Goal: Task Accomplishment & Management: Use online tool/utility

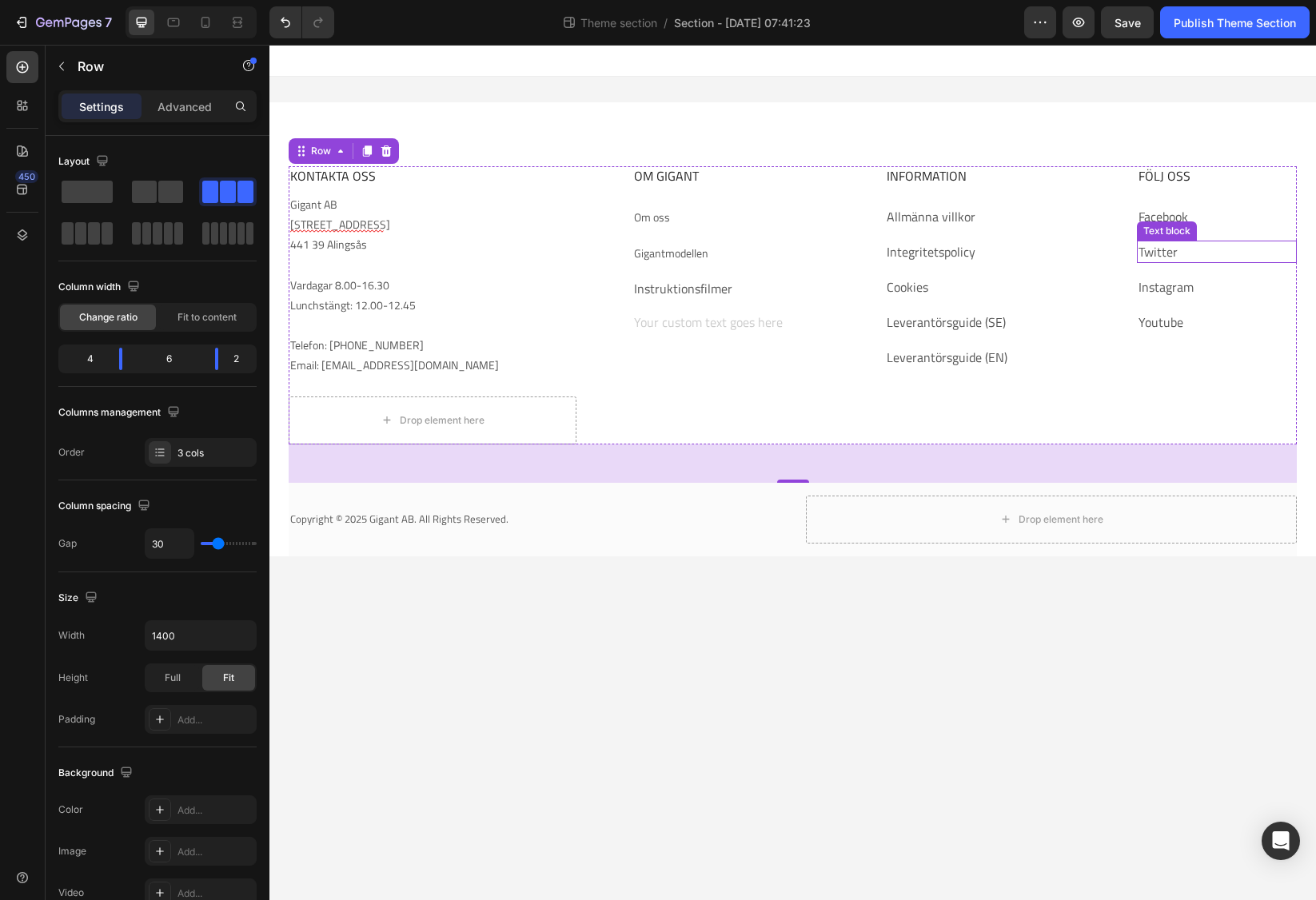
click at [1158, 248] on link "Twitter" at bounding box center [1158, 251] width 39 height 19
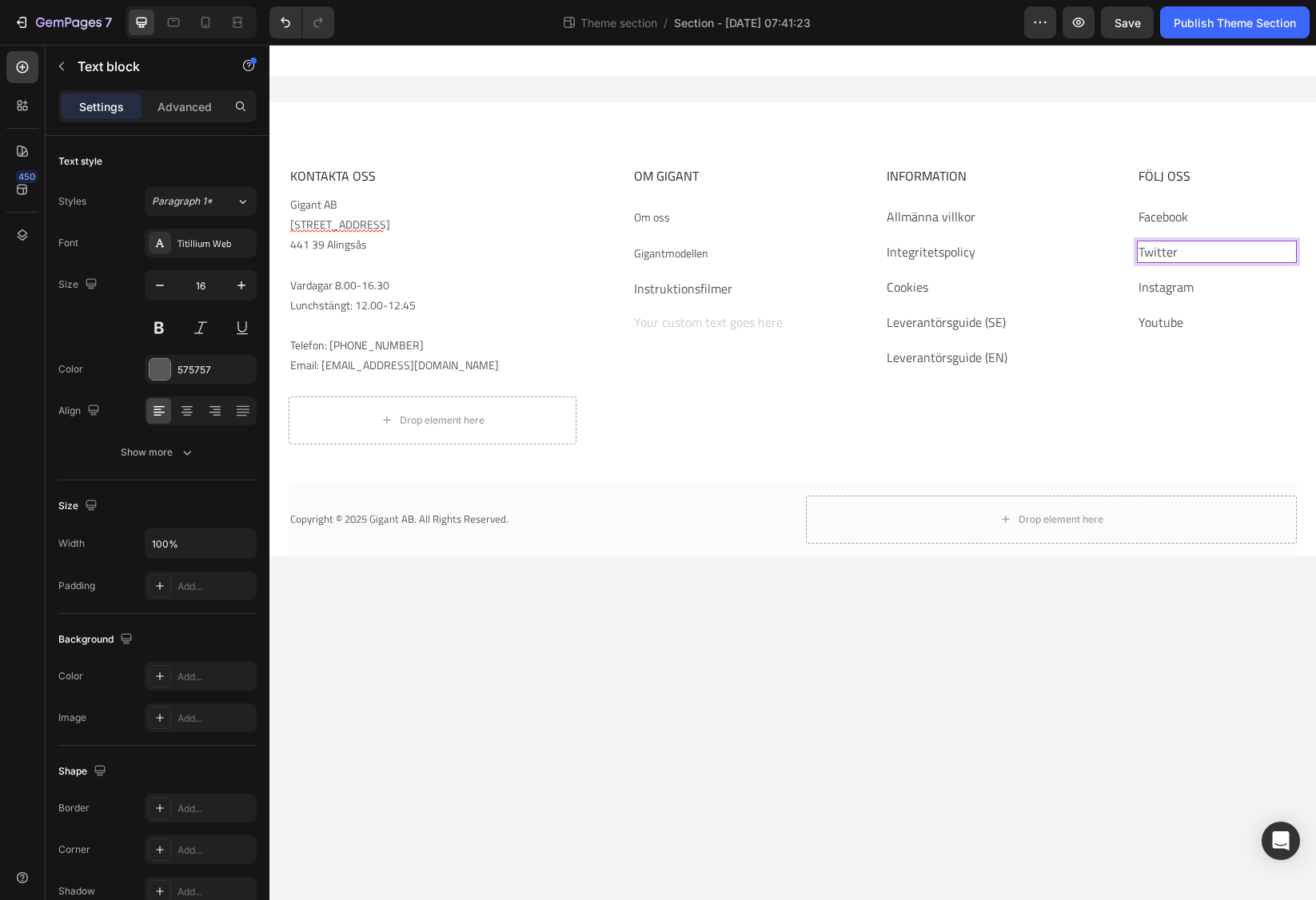
click at [1158, 248] on link "Twitter" at bounding box center [1158, 251] width 39 height 19
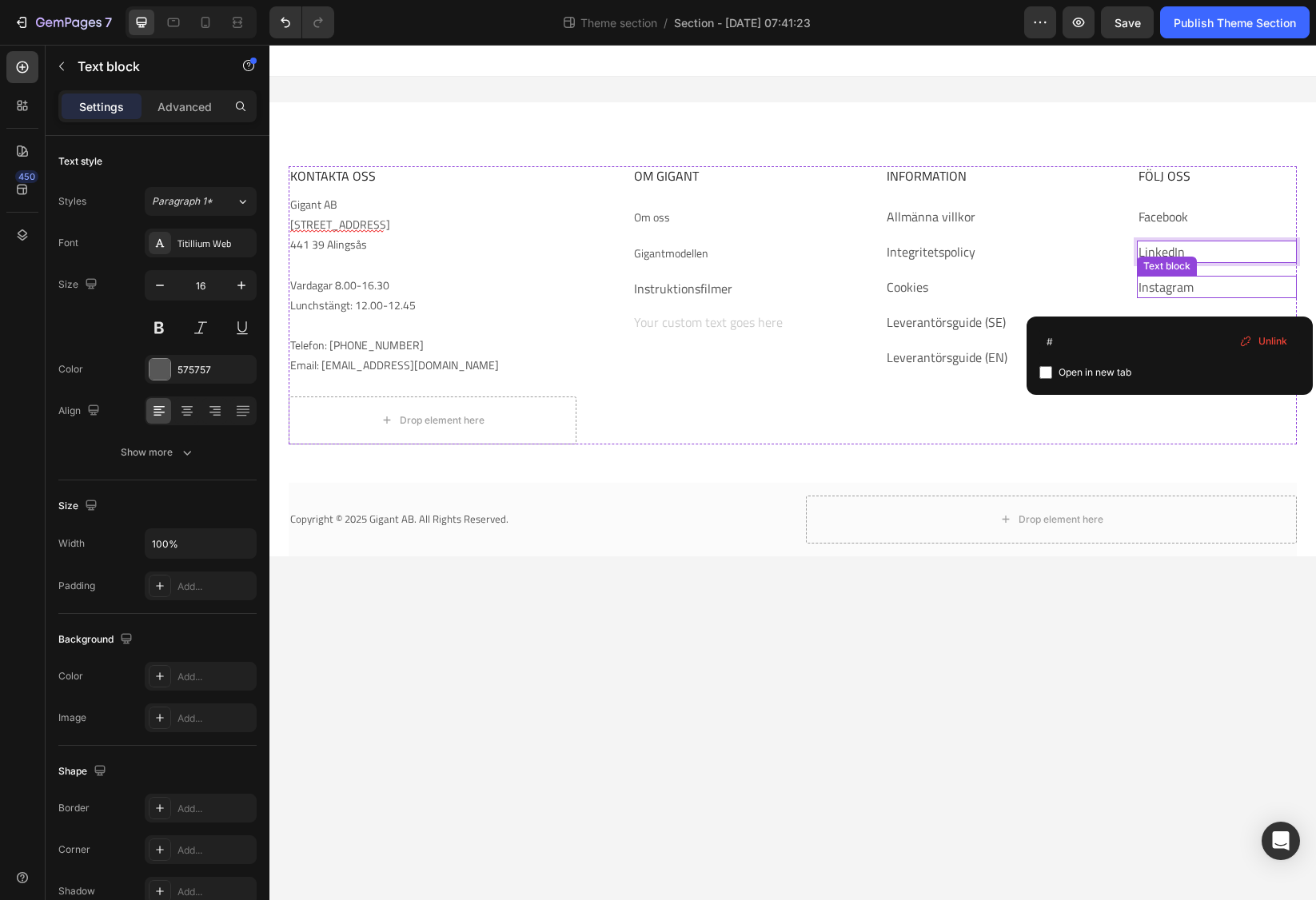
click at [1158, 290] on link "Instagram" at bounding box center [1166, 286] width 55 height 19
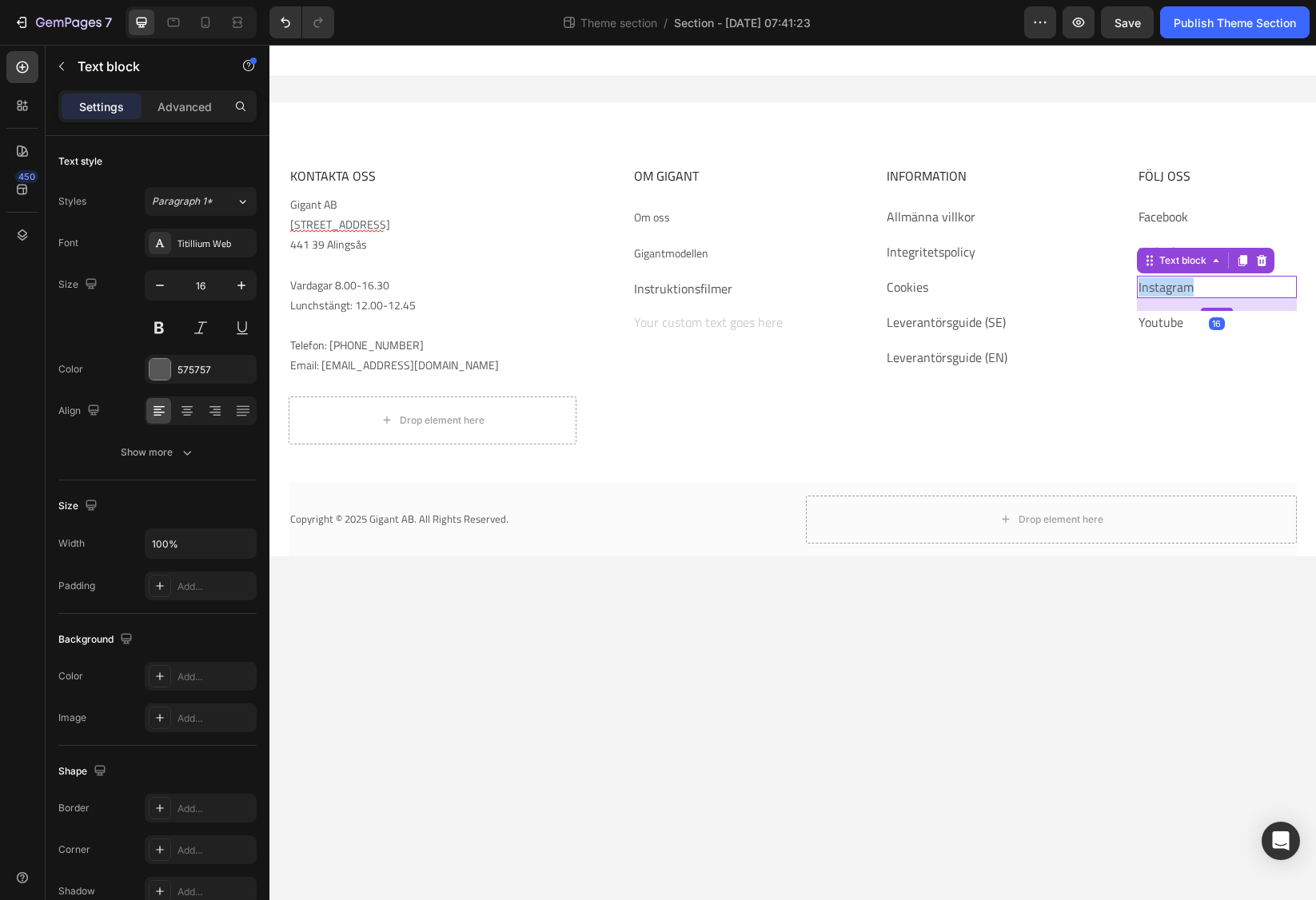
click at [1158, 290] on link "Instagram" at bounding box center [1166, 286] width 55 height 19
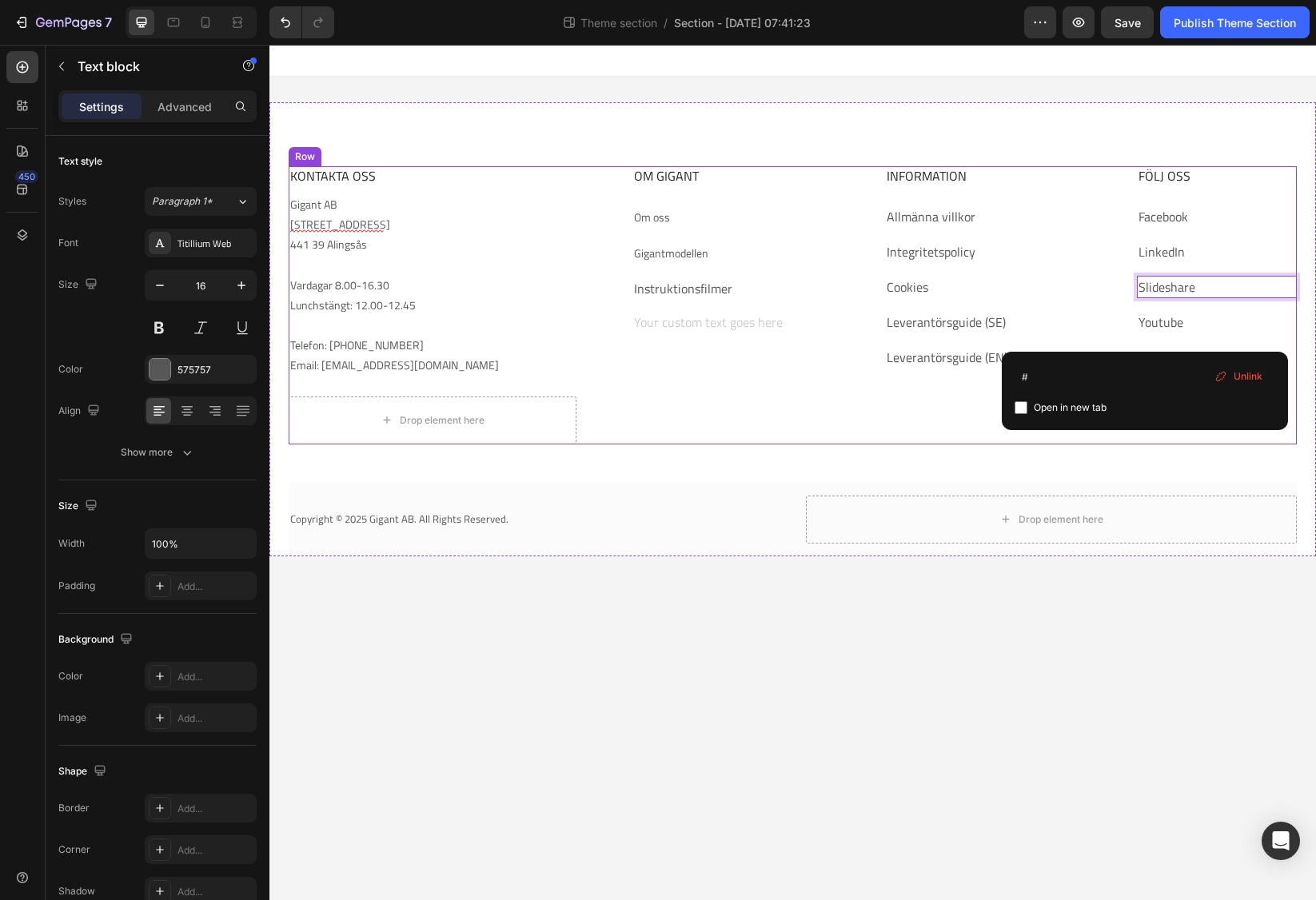
click at [834, 441] on div "OM GIGANT Heading Om oss Text block Gigantmodellen Text block Instruktionsfilme…" at bounding box center [872, 305] width 480 height 278
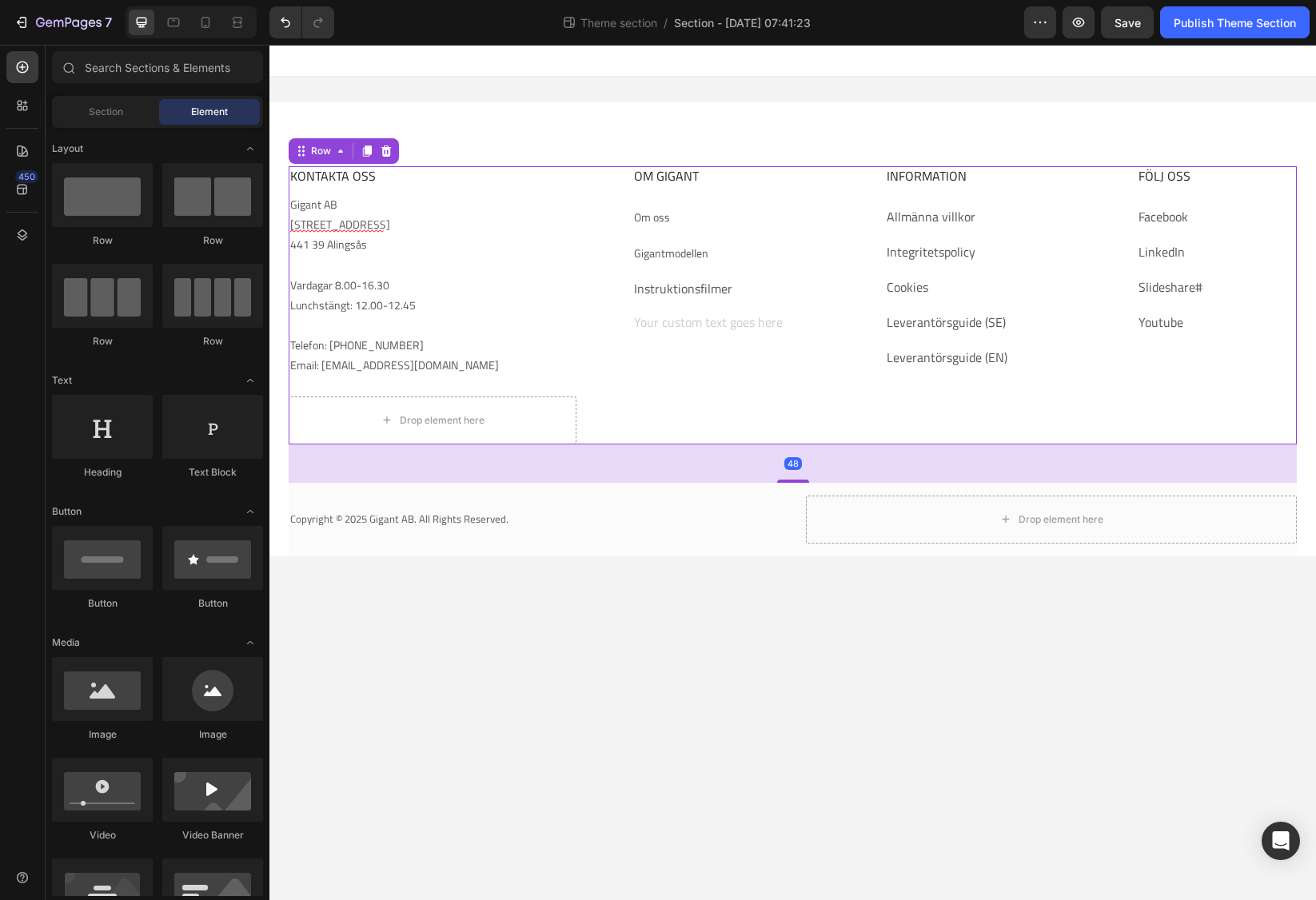
click at [615, 591] on body "KONTAKTA OSS Heading Gigant AB [STREET_ADDRESS] 8.00-16.30 Lunchstängt: 12.00-1…" at bounding box center [792, 472] width 1046 height 855
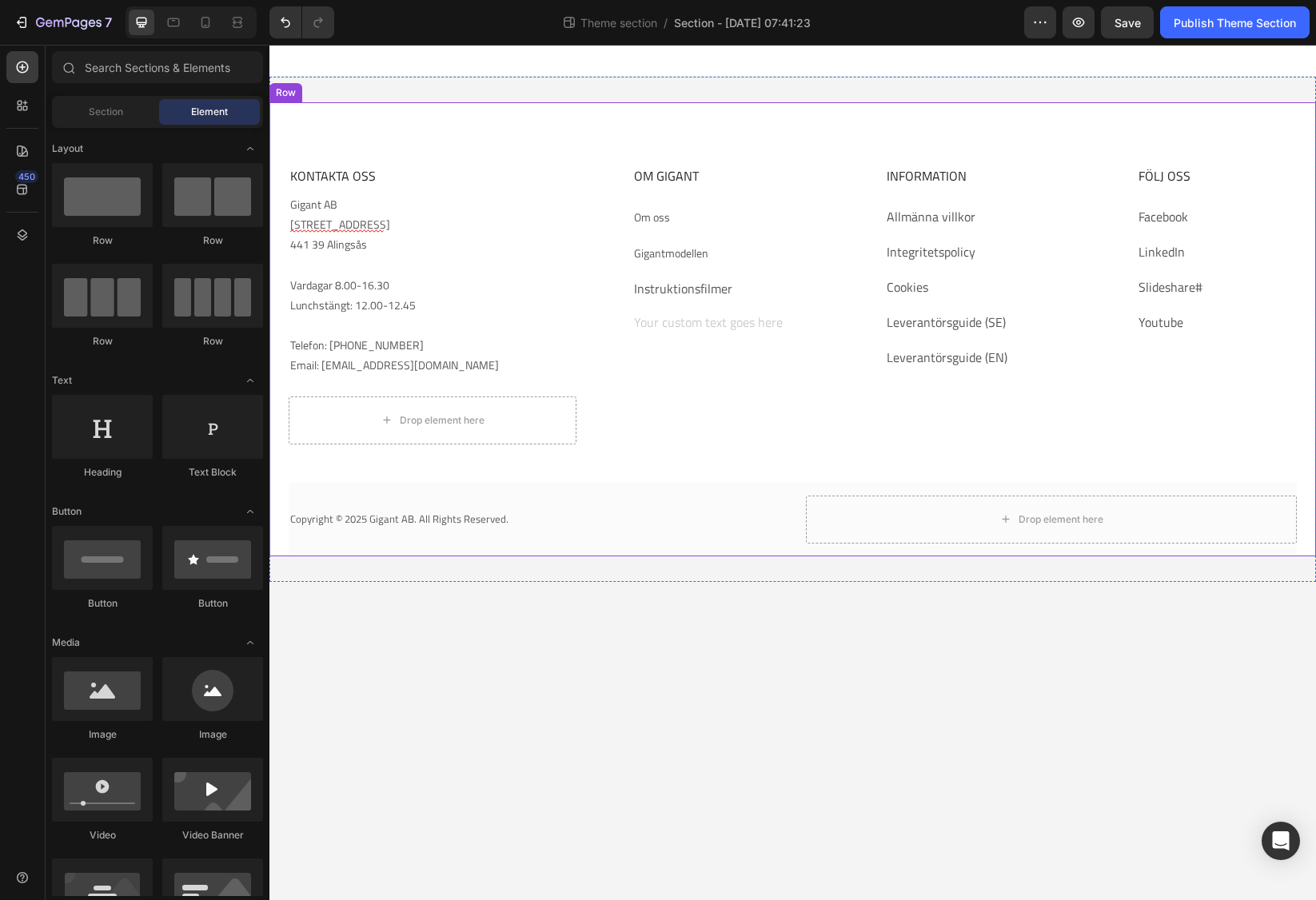
click at [1025, 139] on div "KONTAKTA OSS Heading Gigant AB [STREET_ADDRESS] 8.00-16.30 Lunchstängt: 12.00-1…" at bounding box center [792, 329] width 1046 height 454
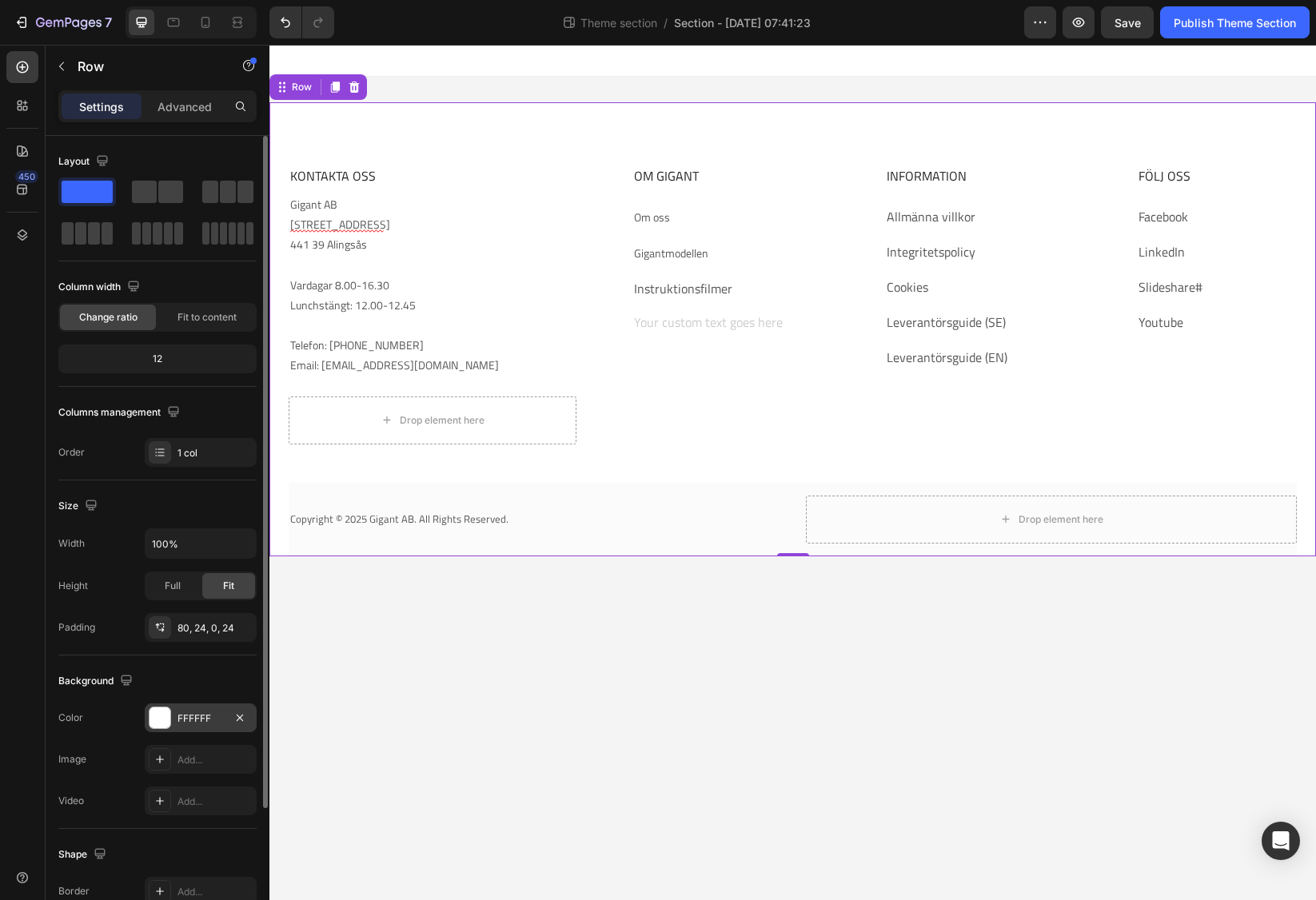
click at [153, 717] on div at bounding box center [159, 717] width 21 height 21
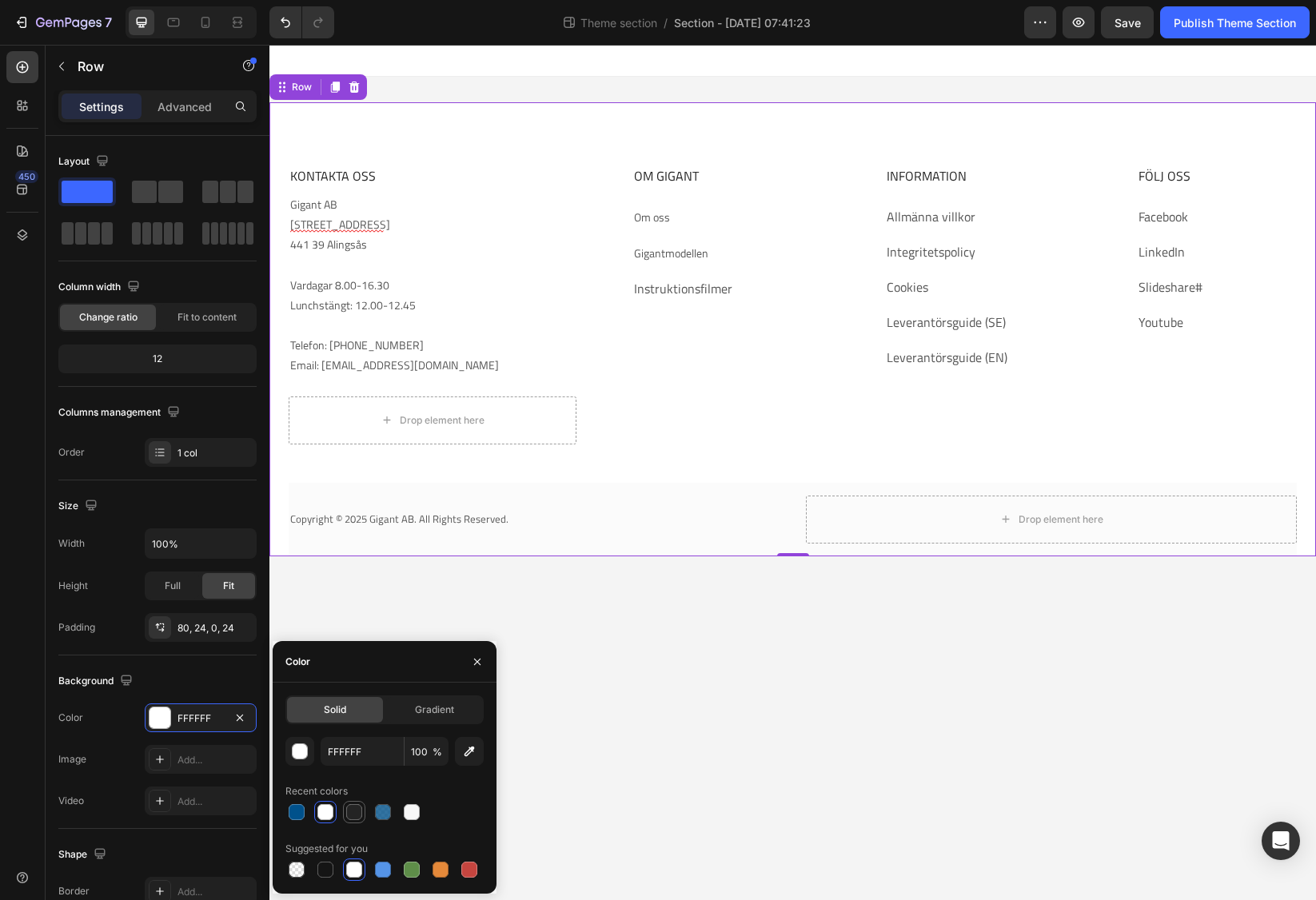
click at [350, 822] on div at bounding box center [354, 811] width 23 height 23
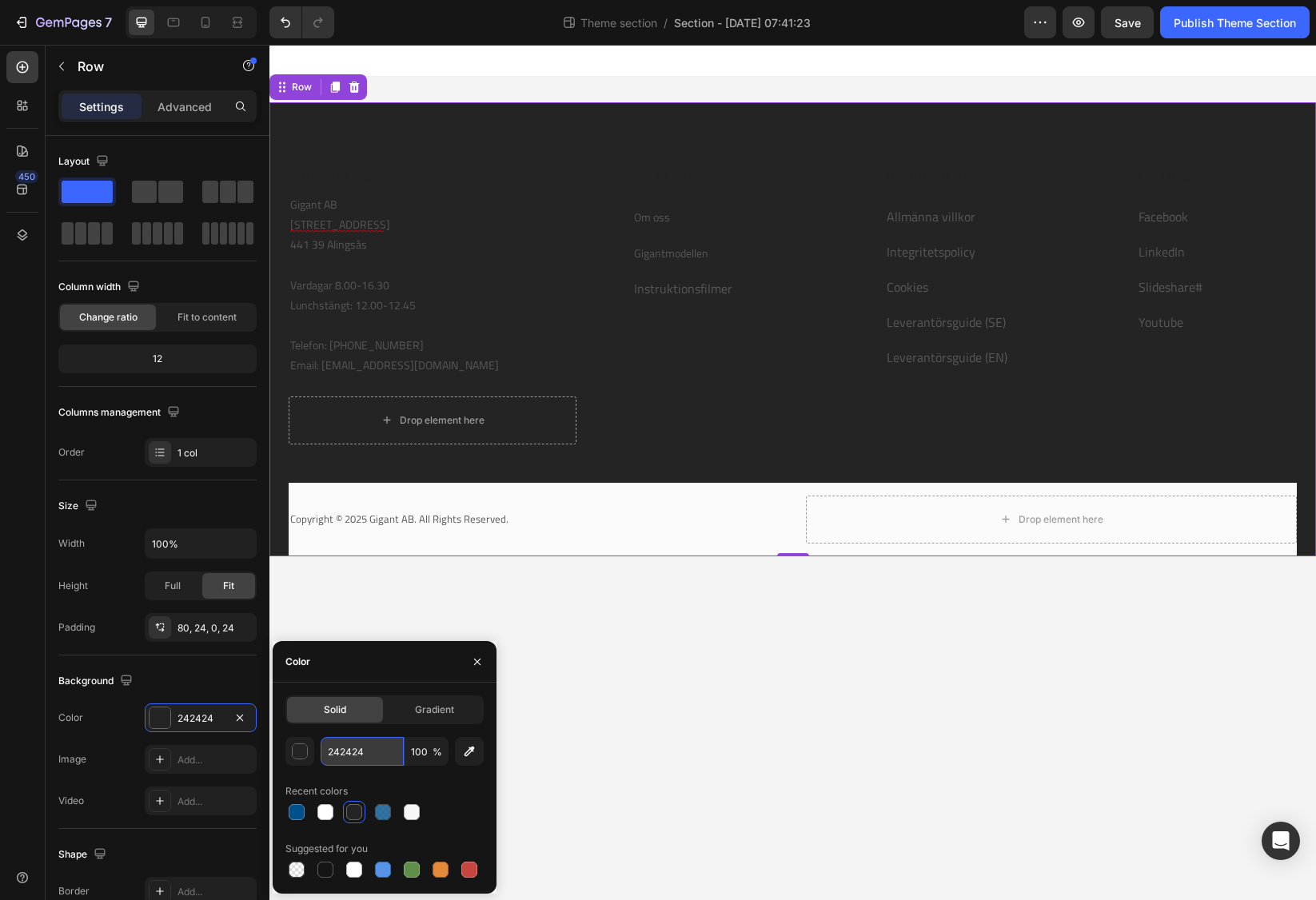
click at [366, 754] on input "242424" at bounding box center [362, 752] width 83 height 29
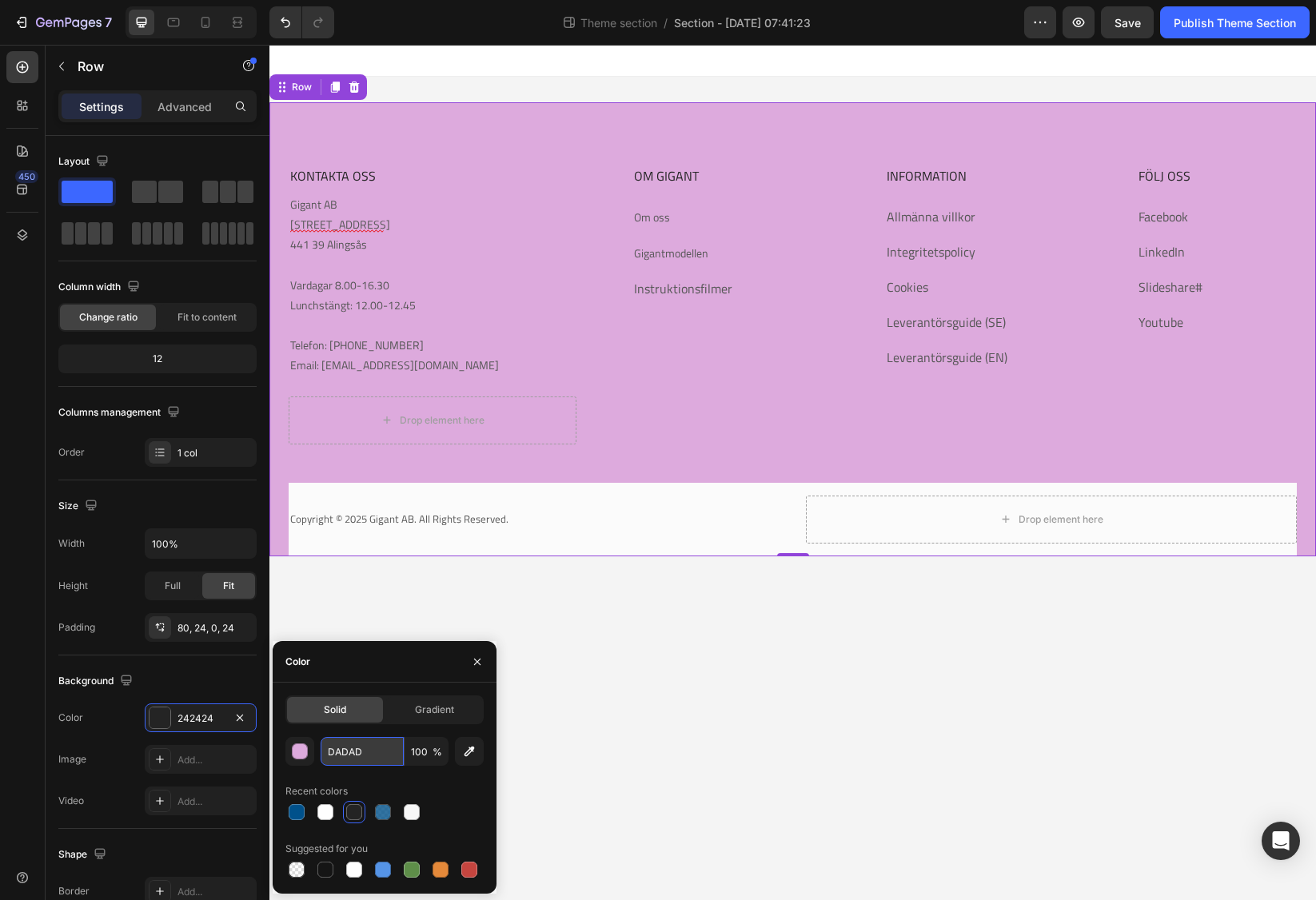
type input "DADADA"
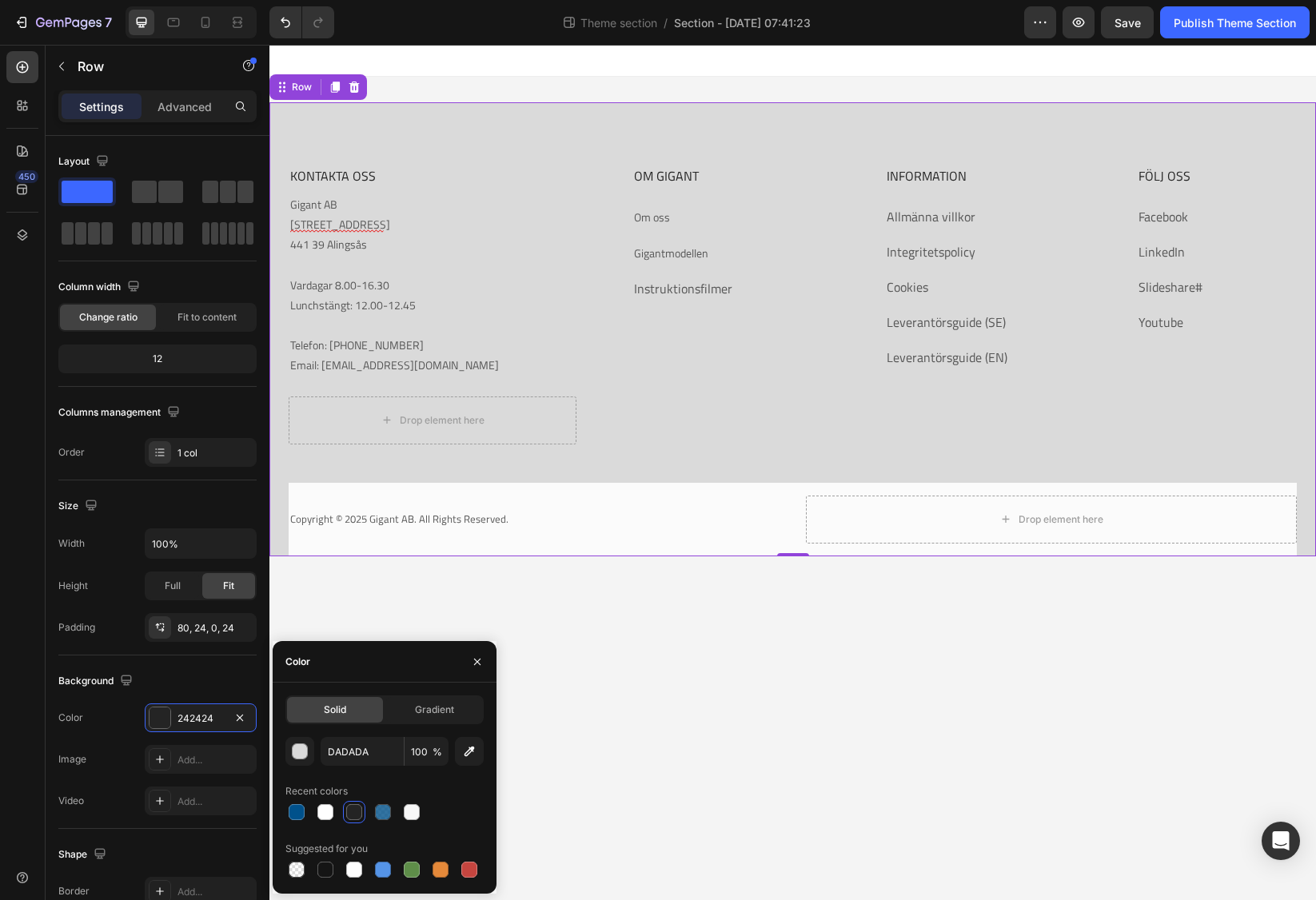
click at [552, 751] on body "KONTAKTA OSS Heading Gigant AB [STREET_ADDRESS] 8.00-16.30 Lunchstängt: 12.00-1…" at bounding box center [792, 472] width 1046 height 855
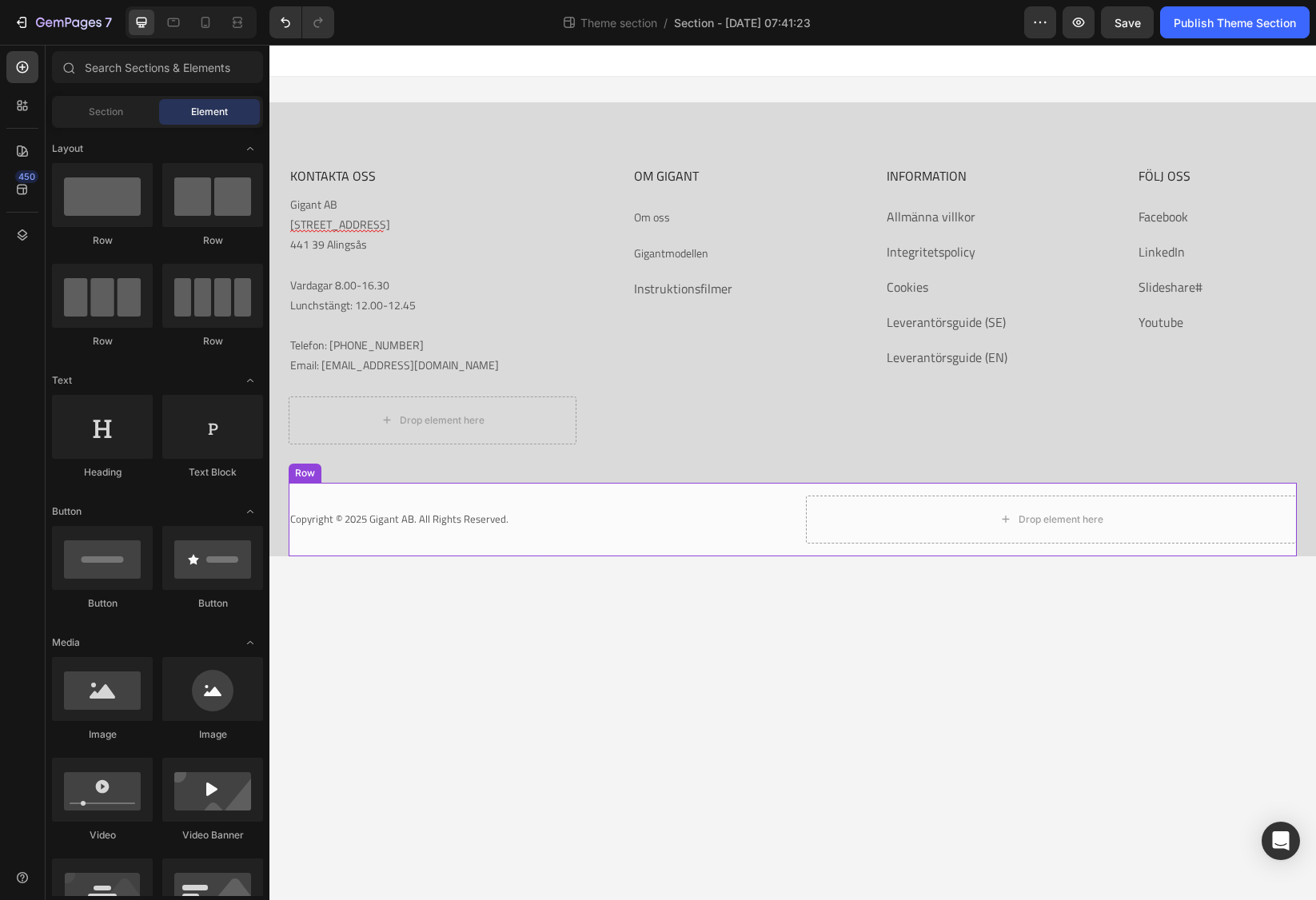
click at [385, 492] on div "Copyright © 2025 Gigant AB. All Rights Reserved. Text block Drop element here R…" at bounding box center [792, 519] width 1008 height 73
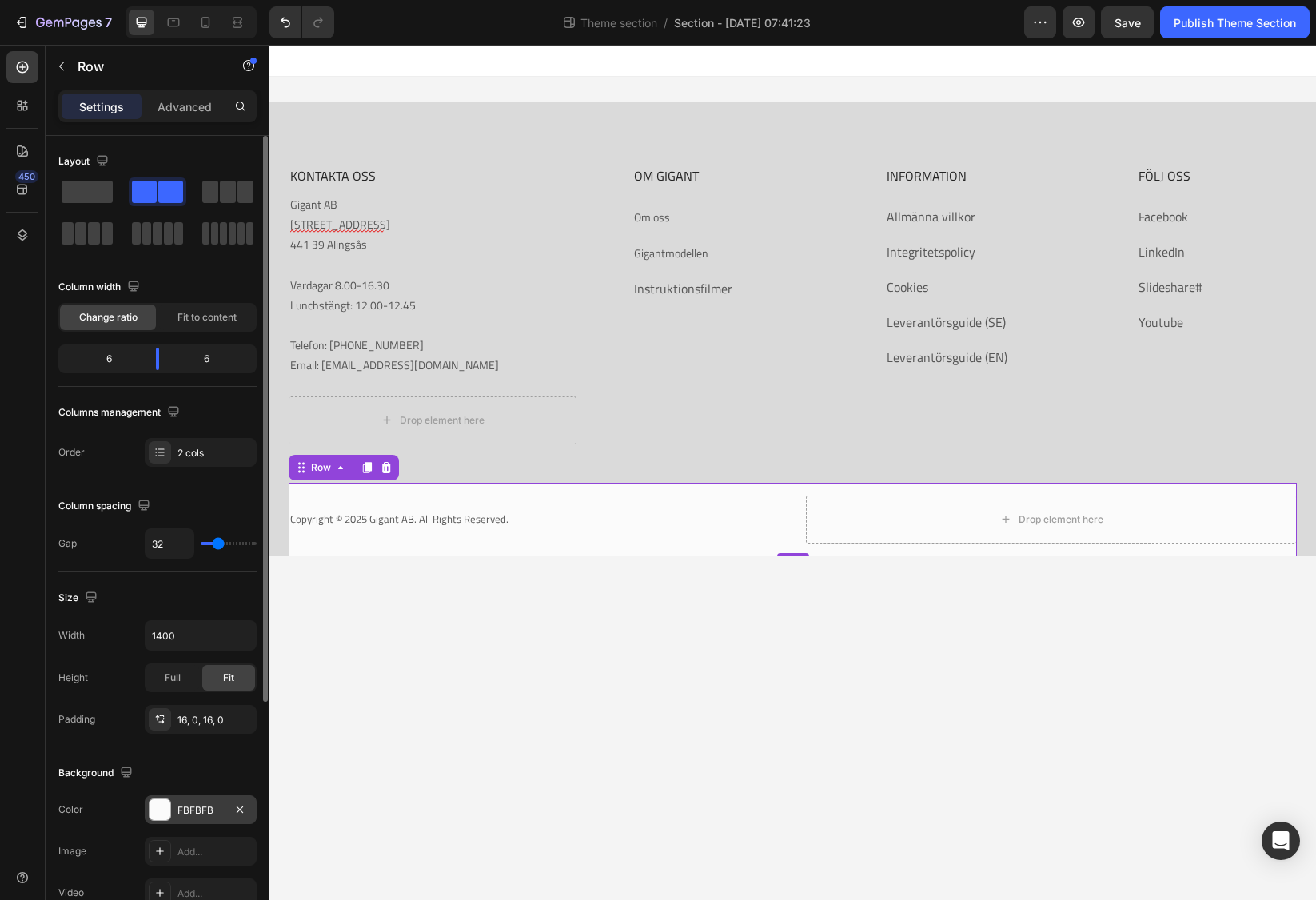
click at [164, 802] on div at bounding box center [159, 809] width 21 height 21
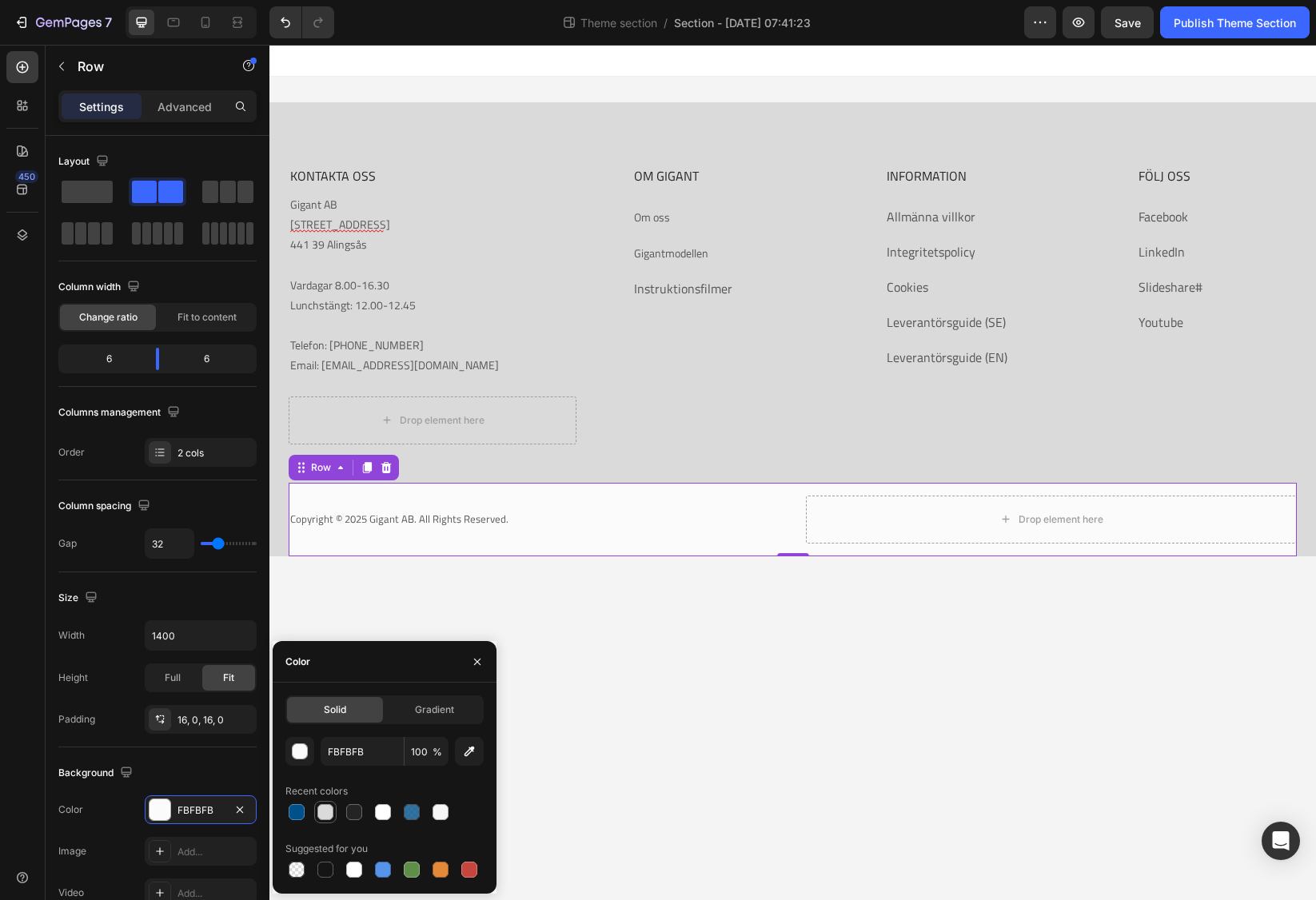
click at [331, 812] on div at bounding box center [325, 812] width 16 height 16
type input "DADADA"
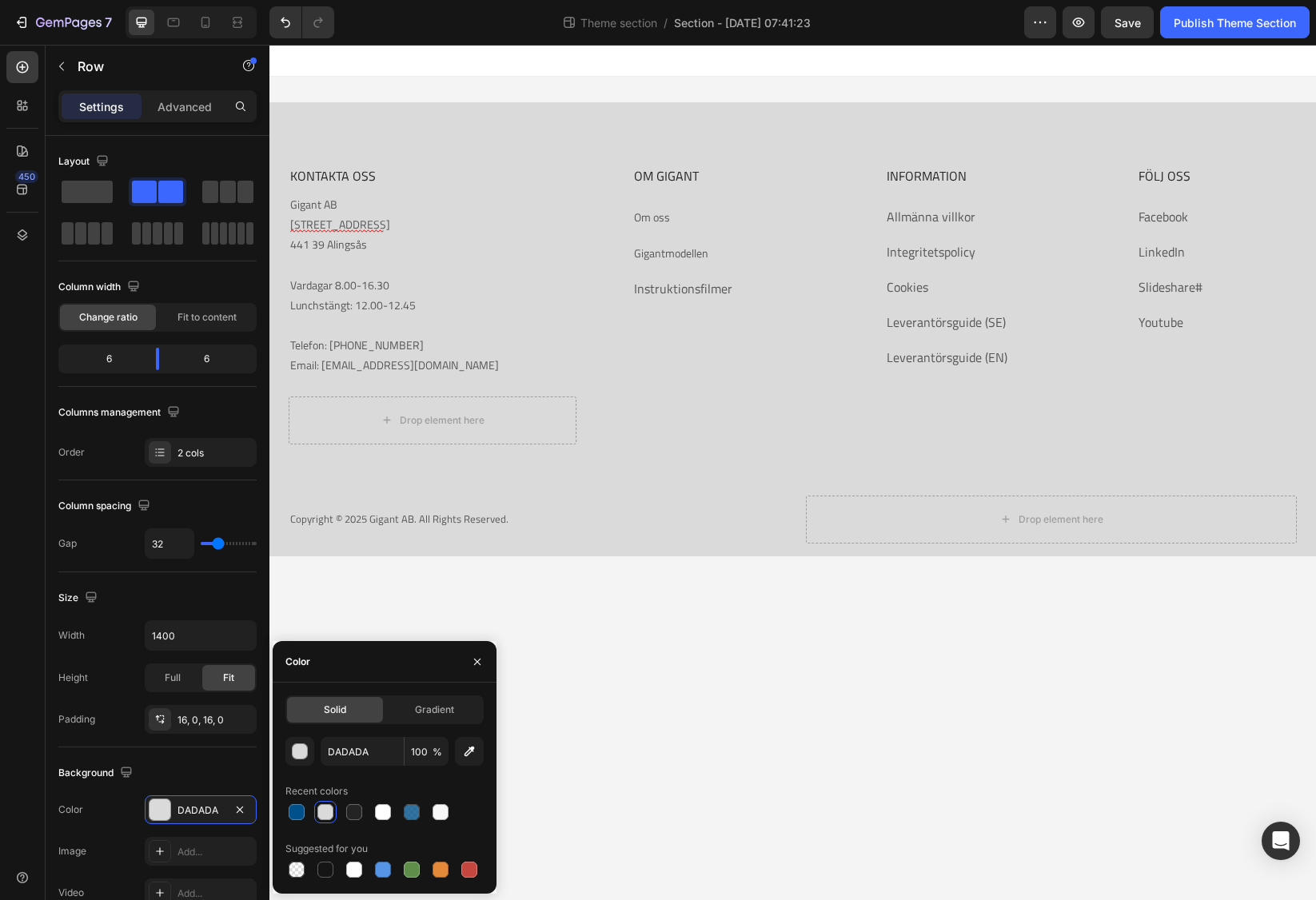
click at [494, 585] on body "KONTAKTA OSS Heading Gigant AB [STREET_ADDRESS] 8.00-16.30 Lunchstängt: 12.00-1…" at bounding box center [792, 472] width 1046 height 855
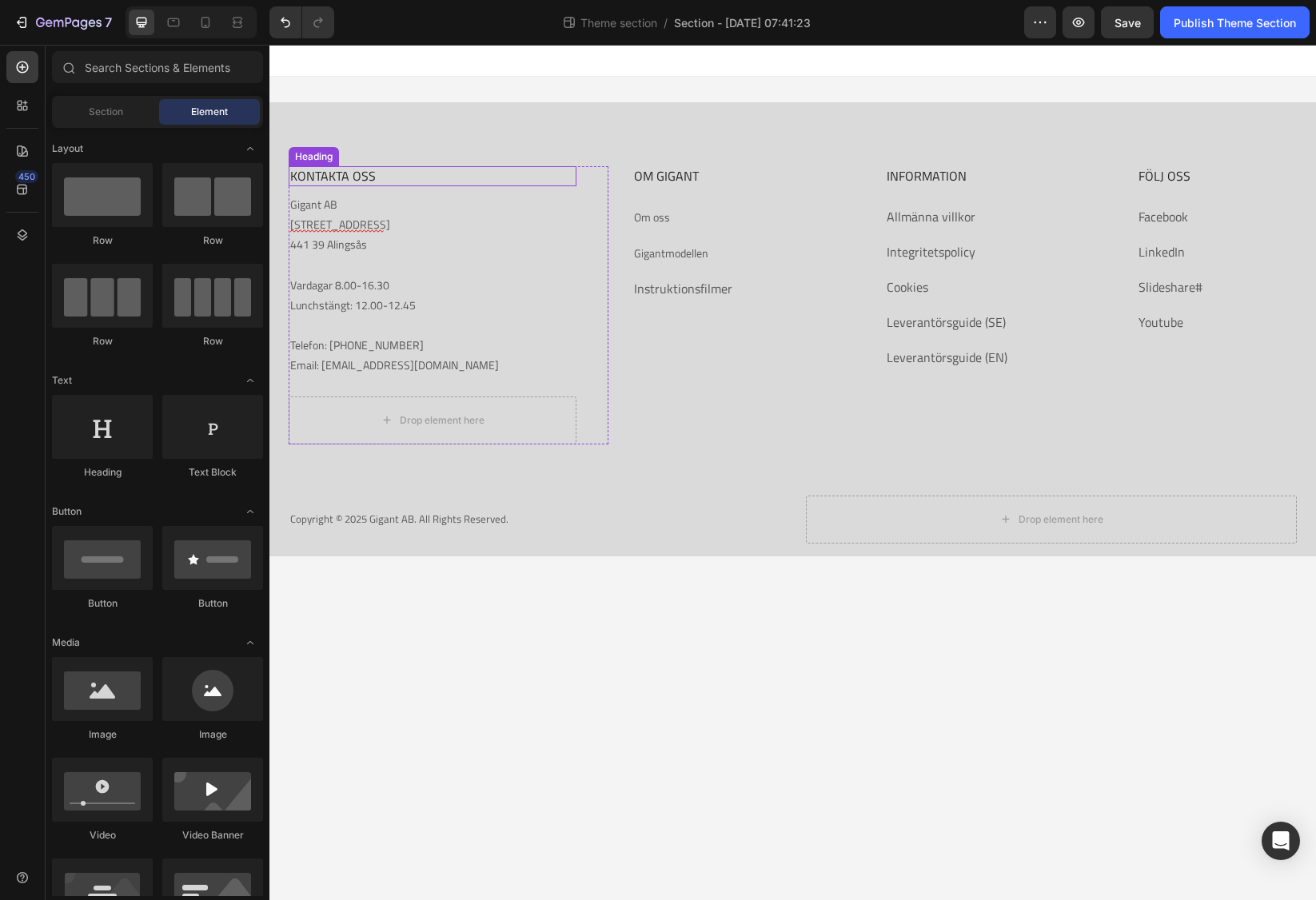
click at [371, 181] on p "KONTAKTA OSS" at bounding box center [432, 176] width 284 height 17
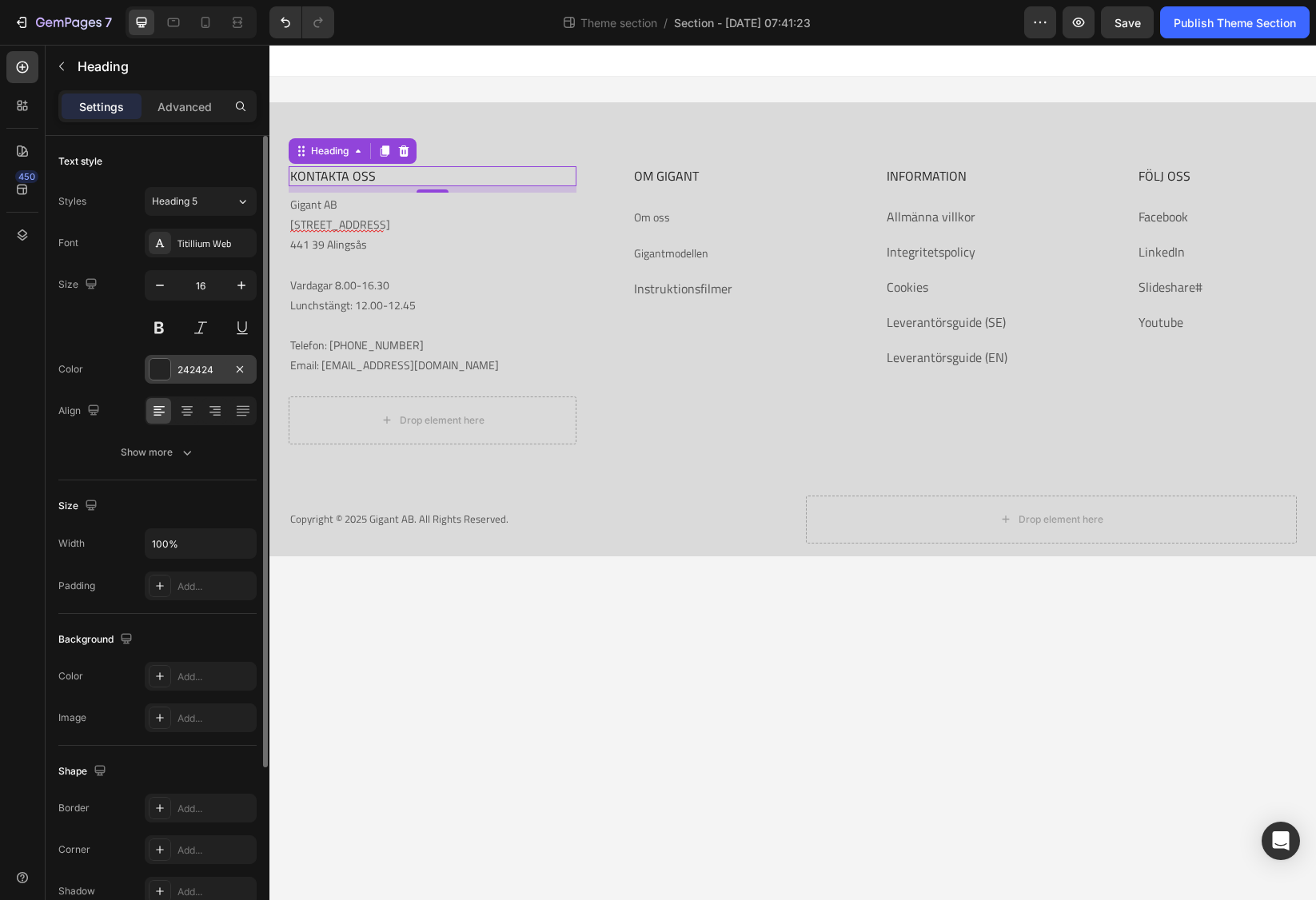
click at [160, 375] on div at bounding box center [159, 369] width 21 height 21
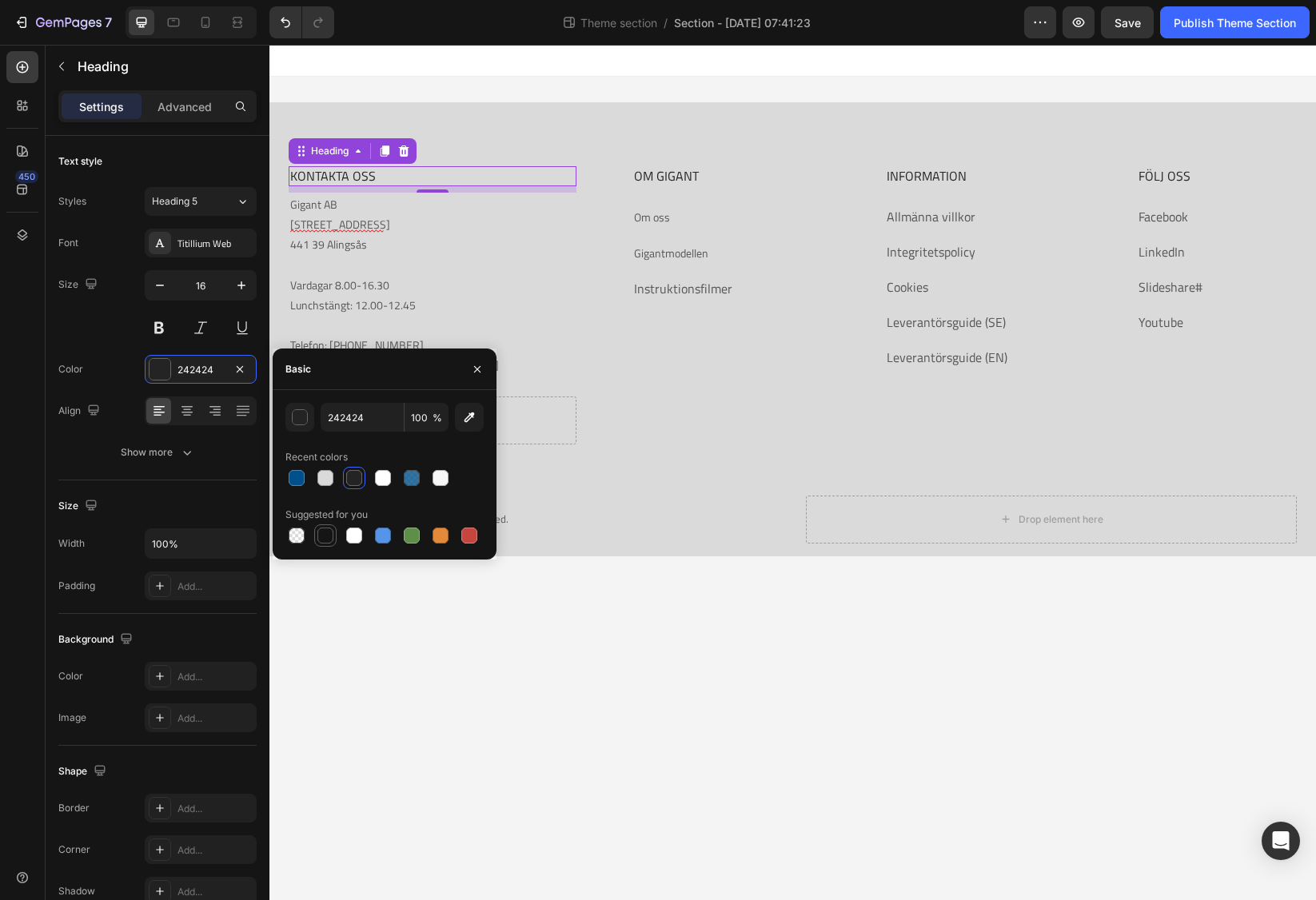
click at [326, 536] on div at bounding box center [325, 535] width 16 height 16
click at [303, 416] on div "button" at bounding box center [301, 418] width 16 height 16
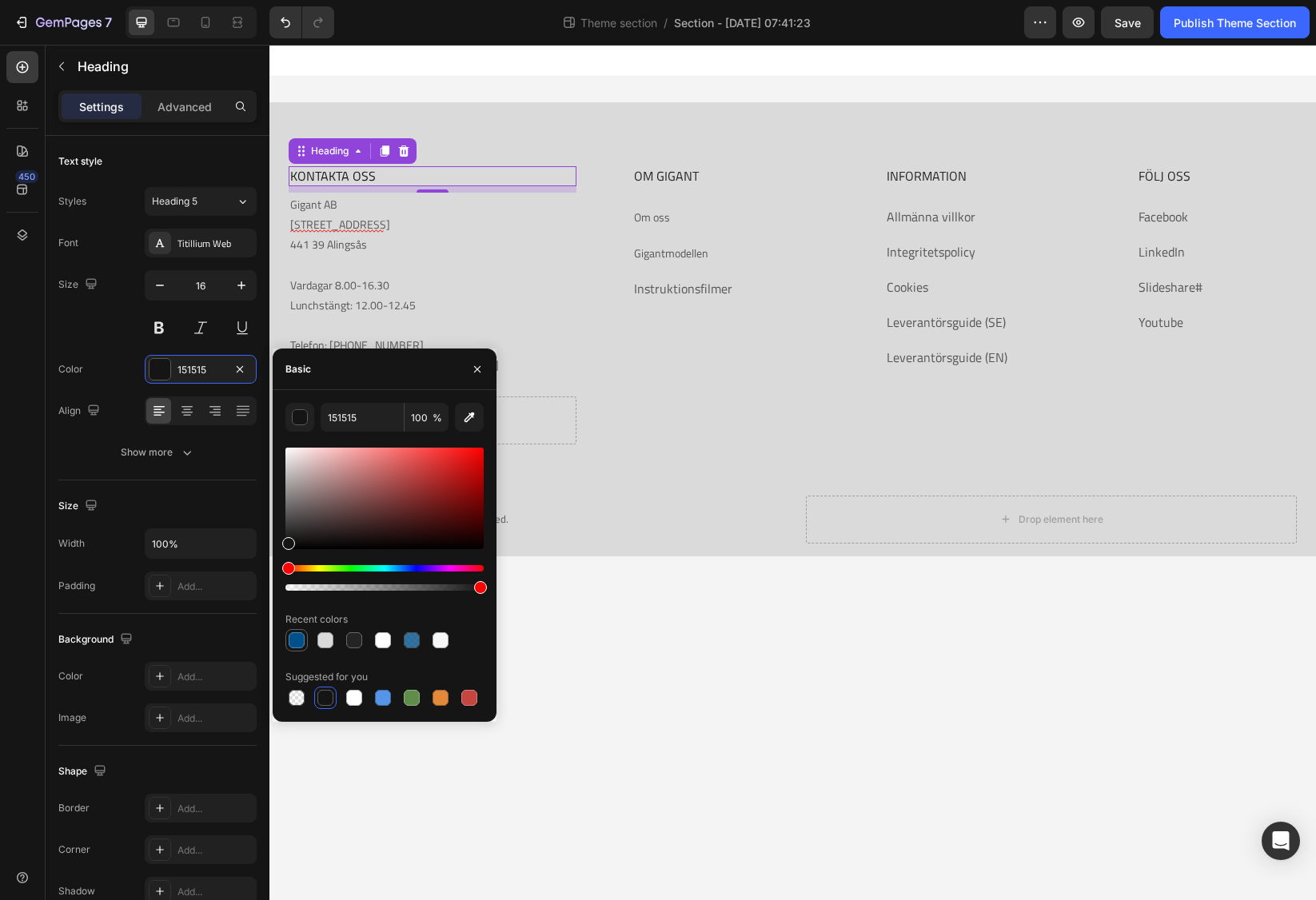
click at [298, 645] on div at bounding box center [297, 640] width 16 height 16
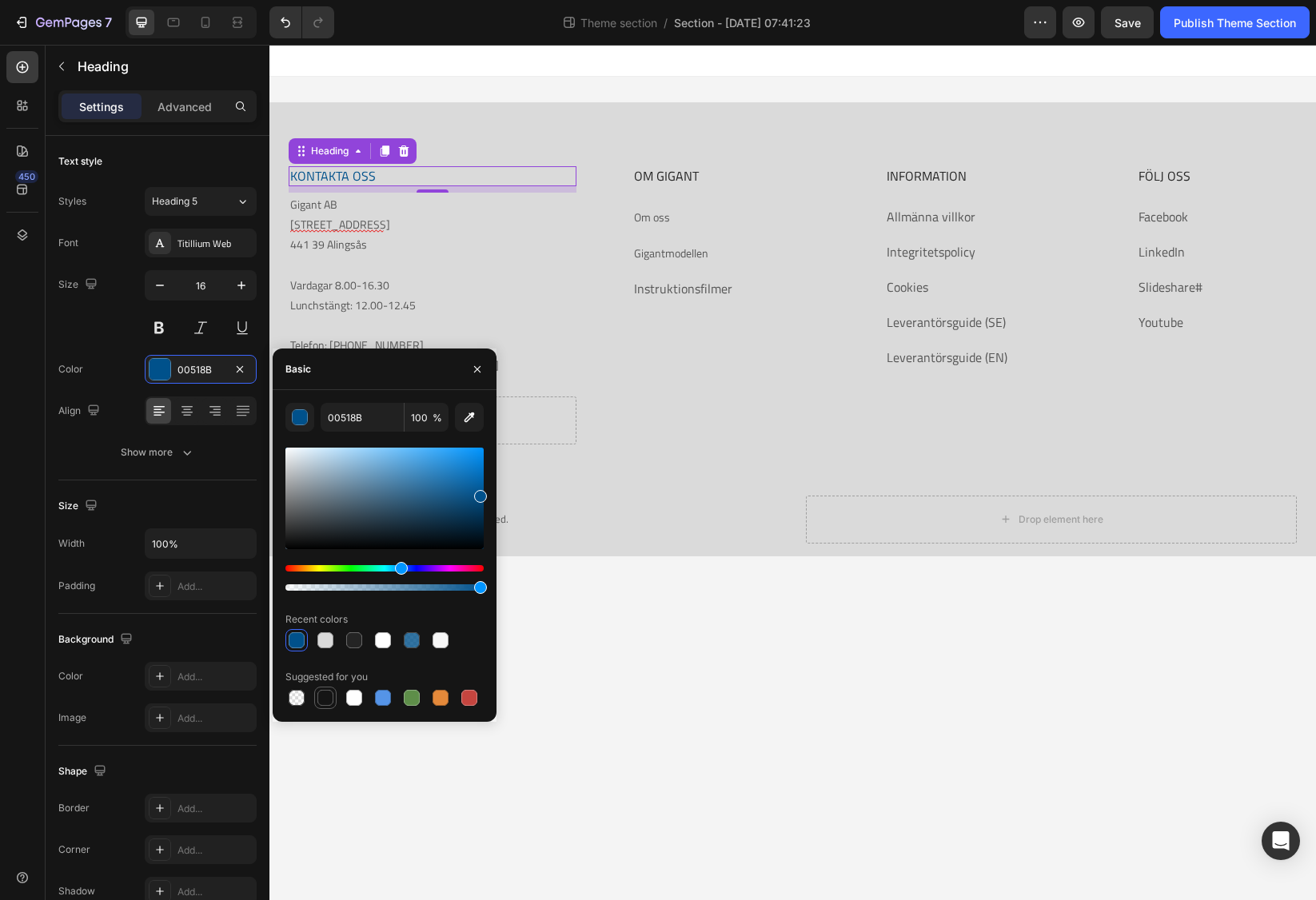
click at [329, 692] on div at bounding box center [325, 698] width 16 height 16
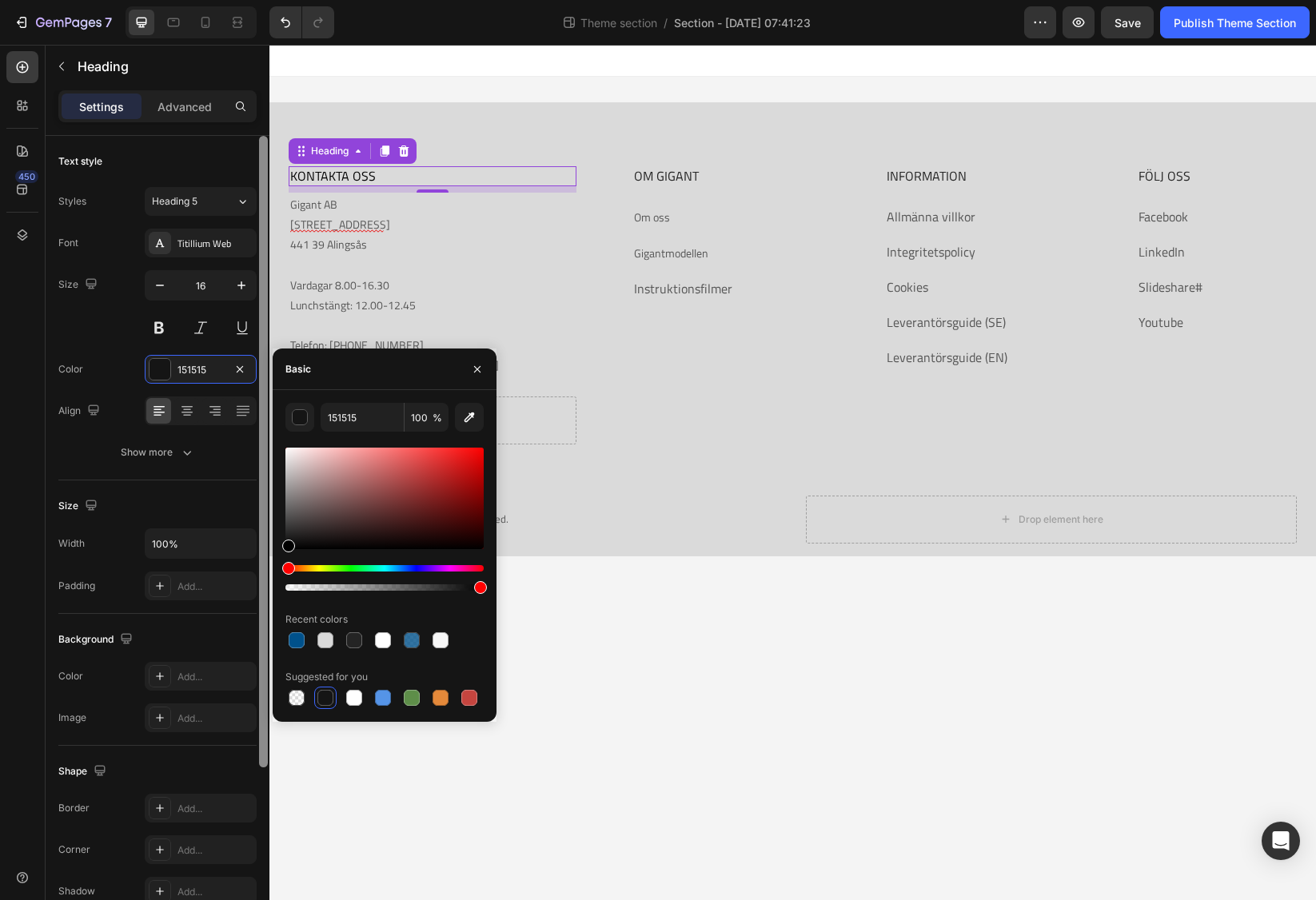
drag, startPoint x: 290, startPoint y: 543, endPoint x: 265, endPoint y: 572, distance: 38.3
click at [265, 572] on div "450 Sections(30) Elements(81) Section Element Hero Section Product Detail Brand…" at bounding box center [134, 472] width 269 height 855
type input "000000"
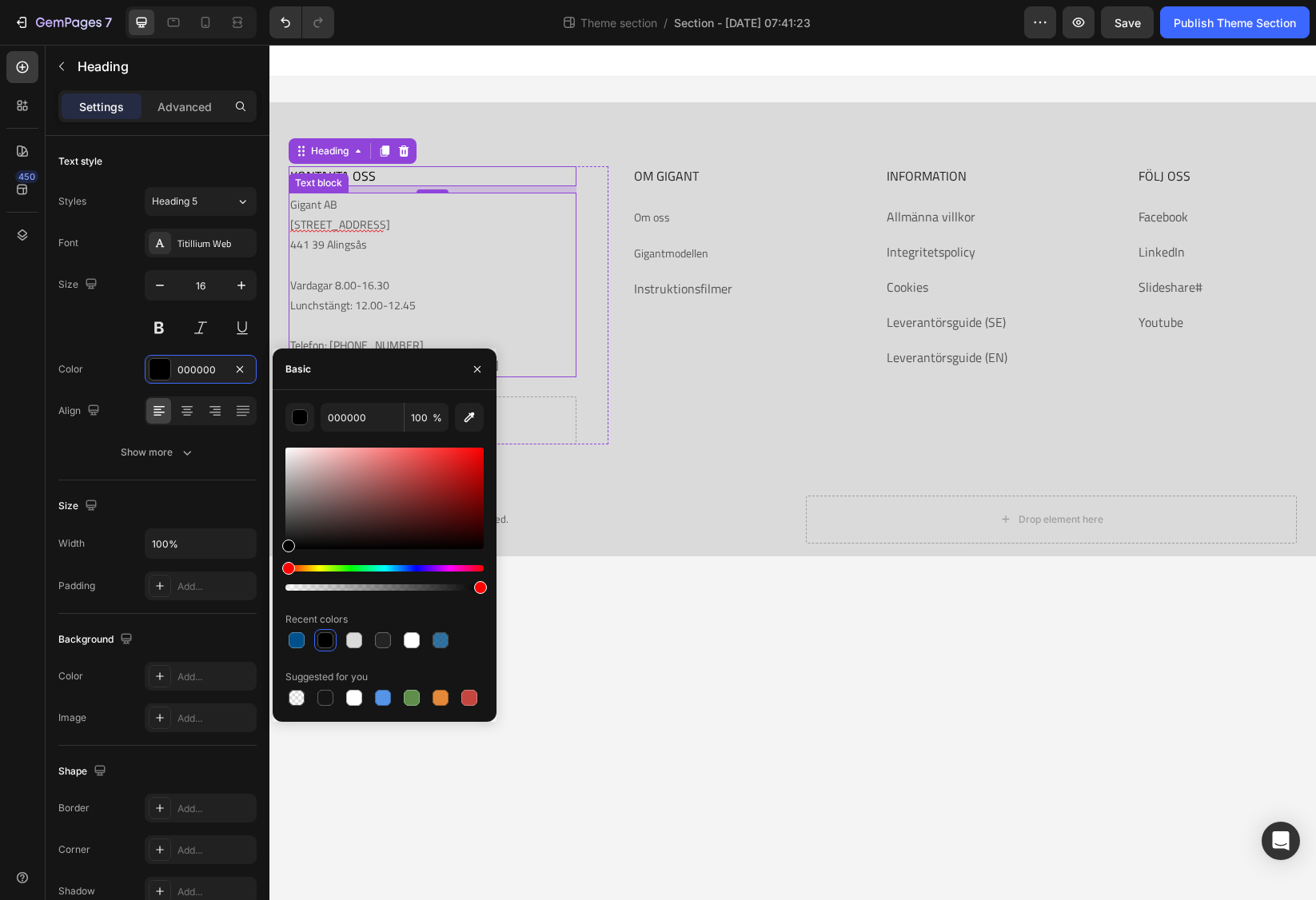
click at [365, 210] on p "Gigant AB [STREET_ADDRESS]" at bounding box center [432, 224] width 284 height 61
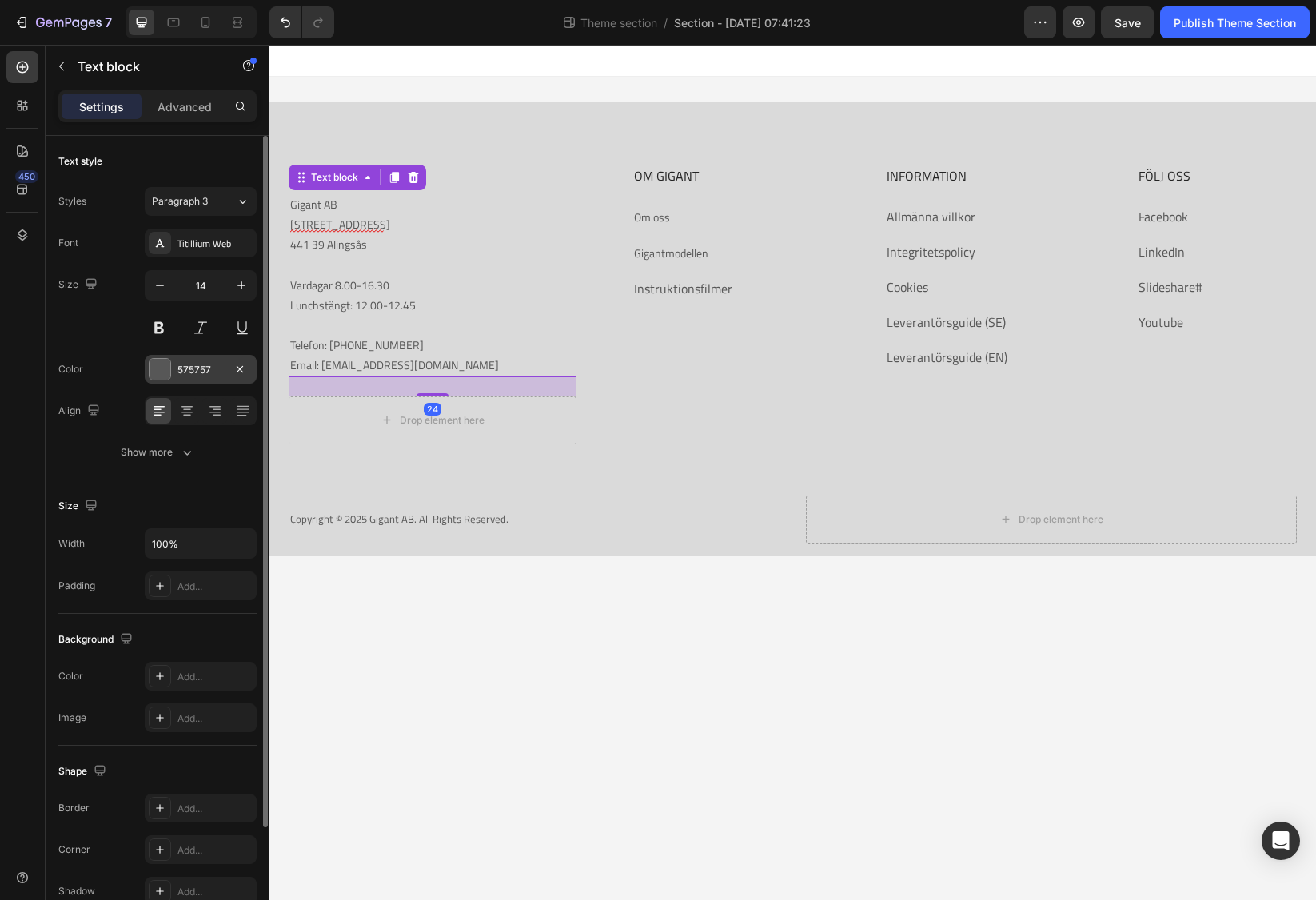
click at [153, 366] on div at bounding box center [159, 369] width 21 height 21
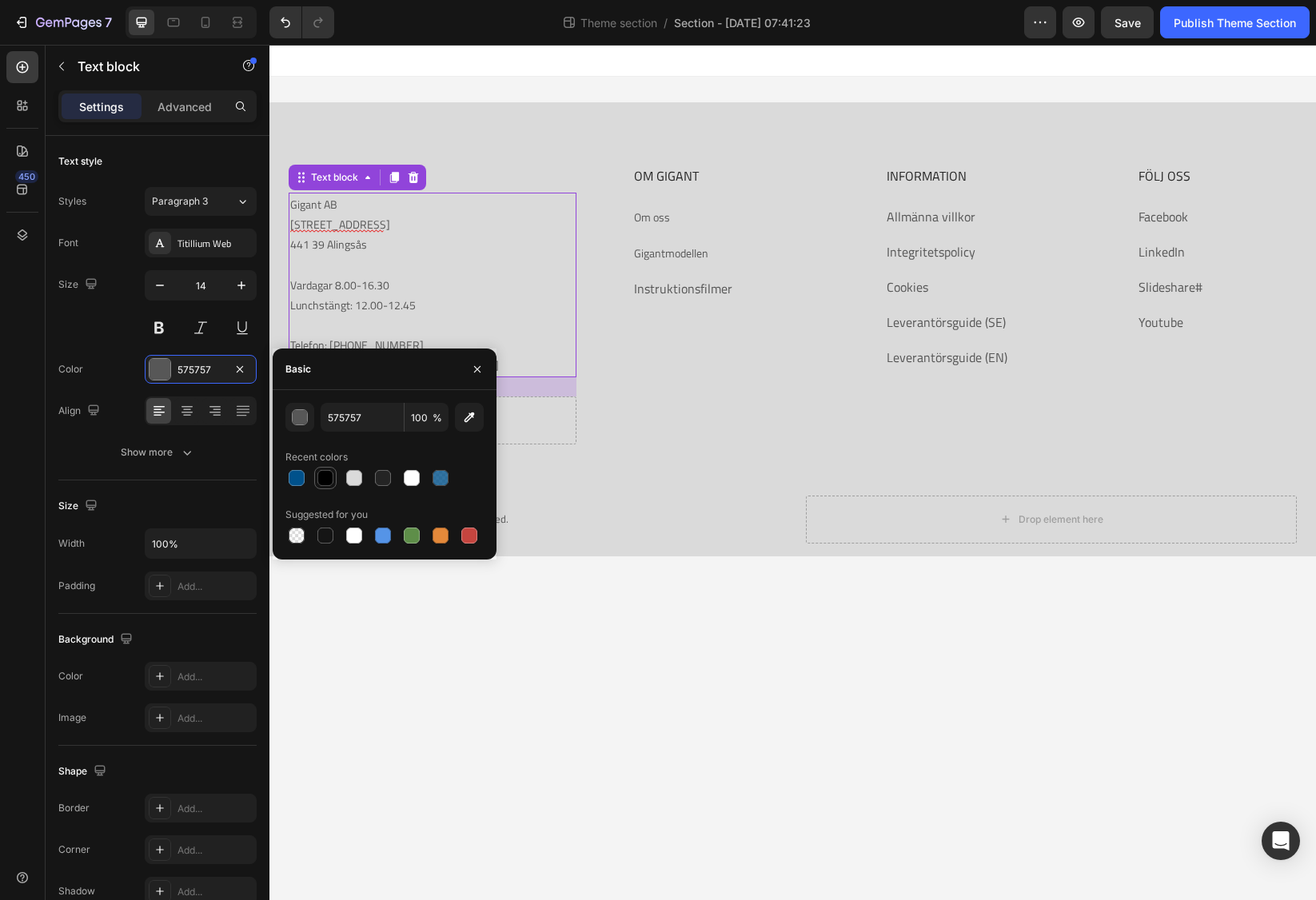
click at [328, 480] on div at bounding box center [325, 478] width 16 height 16
type input "000000"
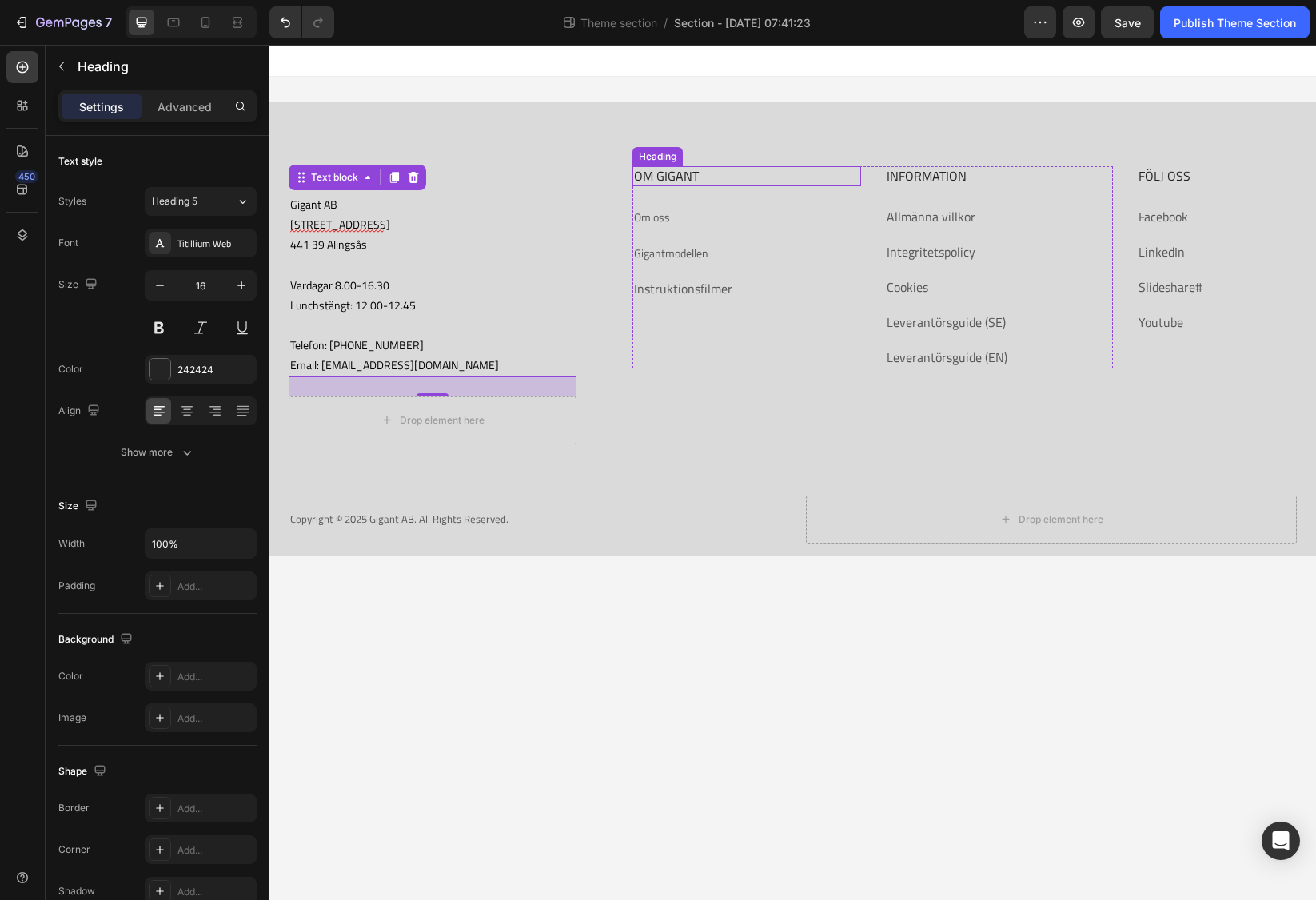
click at [669, 182] on p "OM GIGANT" at bounding box center [746, 176] width 225 height 17
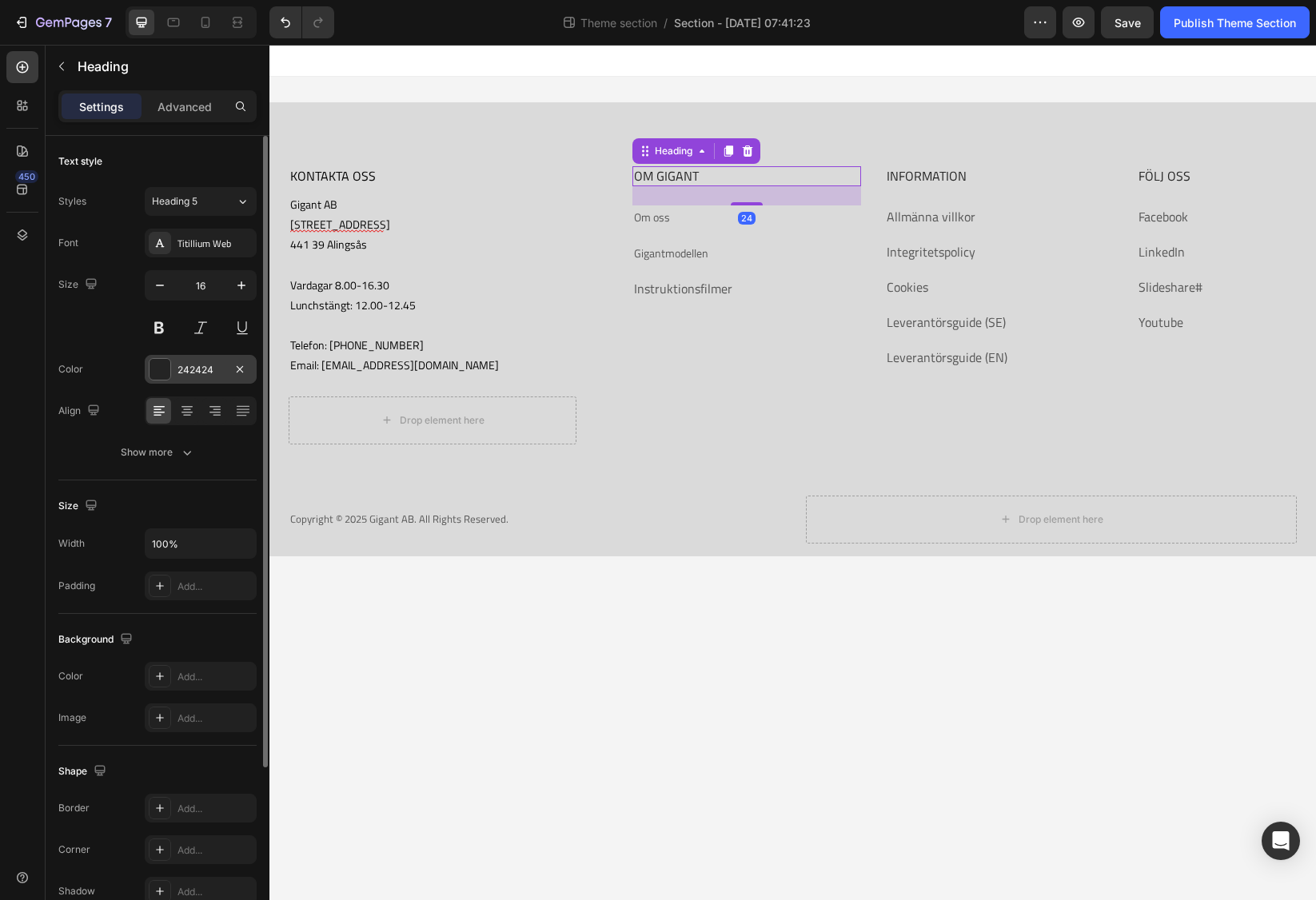
click at [145, 369] on div "242424" at bounding box center [201, 369] width 112 height 29
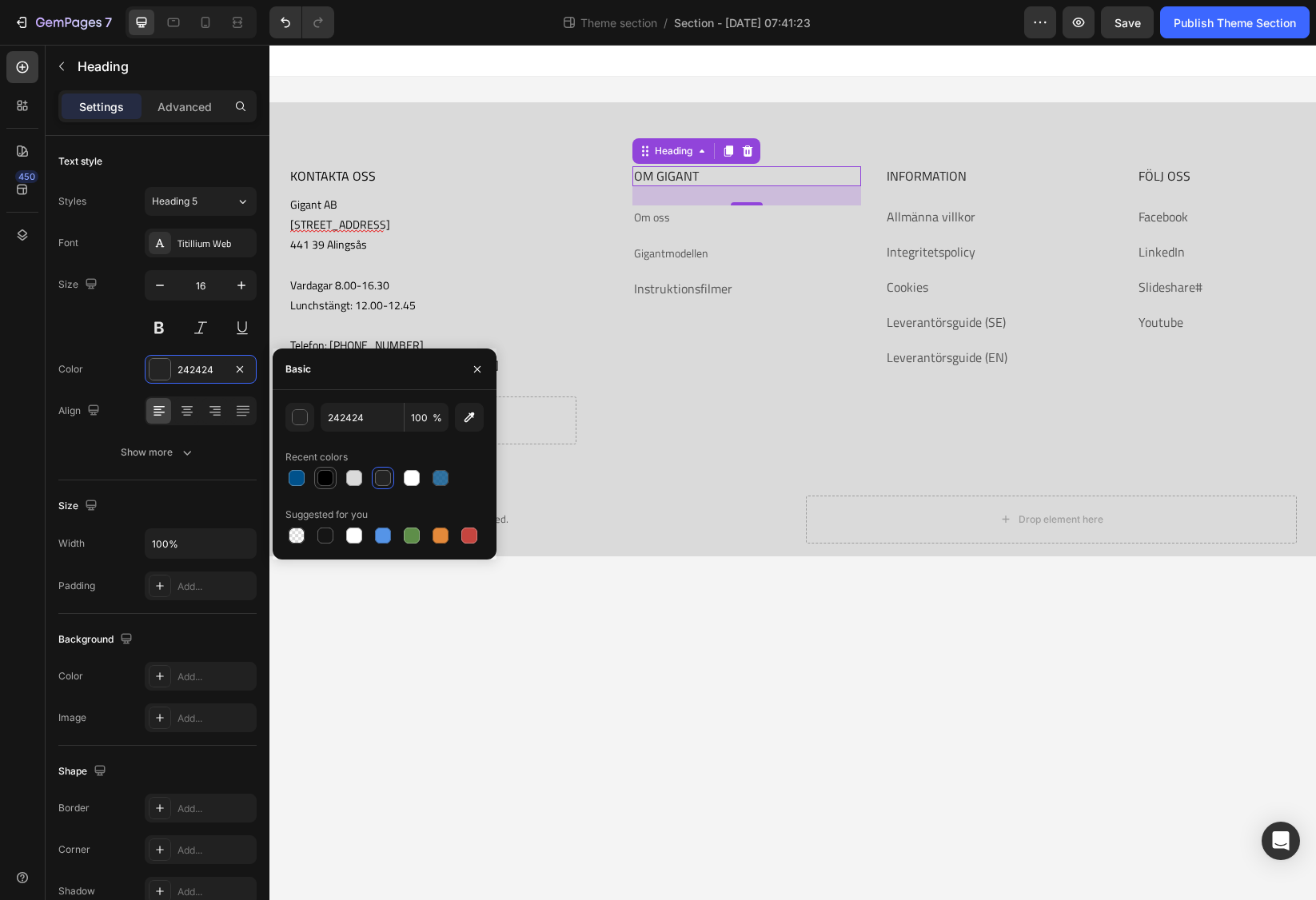
click at [327, 479] on div at bounding box center [325, 478] width 16 height 16
type input "000000"
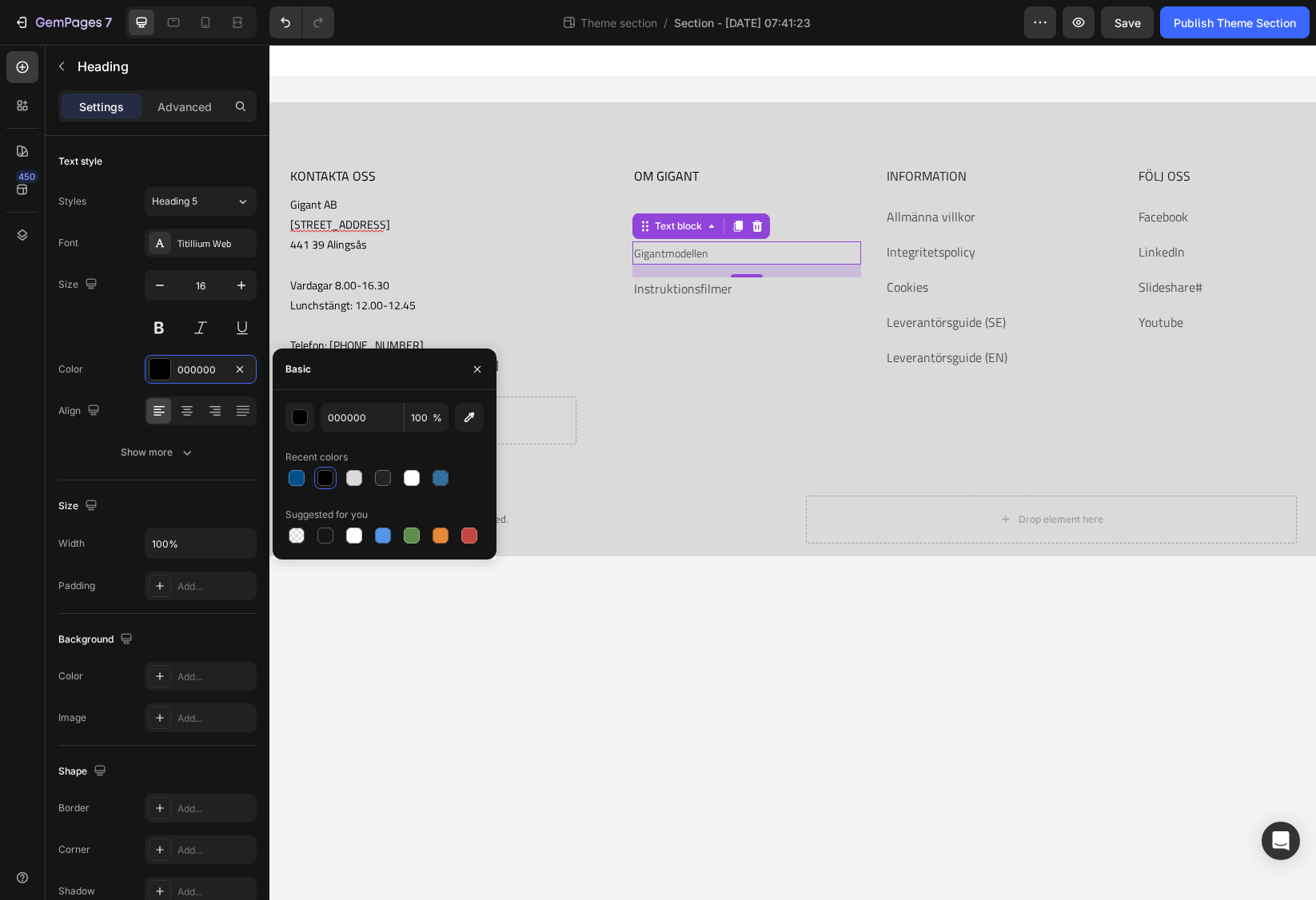
click at [652, 251] on link "Gigantmodellen" at bounding box center [671, 253] width 74 height 17
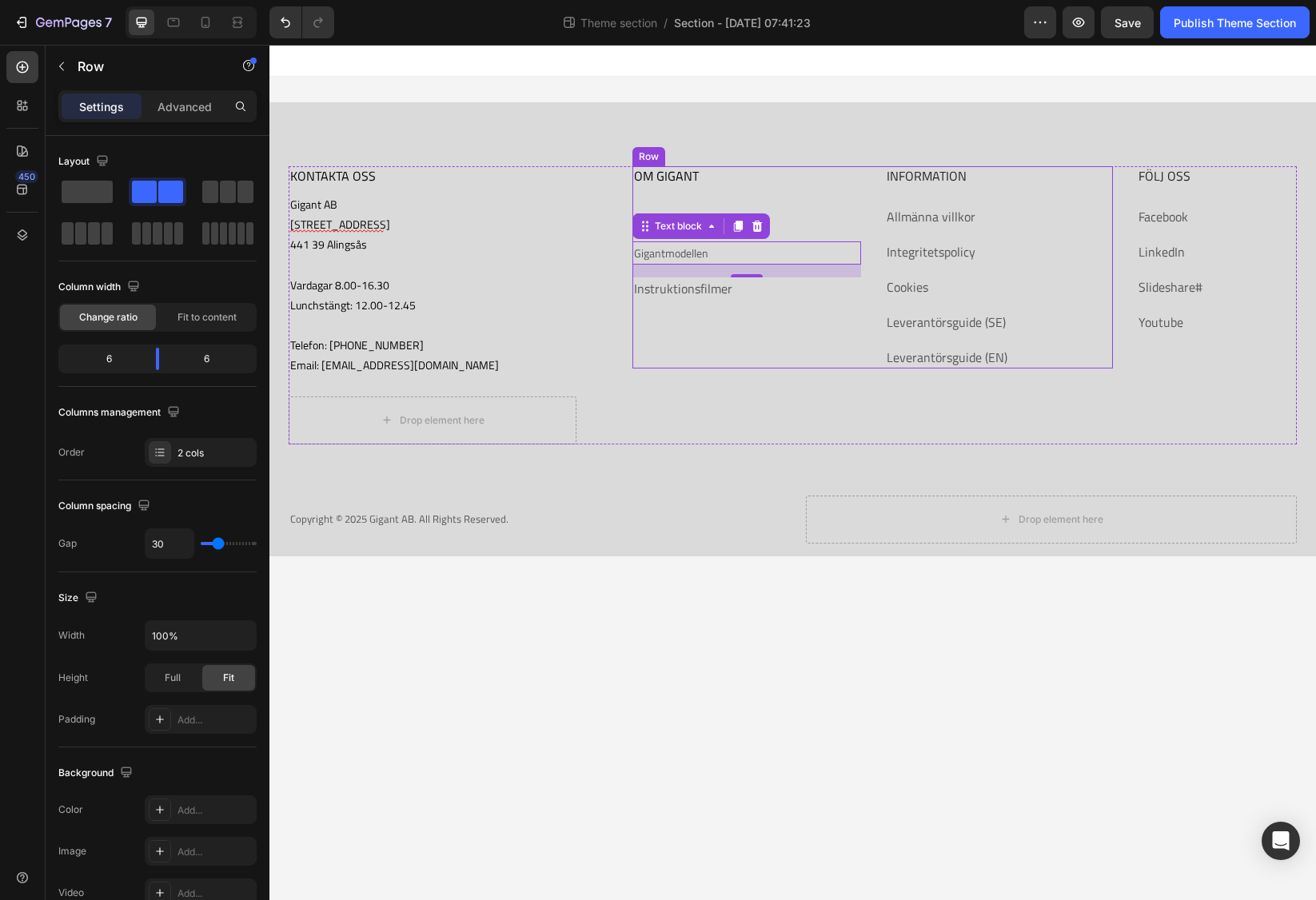
click at [726, 368] on div "OM GIGANT Heading Om oss Text block Gigantmodellen Text block 16 Instruktionsfi…" at bounding box center [746, 267] width 228 height 202
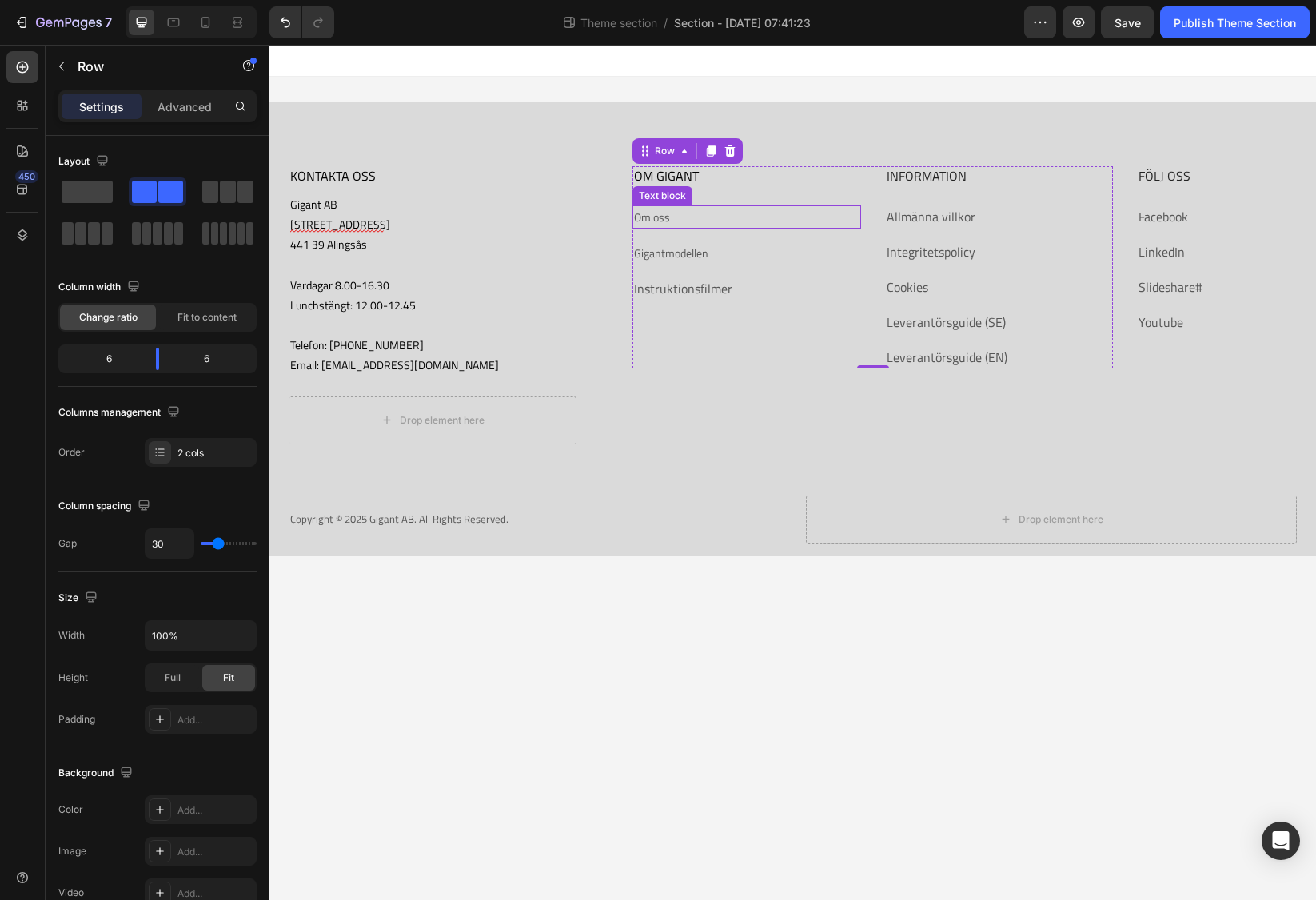
click at [691, 220] on p "Om oss" at bounding box center [746, 217] width 225 height 20
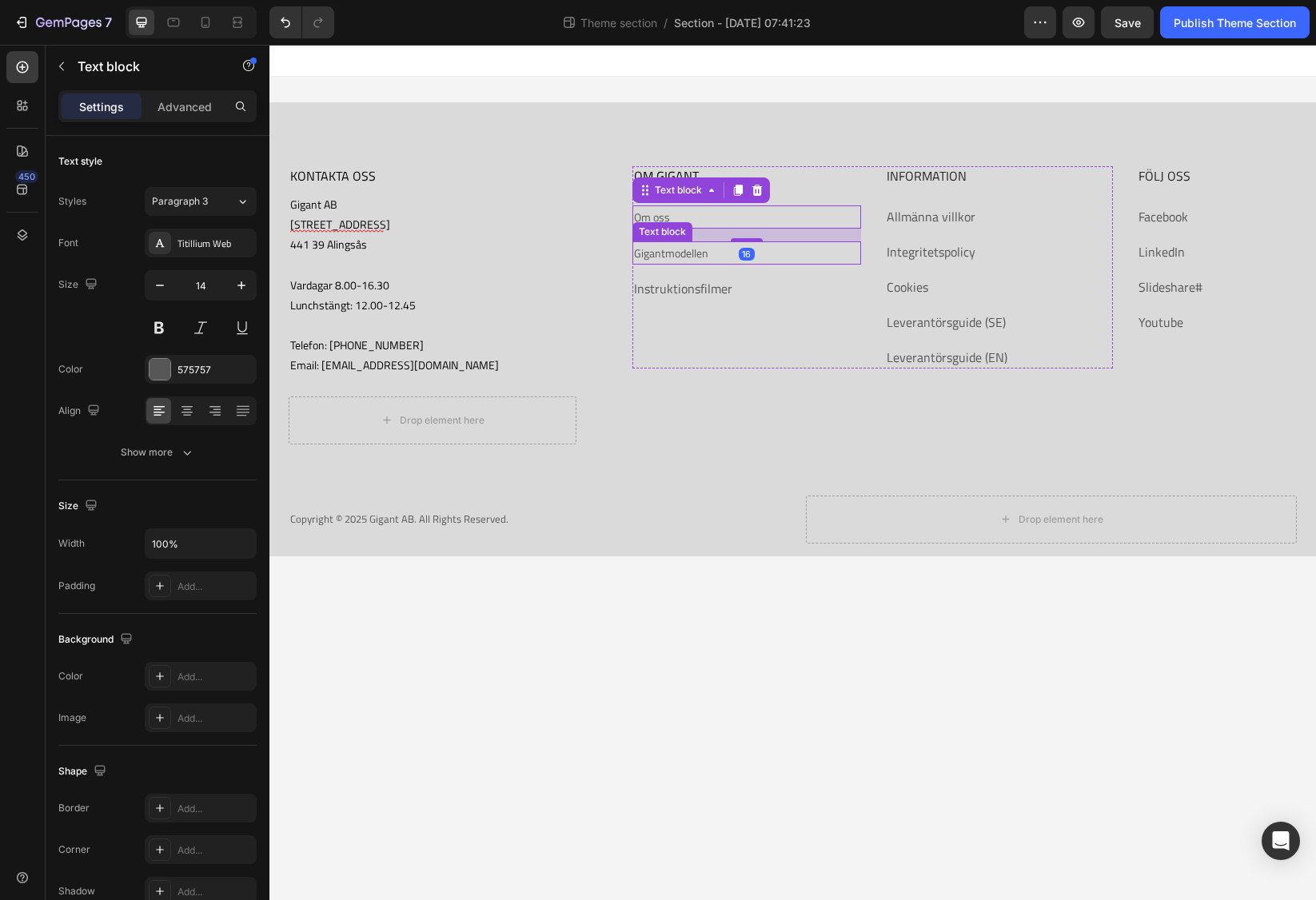
click at [664, 260] on link "Gigantmodellen" at bounding box center [671, 253] width 74 height 17
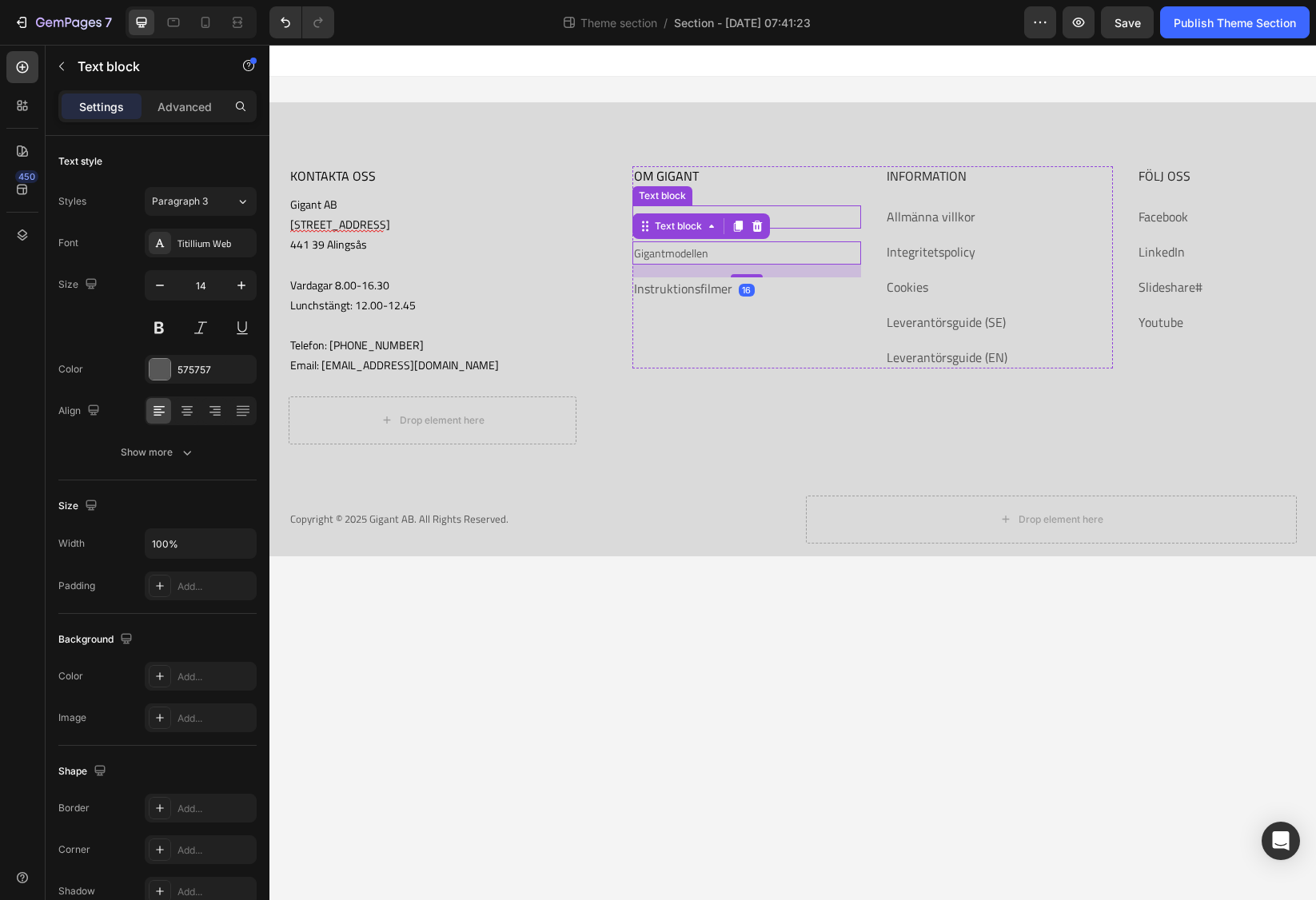
click at [815, 223] on p "Om oss" at bounding box center [746, 217] width 225 height 20
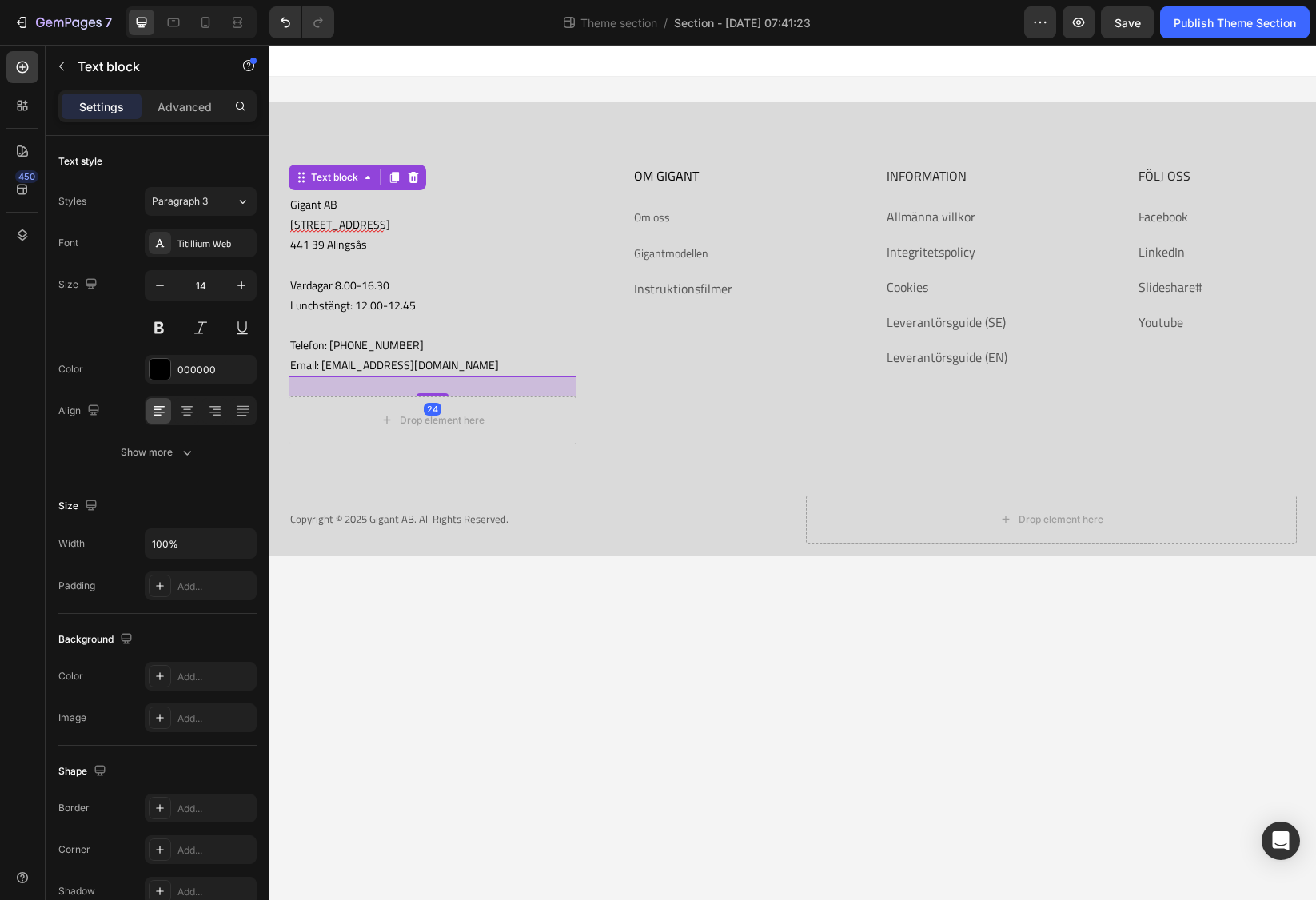
click at [308, 240] on p "Gigant AB [STREET_ADDRESS]" at bounding box center [432, 224] width 284 height 61
click at [162, 372] on div at bounding box center [159, 369] width 21 height 21
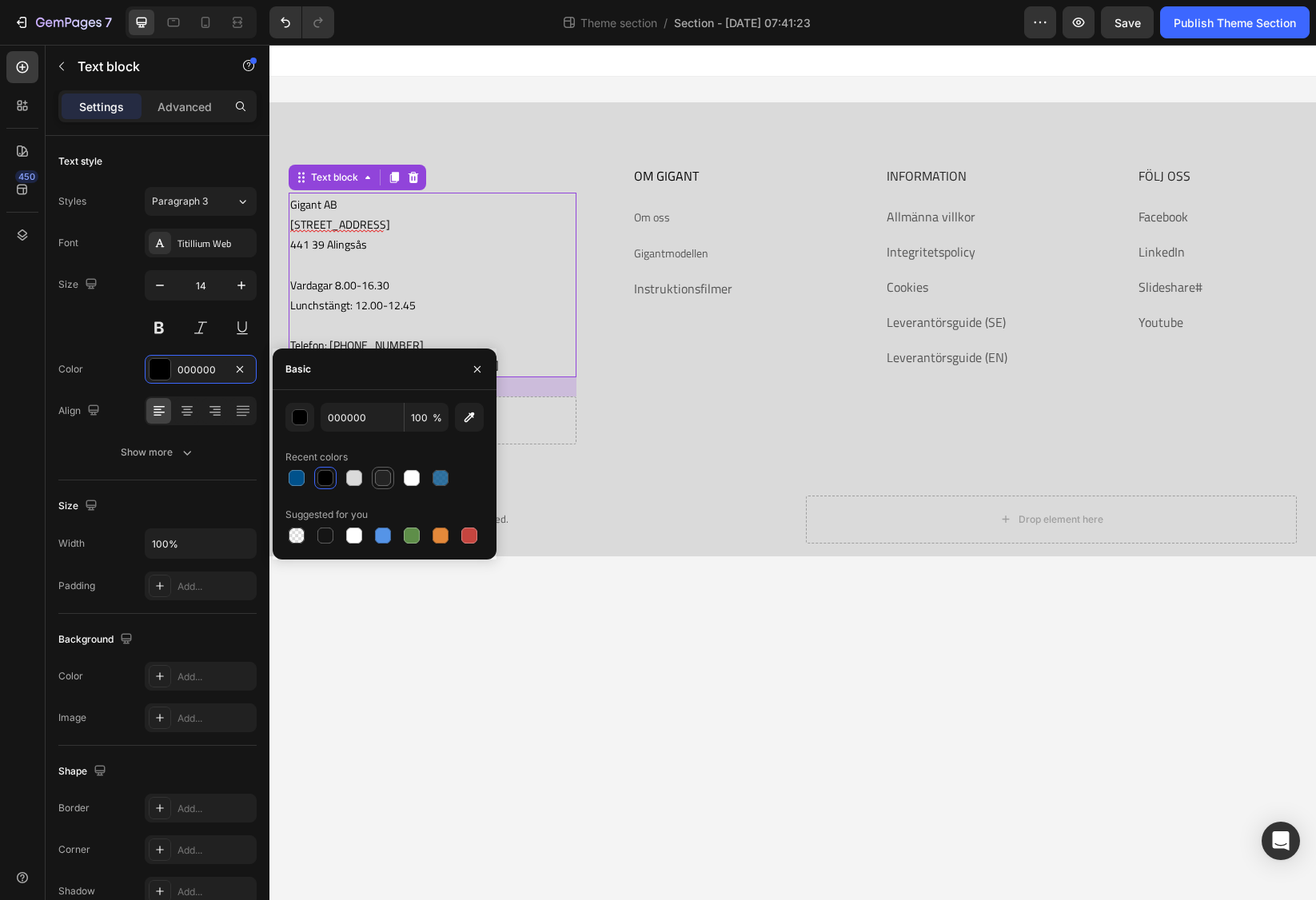
click at [379, 480] on div at bounding box center [383, 478] width 16 height 16
type input "242424"
click at [629, 398] on div "KONTAKTA OSS Heading Gigant AB [STREET_ADDRESS] 8.00-16.30 Lunchstängt: 12.00-1…" at bounding box center [792, 305] width 1008 height 278
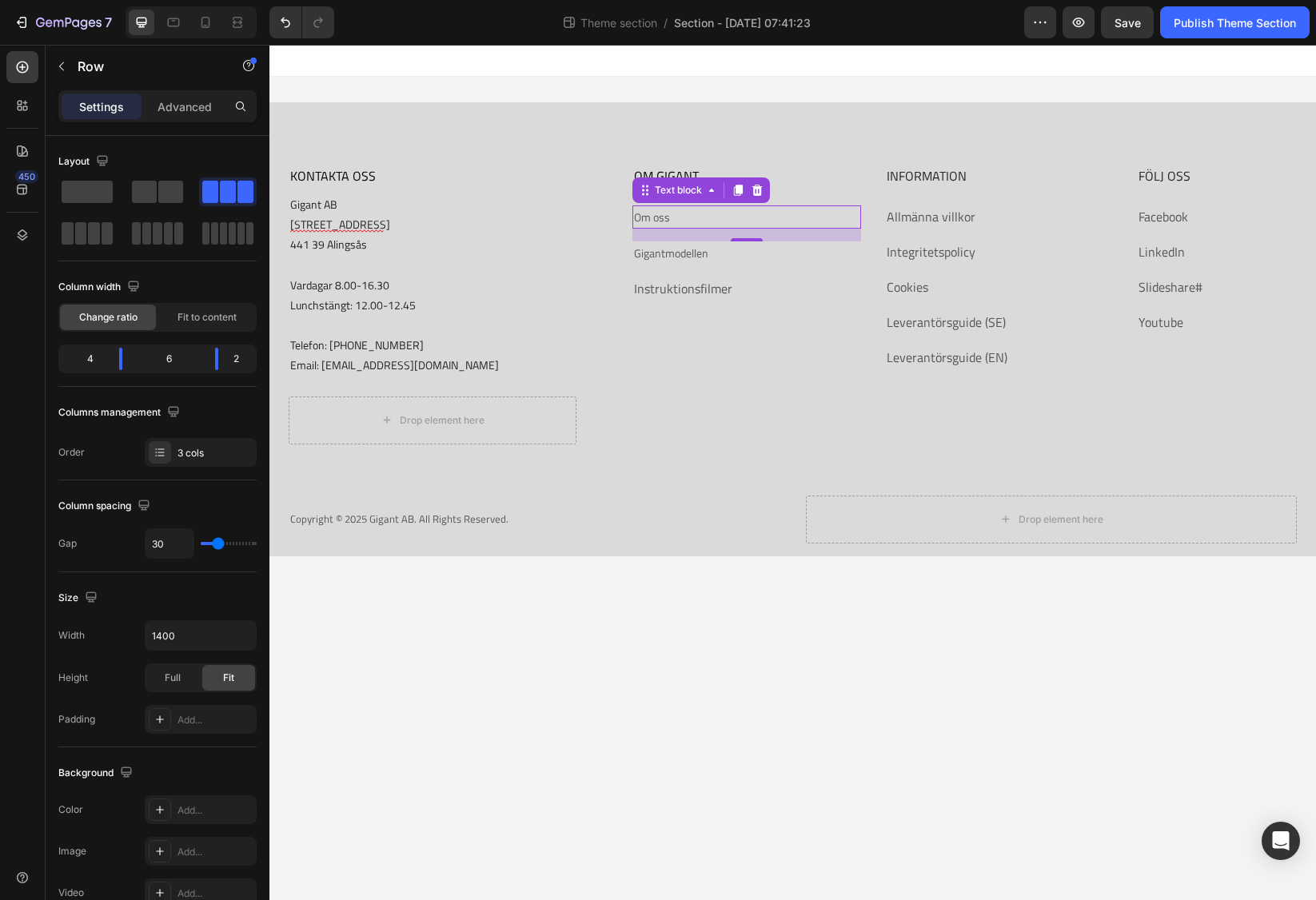
click at [684, 218] on p "Om oss" at bounding box center [746, 217] width 225 height 20
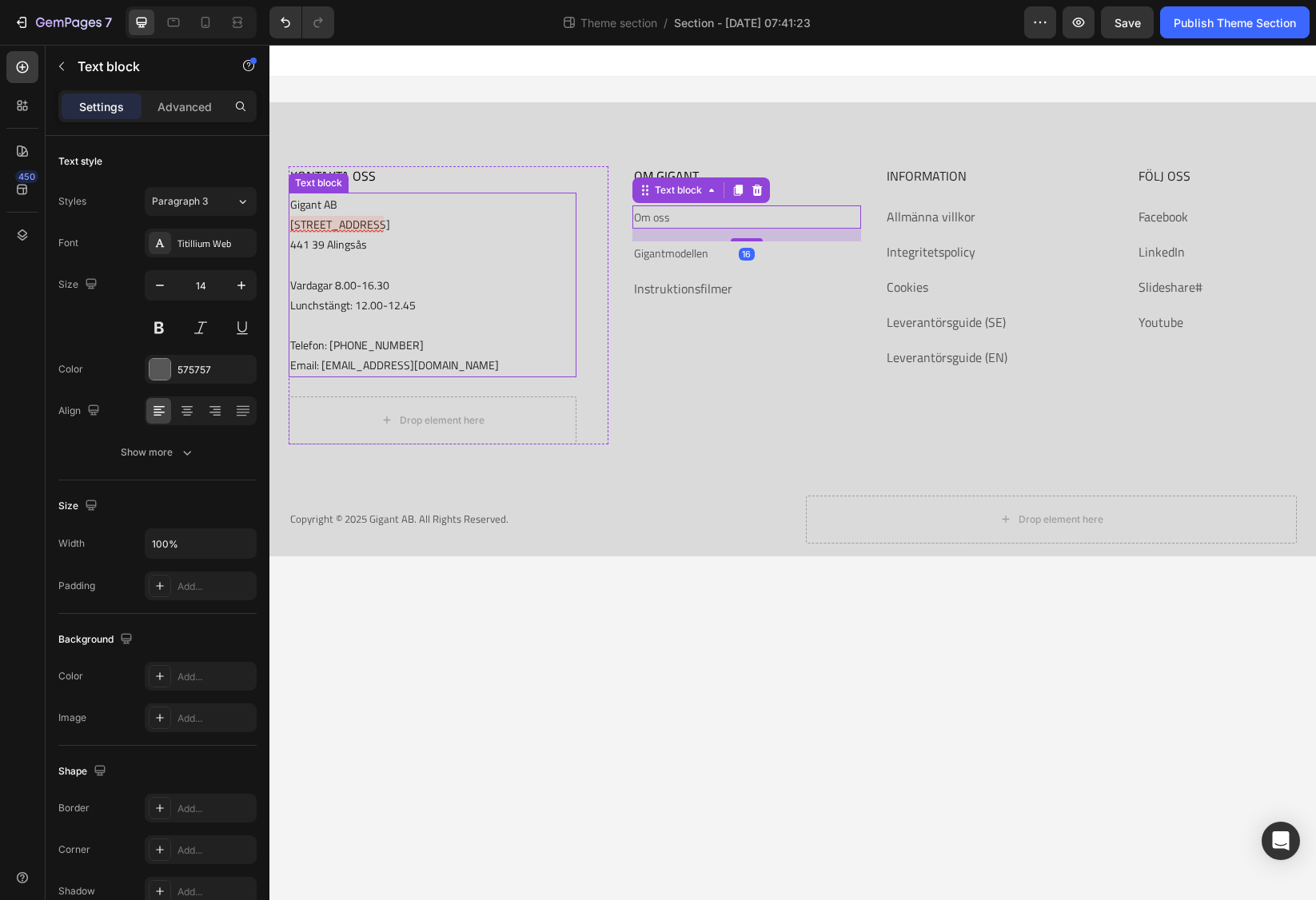
click at [307, 229] on p "Gigant AB [STREET_ADDRESS]" at bounding box center [432, 224] width 284 height 61
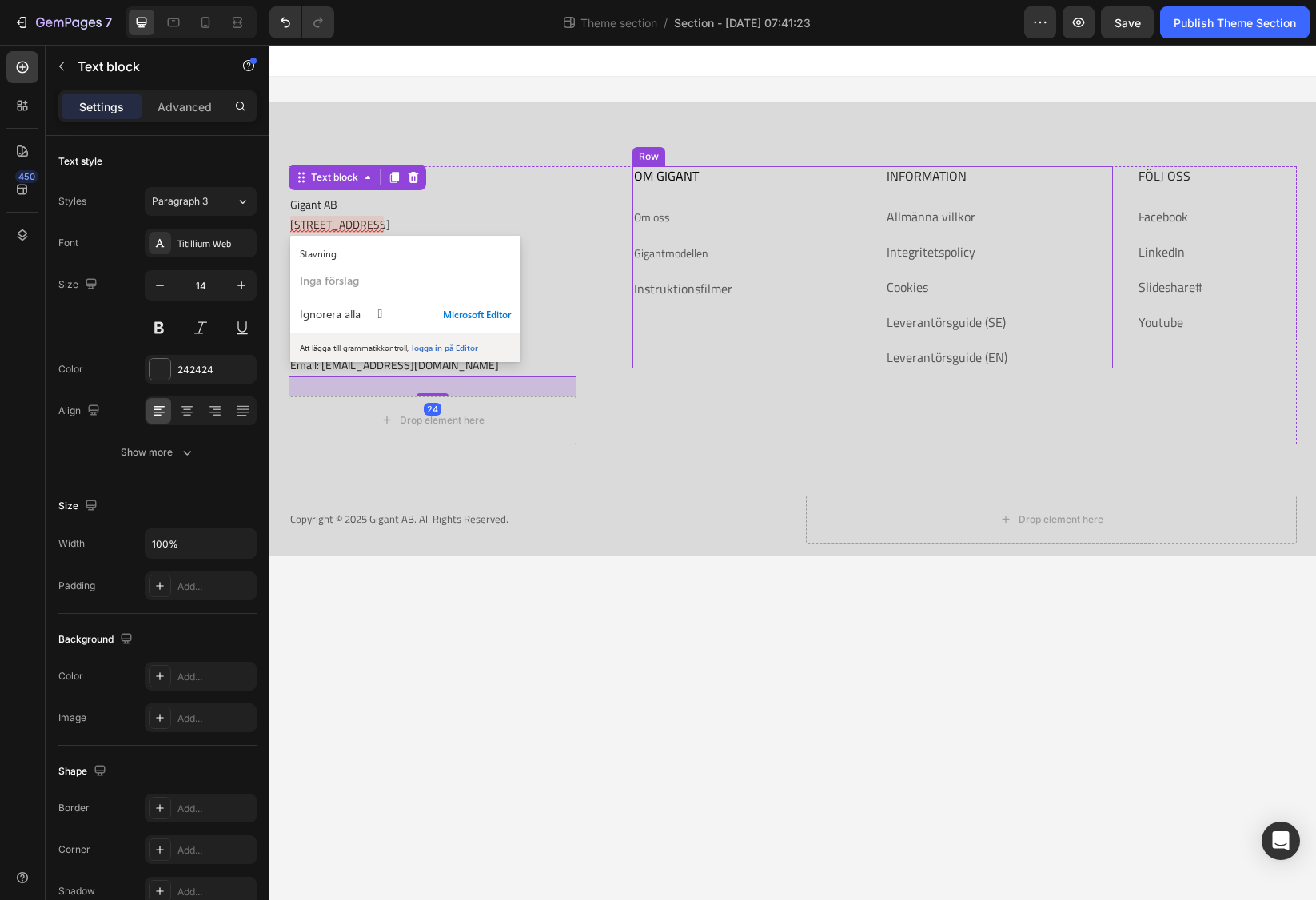
click at [658, 227] on div "Om oss" at bounding box center [746, 217] width 228 height 24
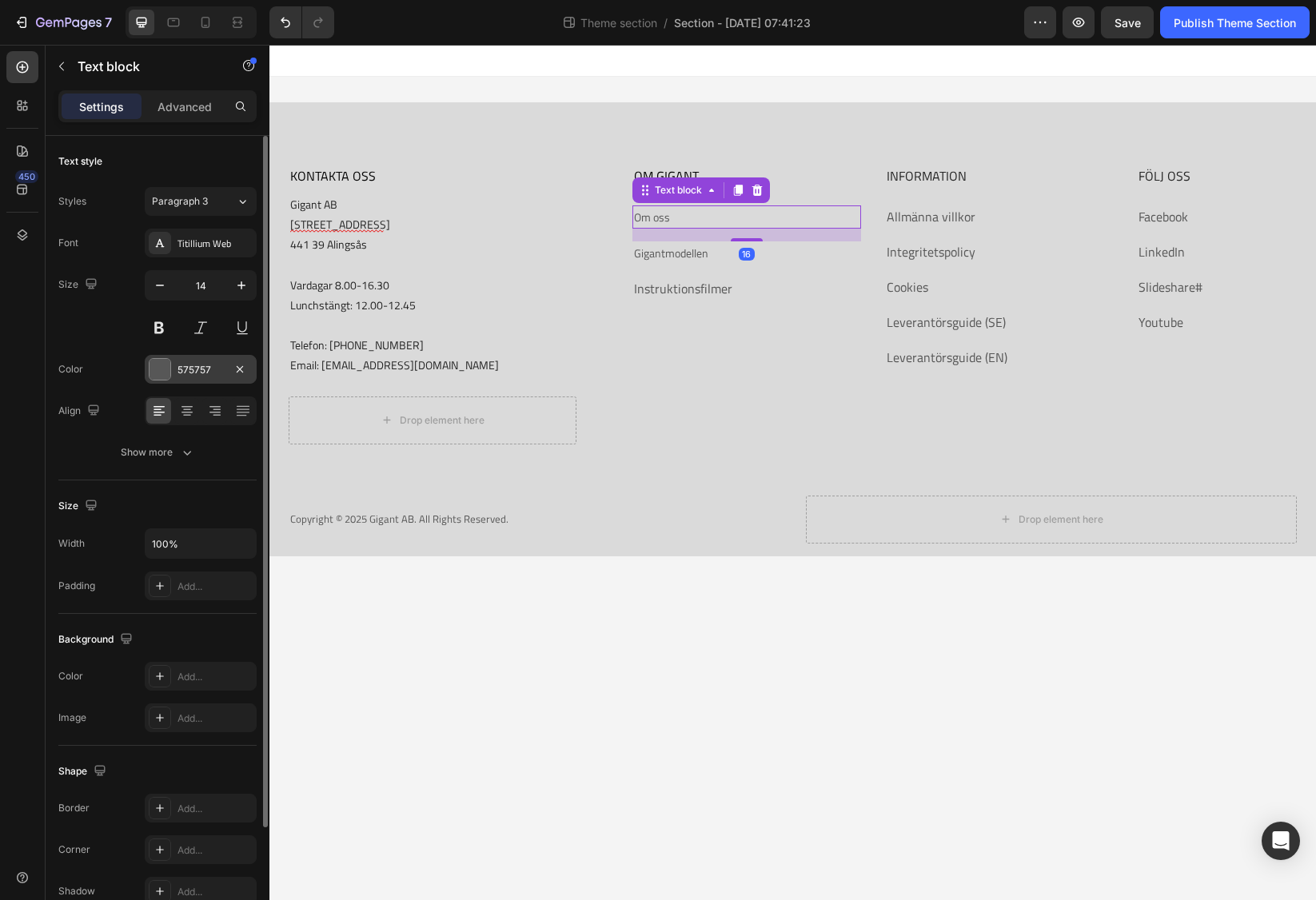
click at [160, 369] on div at bounding box center [159, 369] width 21 height 21
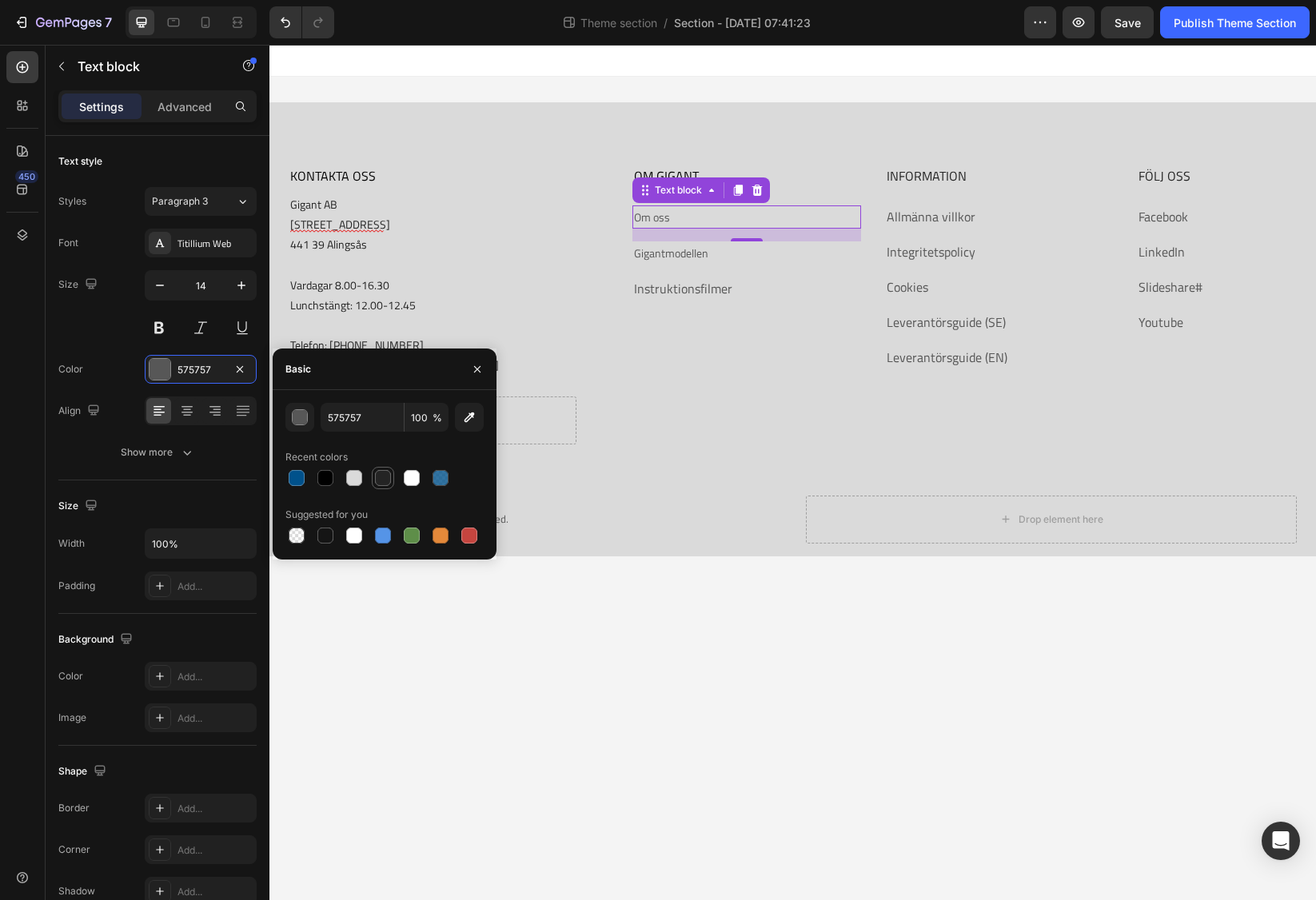
click at [385, 479] on div at bounding box center [383, 478] width 16 height 16
type input "242424"
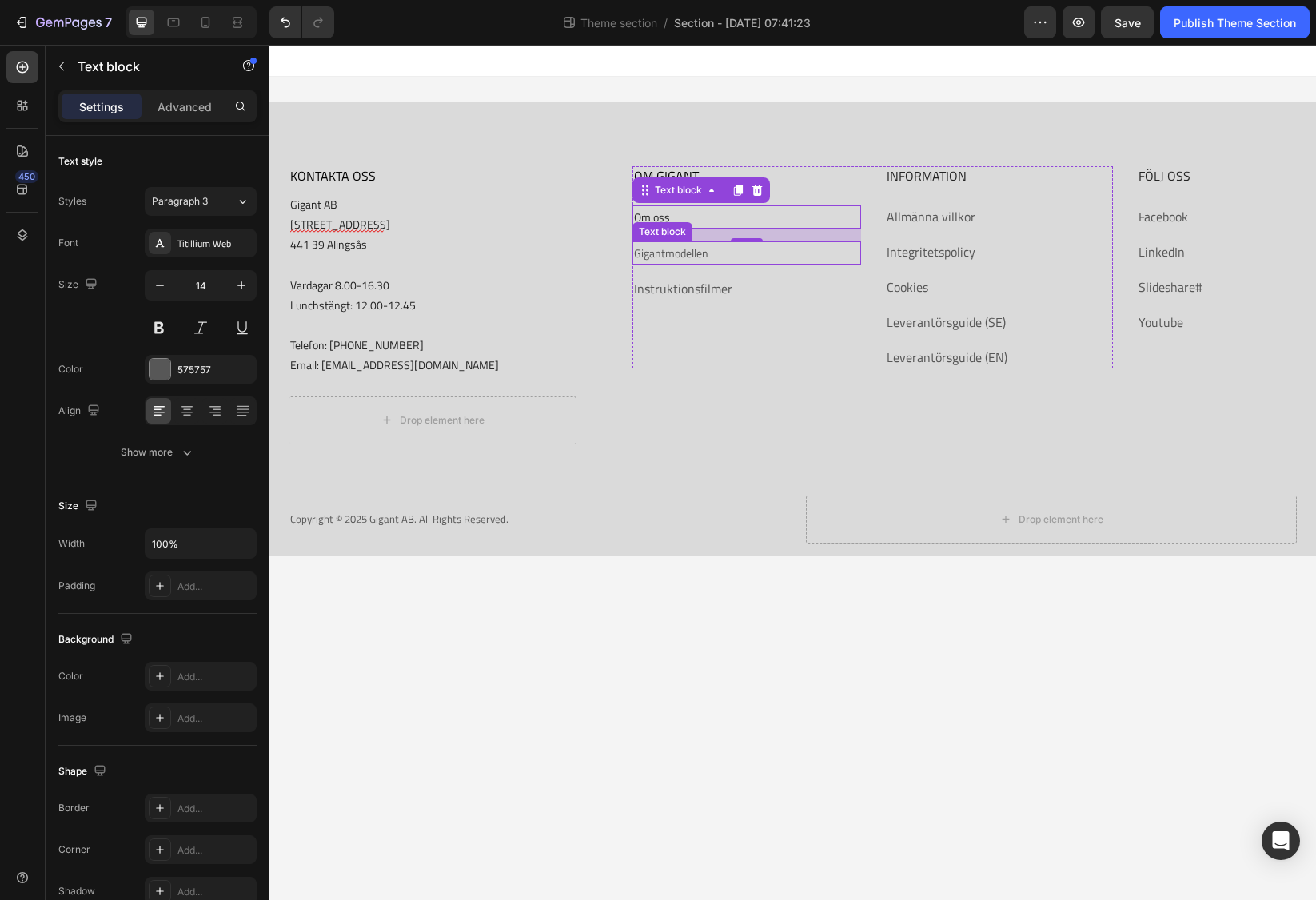
click at [646, 251] on link "Gigantmodellen" at bounding box center [671, 253] width 74 height 17
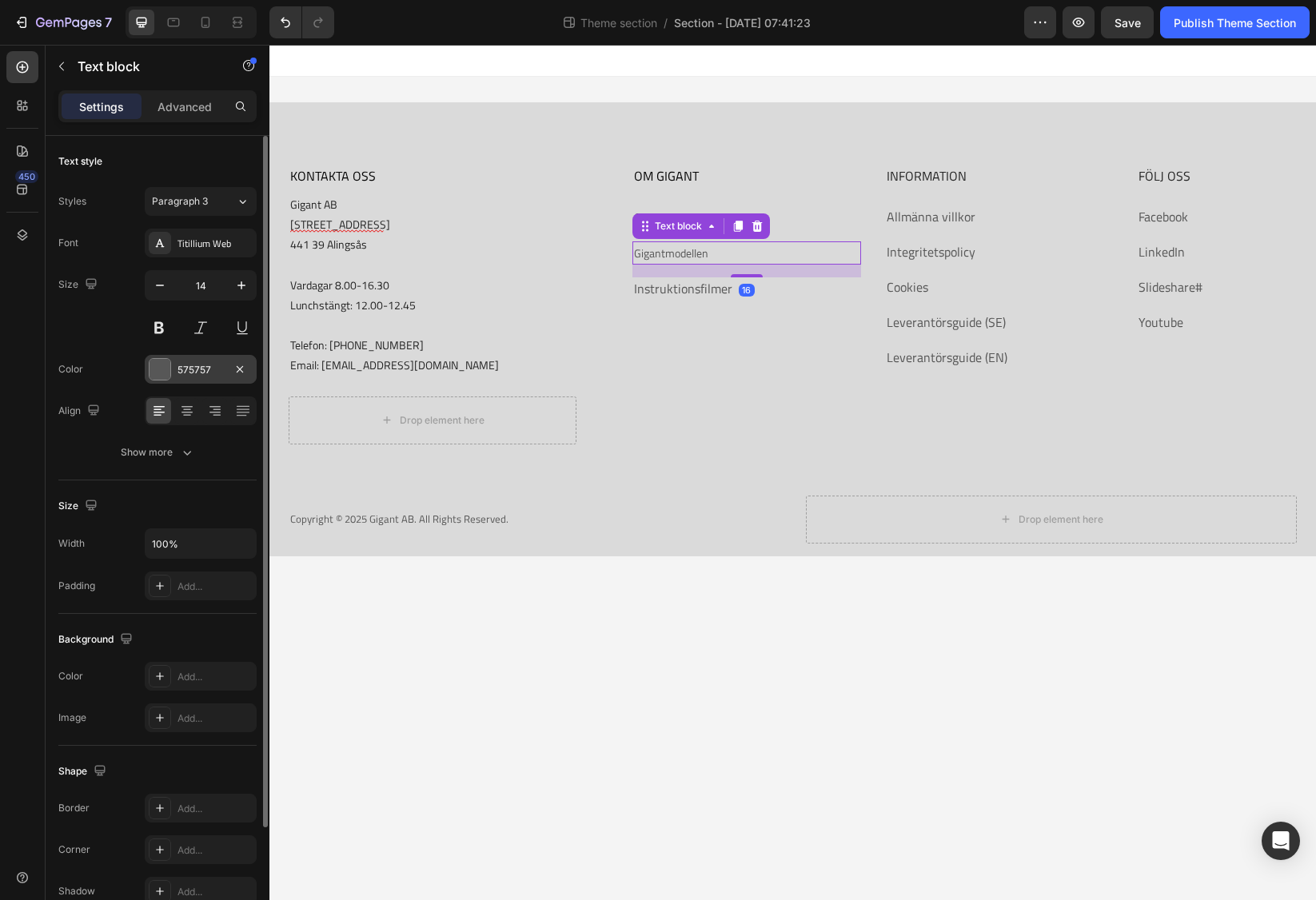
click at [156, 367] on div at bounding box center [159, 369] width 21 height 21
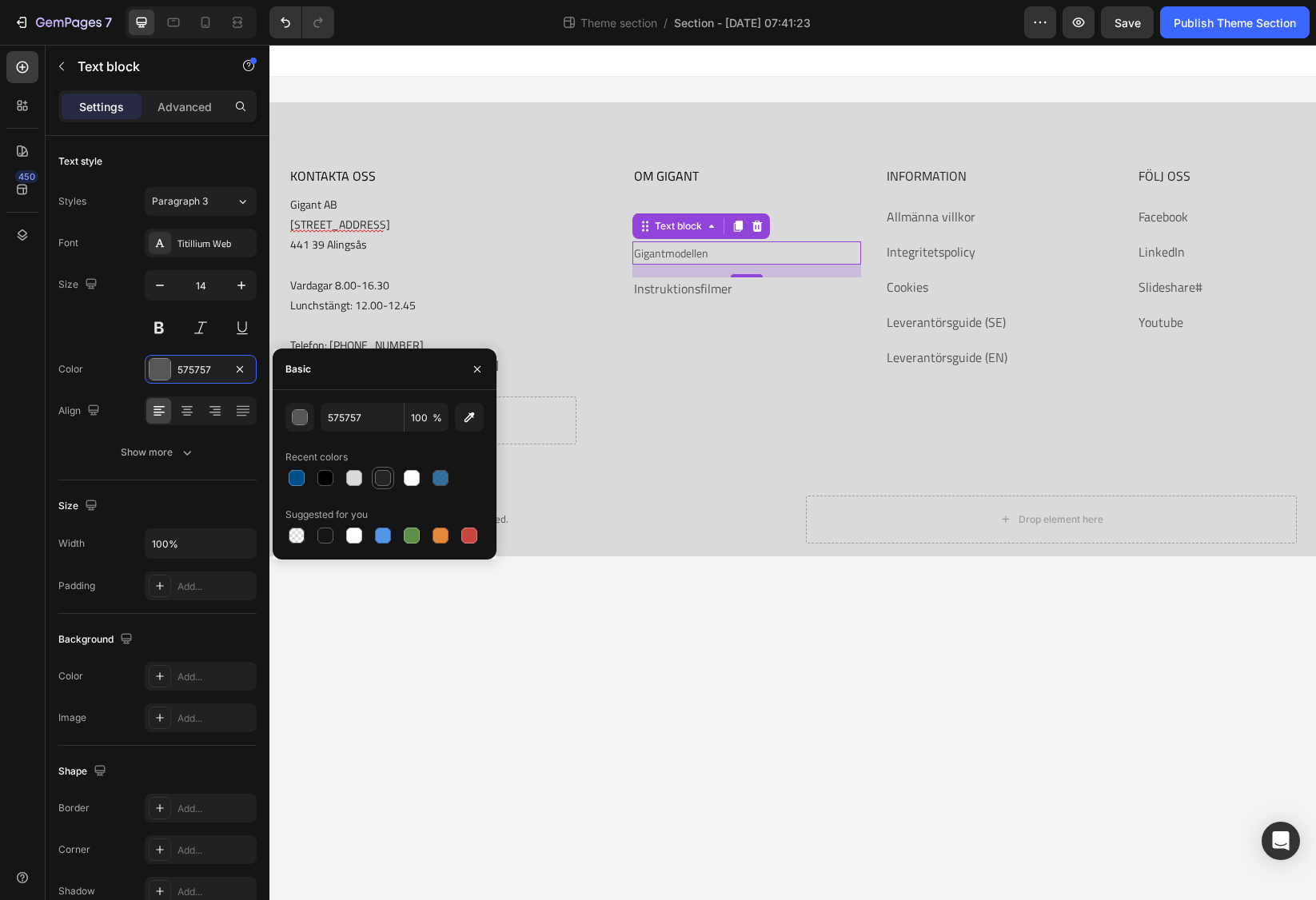
click at [379, 481] on div at bounding box center [383, 478] width 16 height 16
type input "242424"
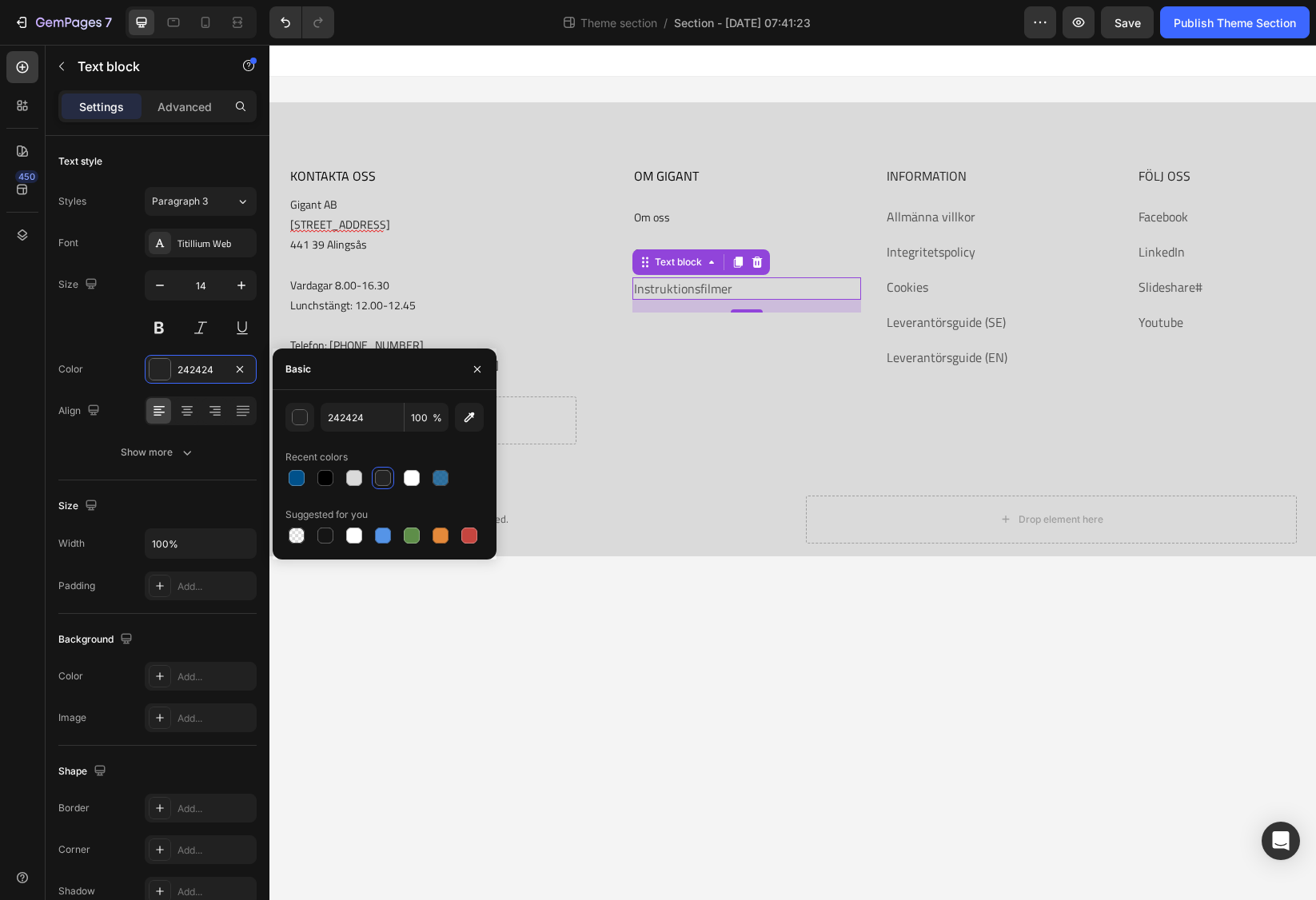
click at [664, 285] on link "Instruktionsfilmer" at bounding box center [683, 288] width 99 height 19
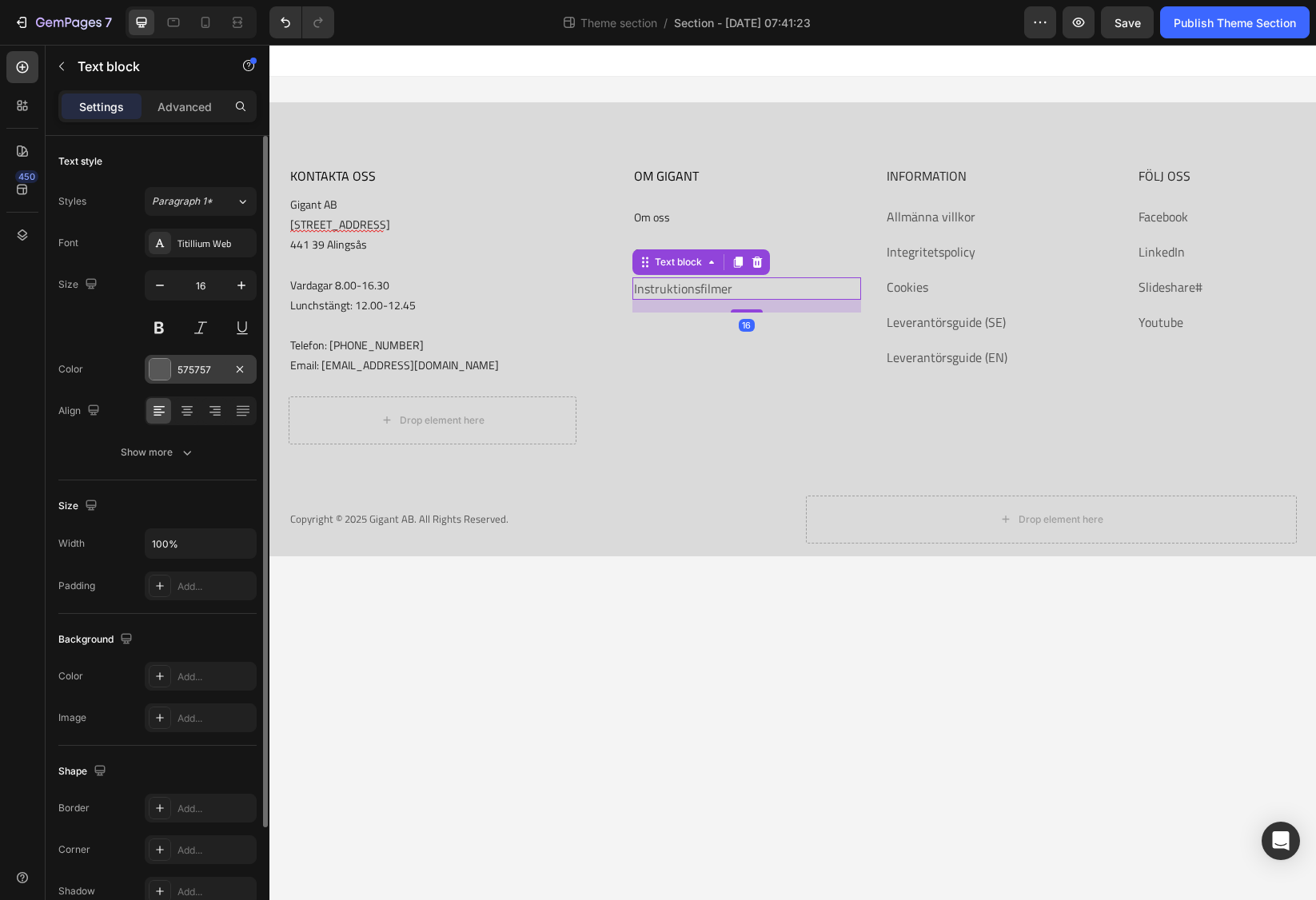
click at [166, 368] on div at bounding box center [159, 369] width 21 height 21
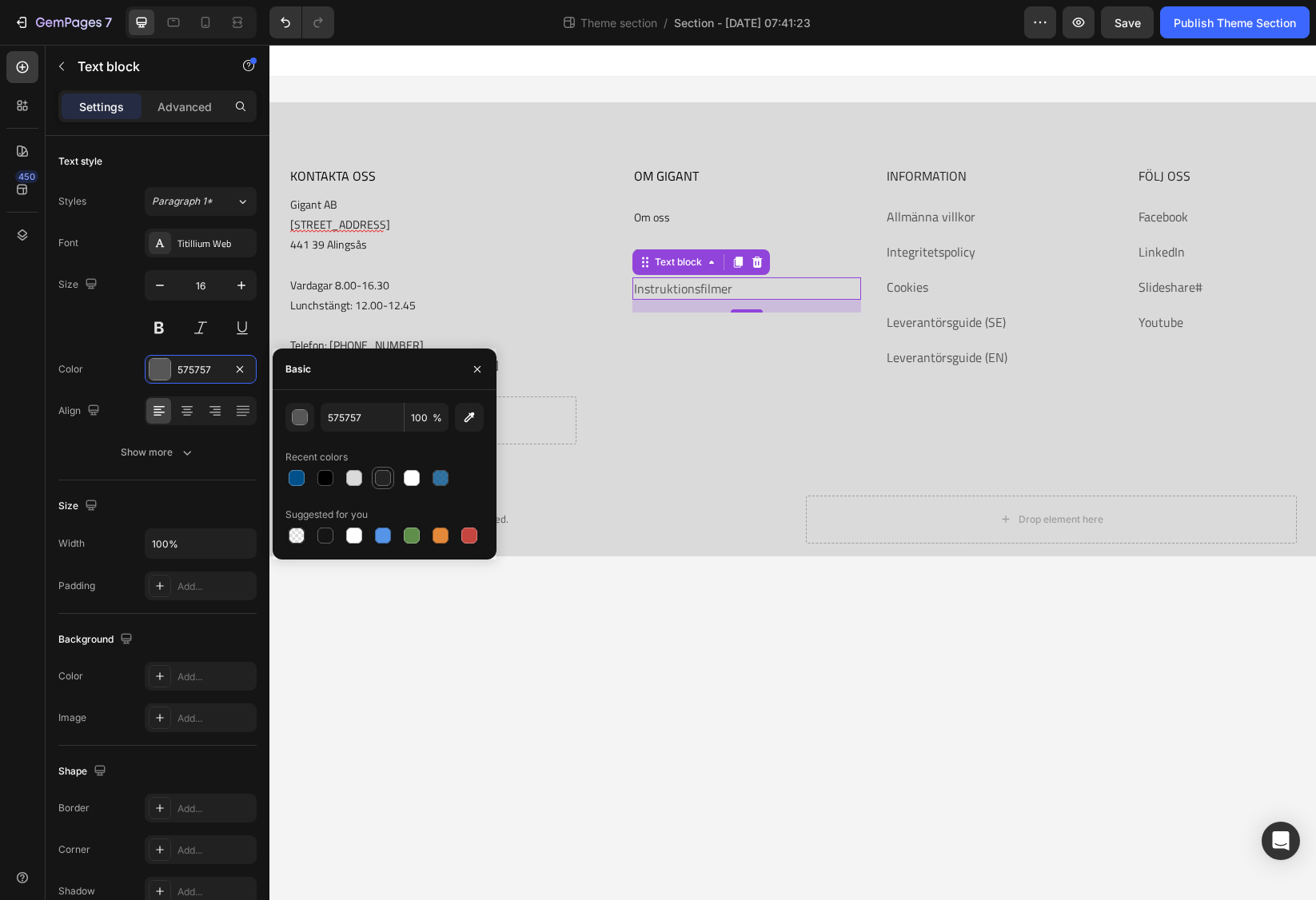
click at [383, 478] on div at bounding box center [383, 478] width 16 height 16
type input "242424"
click at [913, 224] on div "Text block" at bounding box center [915, 231] width 53 height 14
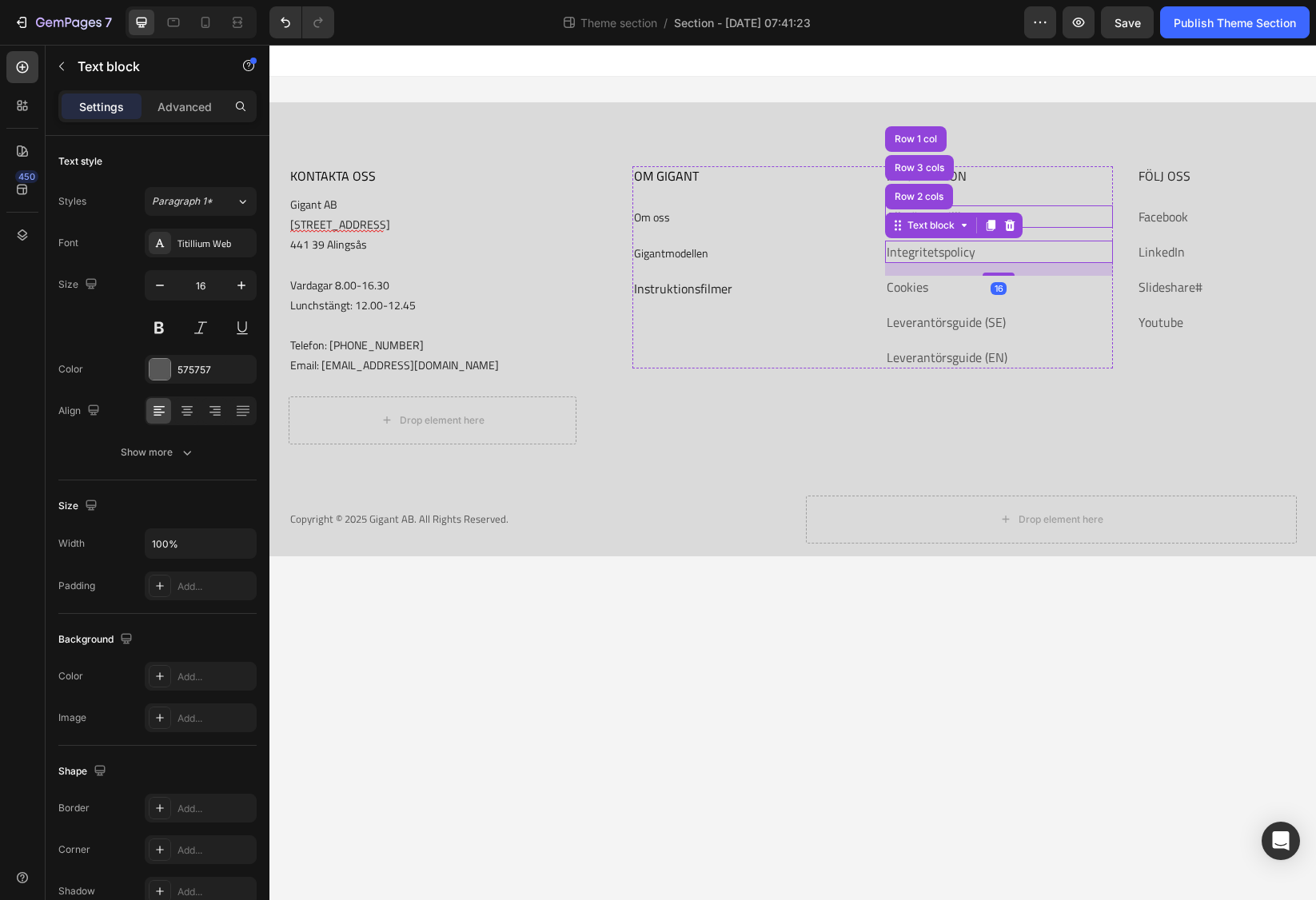
click at [1038, 221] on p "Allmänna villkor" at bounding box center [999, 216] width 225 height 19
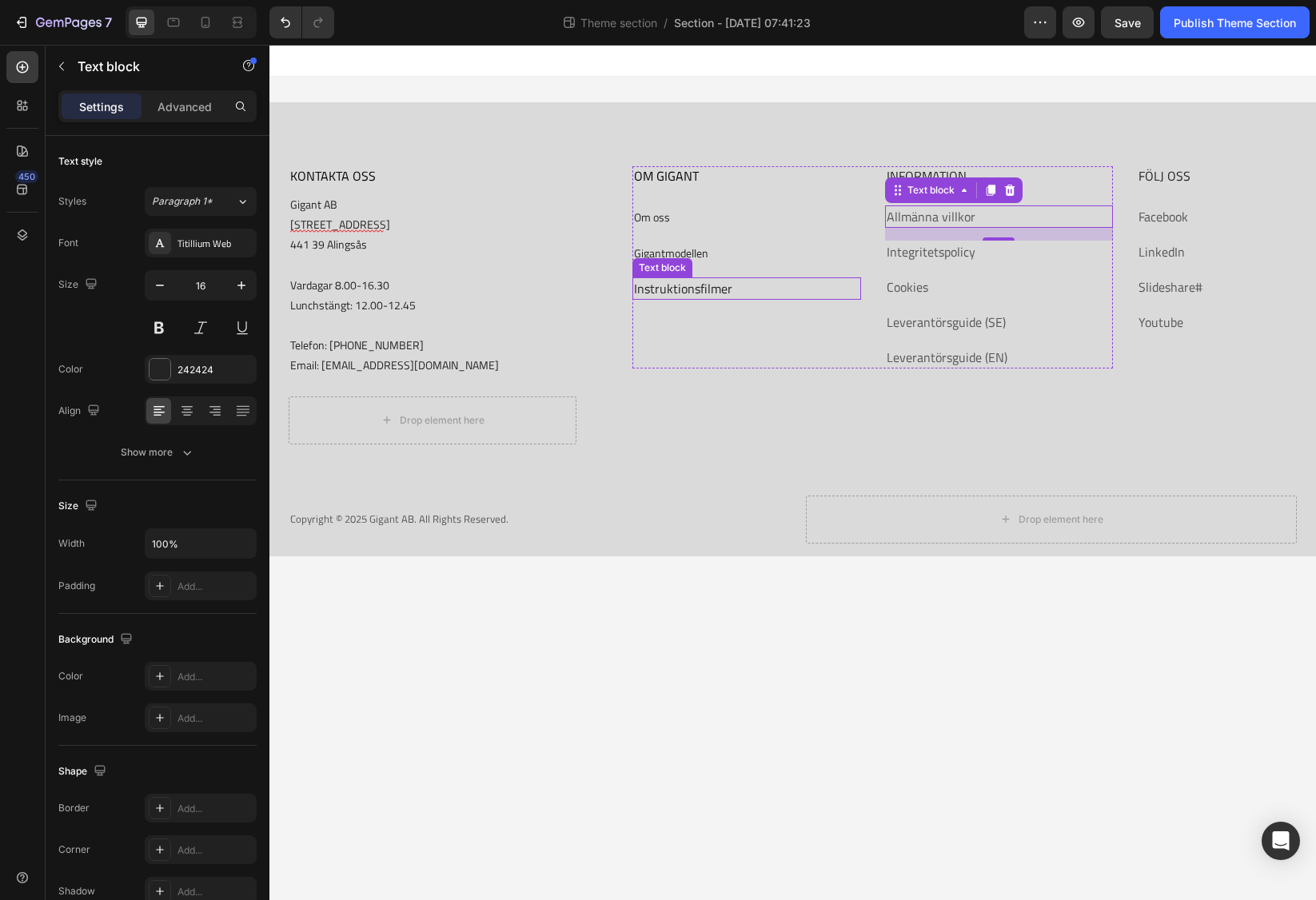
click at [684, 291] on link "Instruktionsfilmer" at bounding box center [683, 288] width 99 height 19
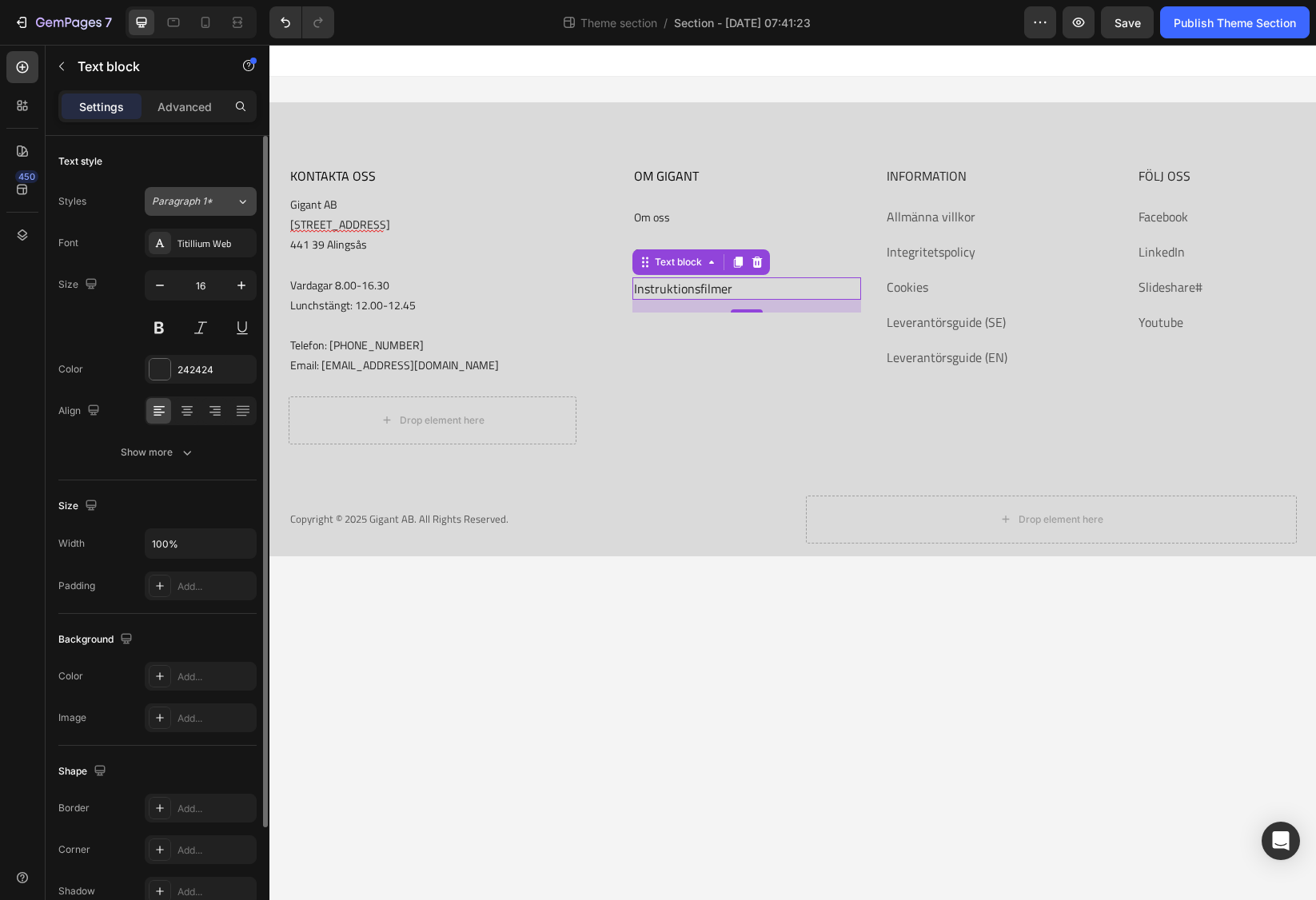
click at [183, 206] on span "Paragraph 1*" at bounding box center [182, 201] width 61 height 14
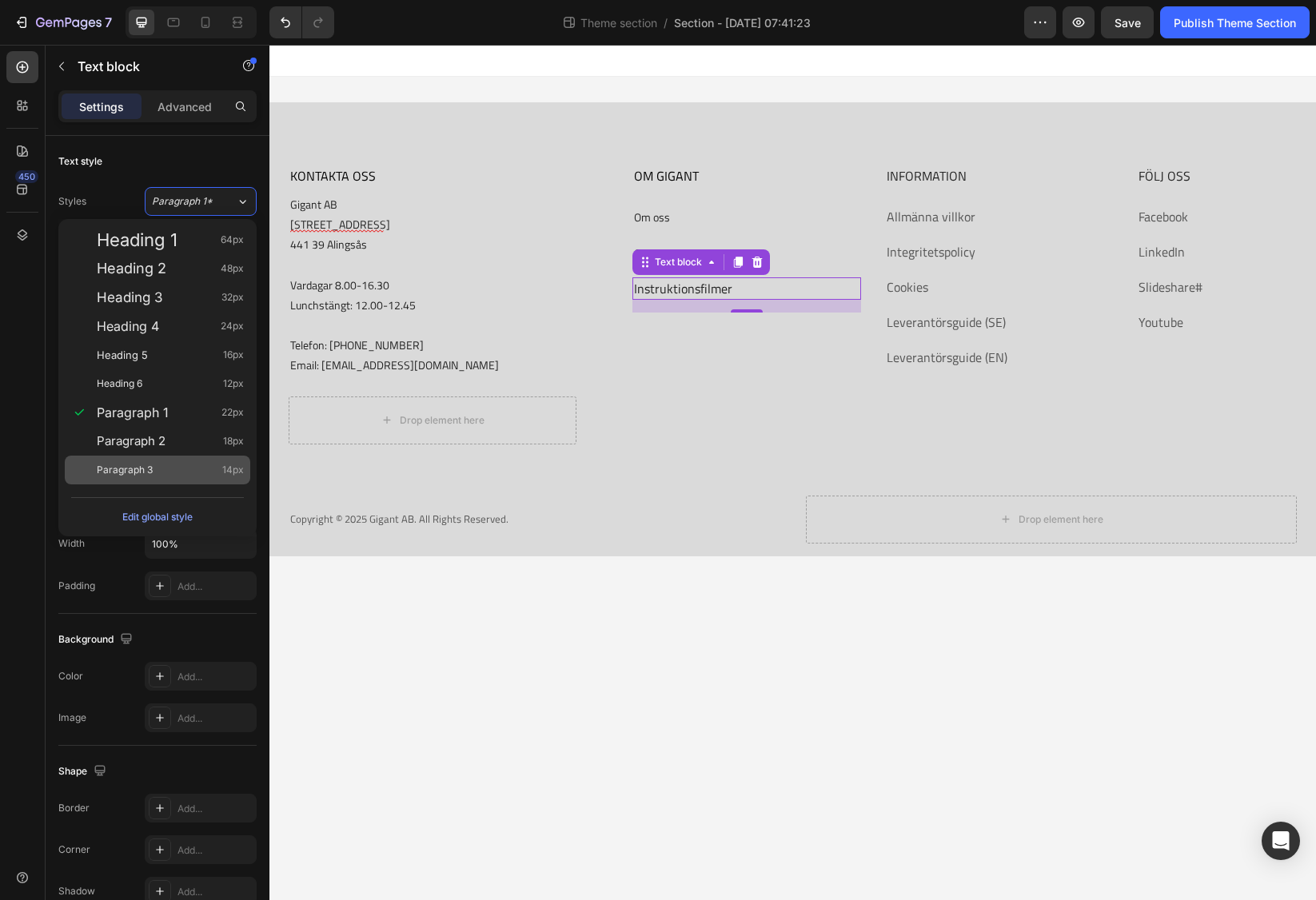
click at [167, 464] on div "Paragraph 3 14px" at bounding box center [170, 470] width 147 height 16
type input "14"
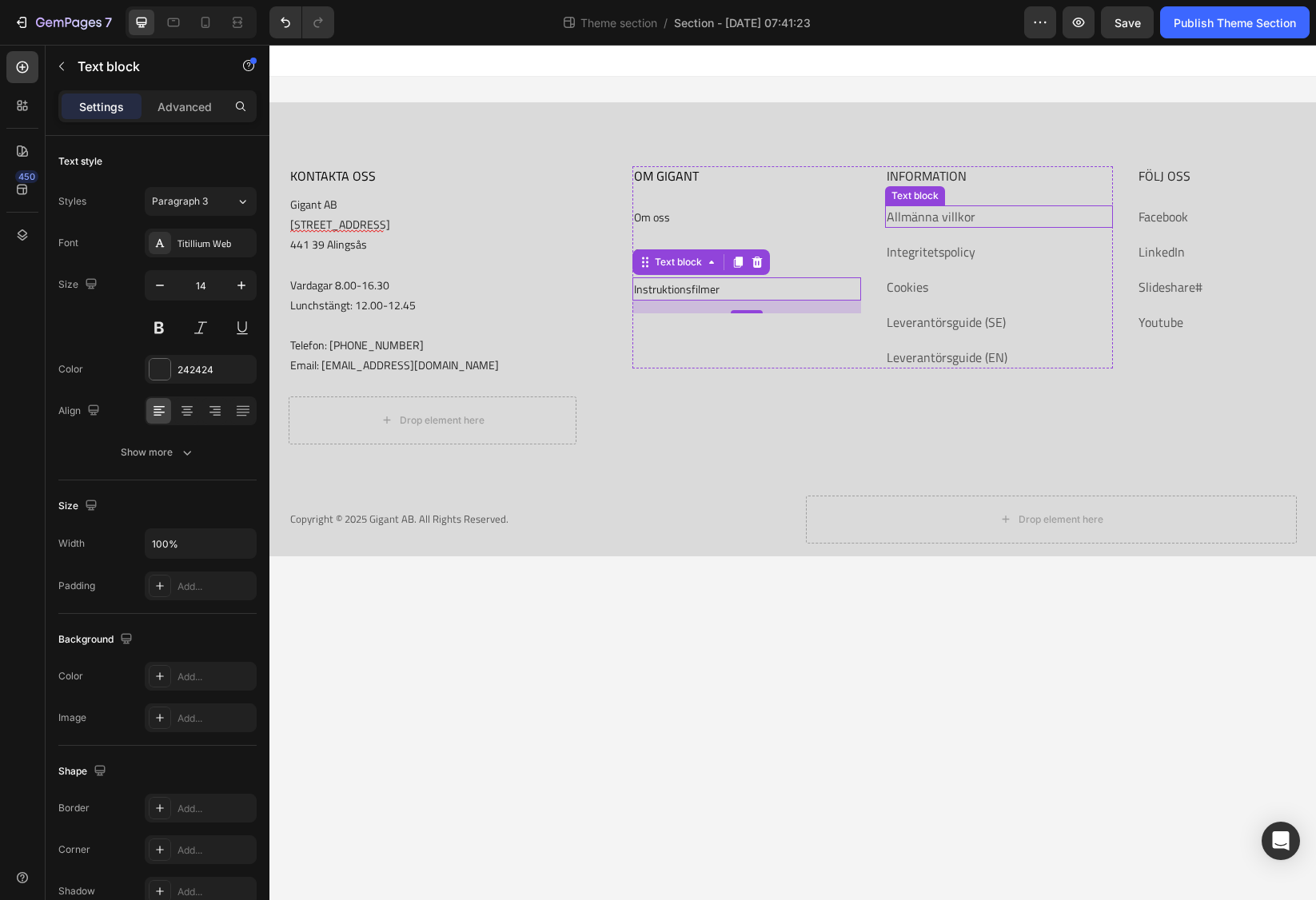
click at [932, 209] on link "Allmänna villkor" at bounding box center [931, 216] width 89 height 19
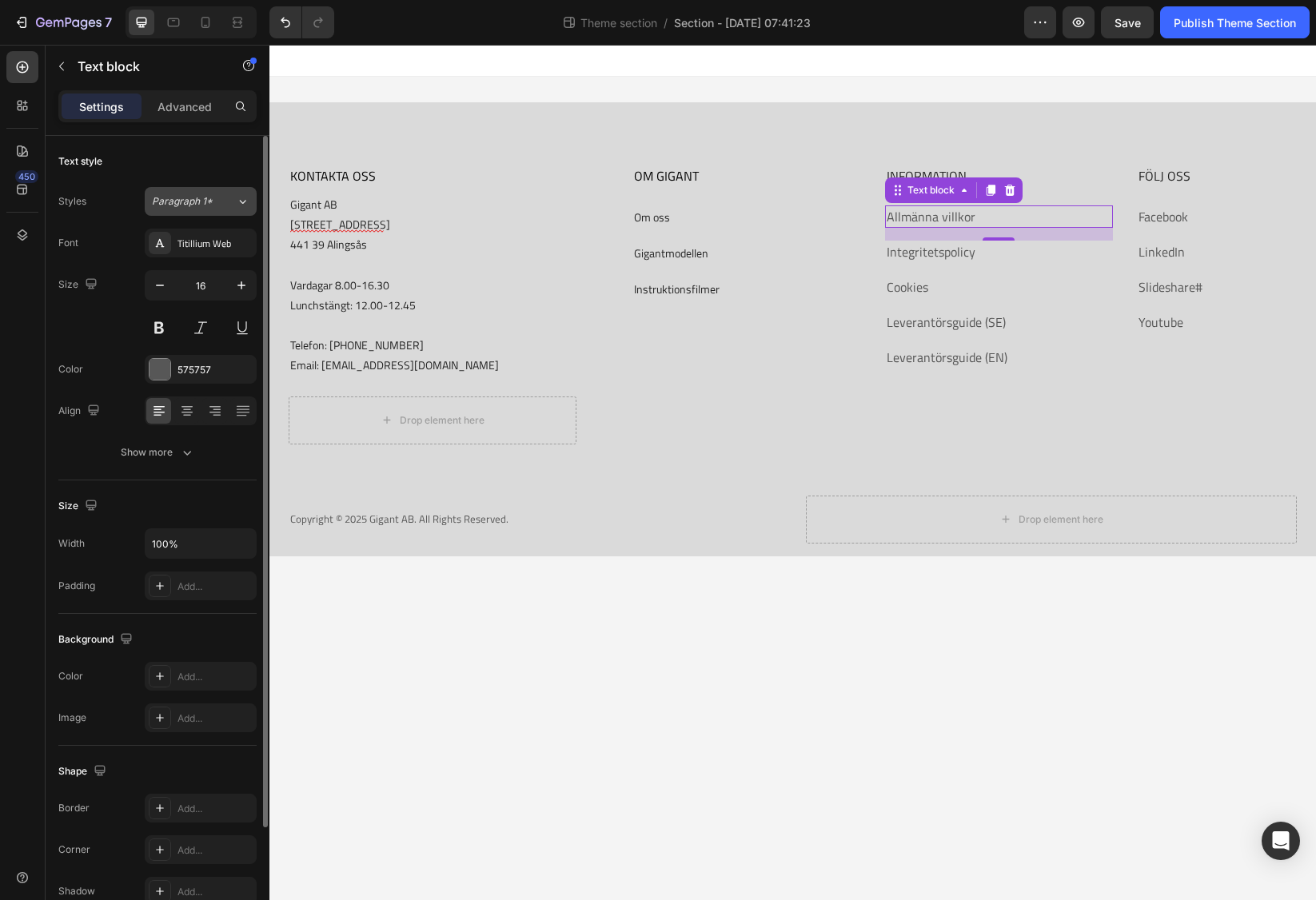
click at [207, 207] on span "Paragraph 1*" at bounding box center [182, 201] width 61 height 14
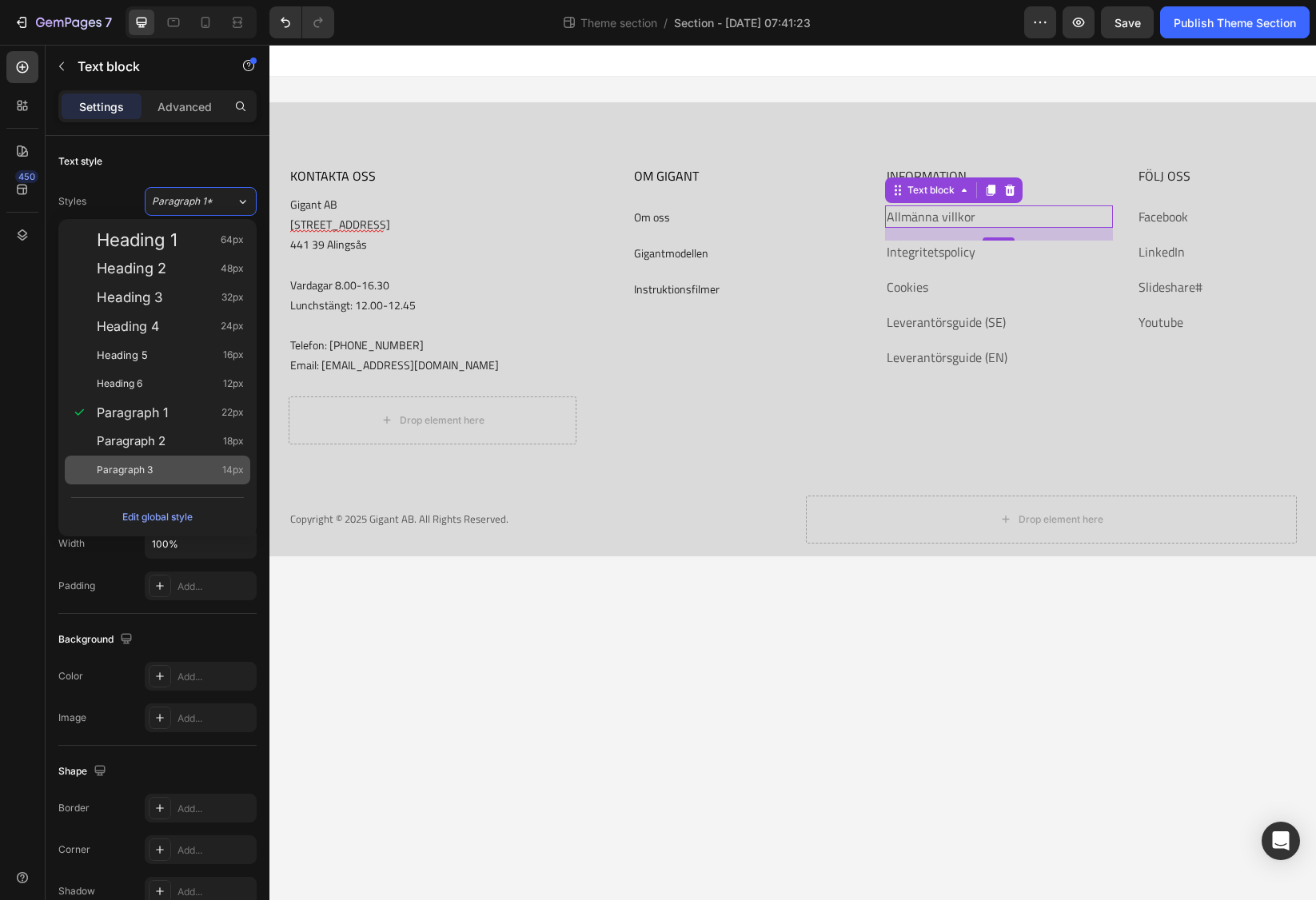
click at [166, 459] on div "Paragraph 3 14px" at bounding box center [157, 470] width 186 height 29
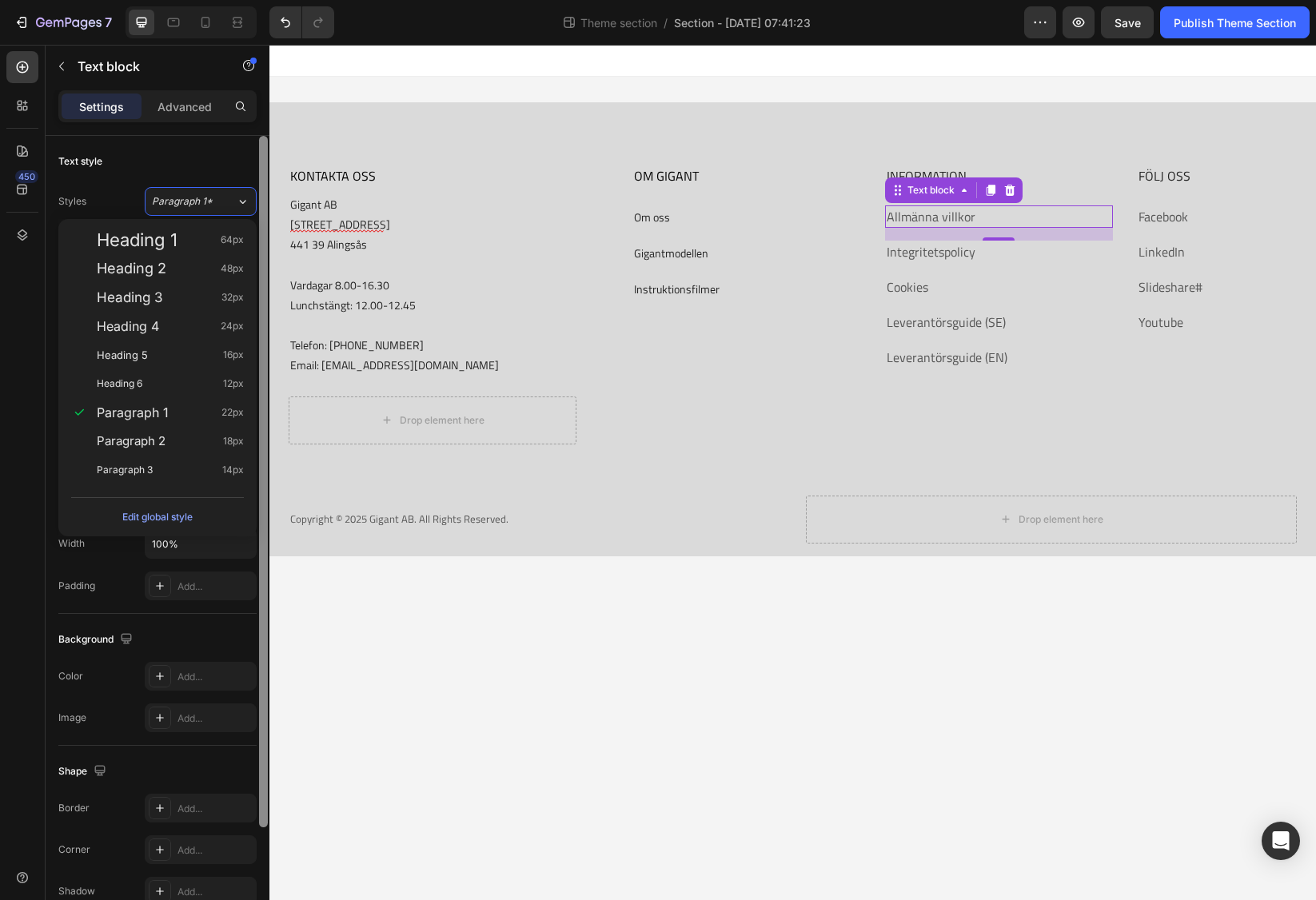
type input "14"
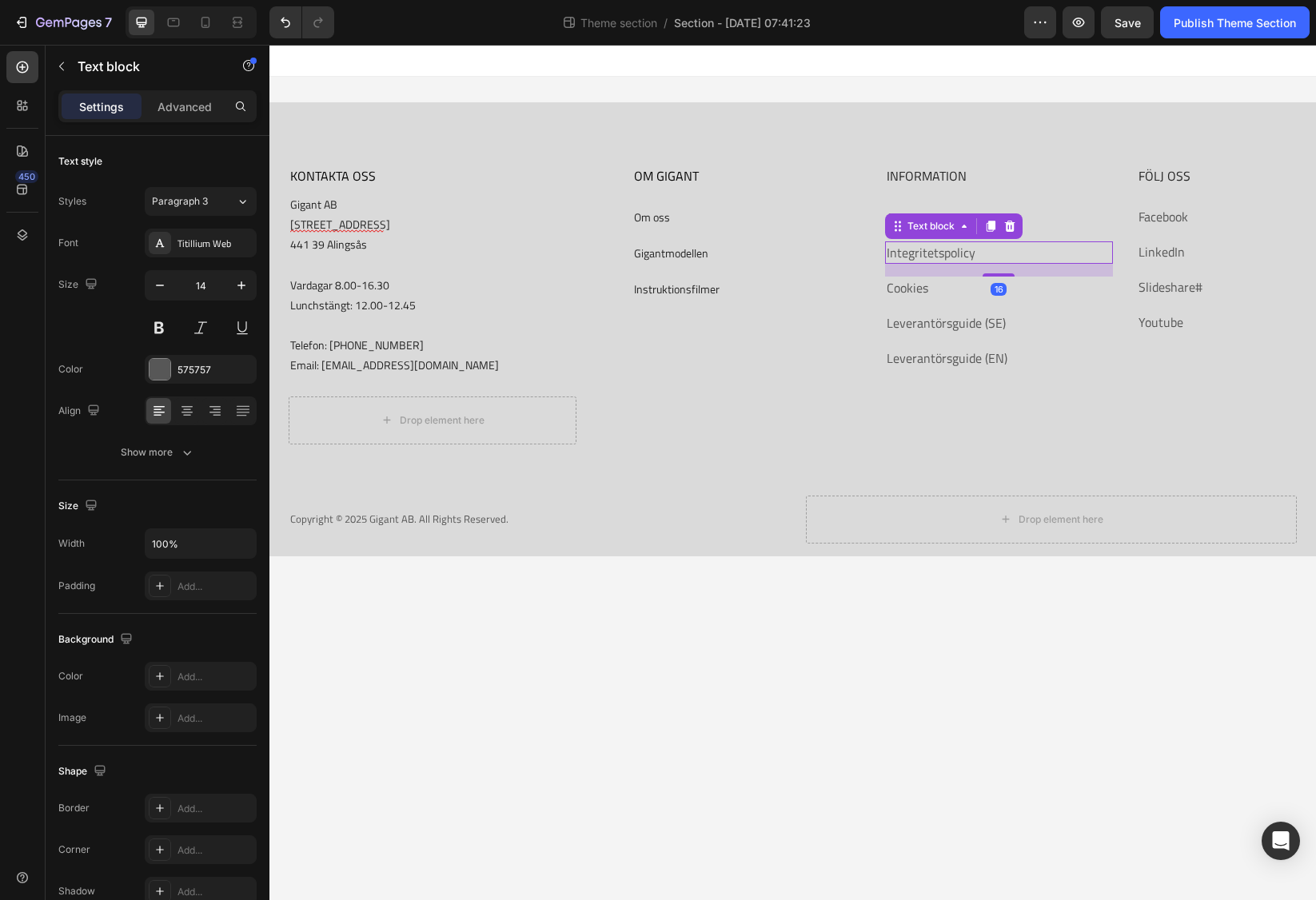
click at [948, 255] on link "Integritetspolicy" at bounding box center [931, 252] width 89 height 19
click at [189, 200] on span "Paragraph 1*" at bounding box center [182, 201] width 61 height 14
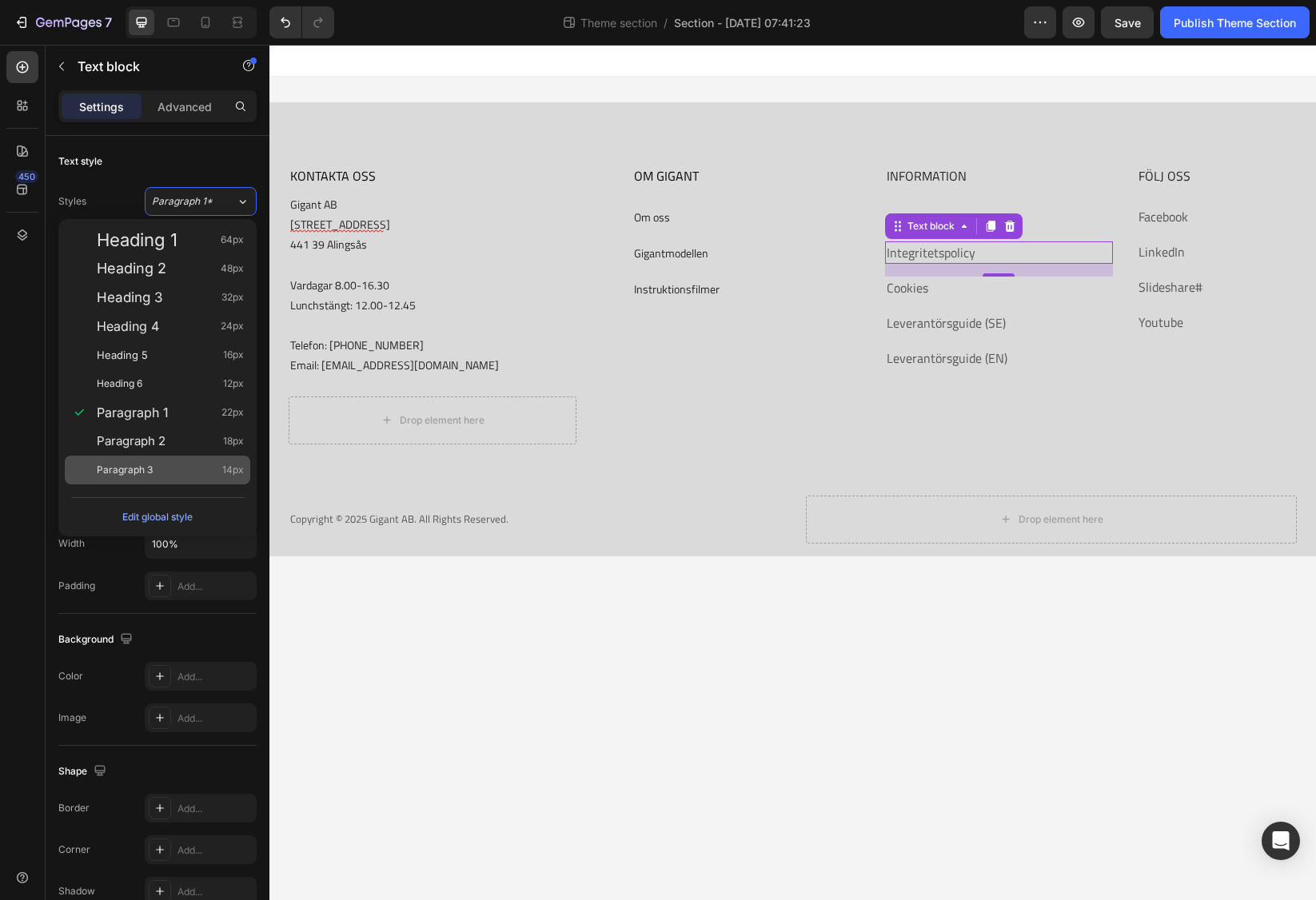
click at [138, 468] on span "Paragraph 3" at bounding box center [125, 470] width 56 height 16
type input "14"
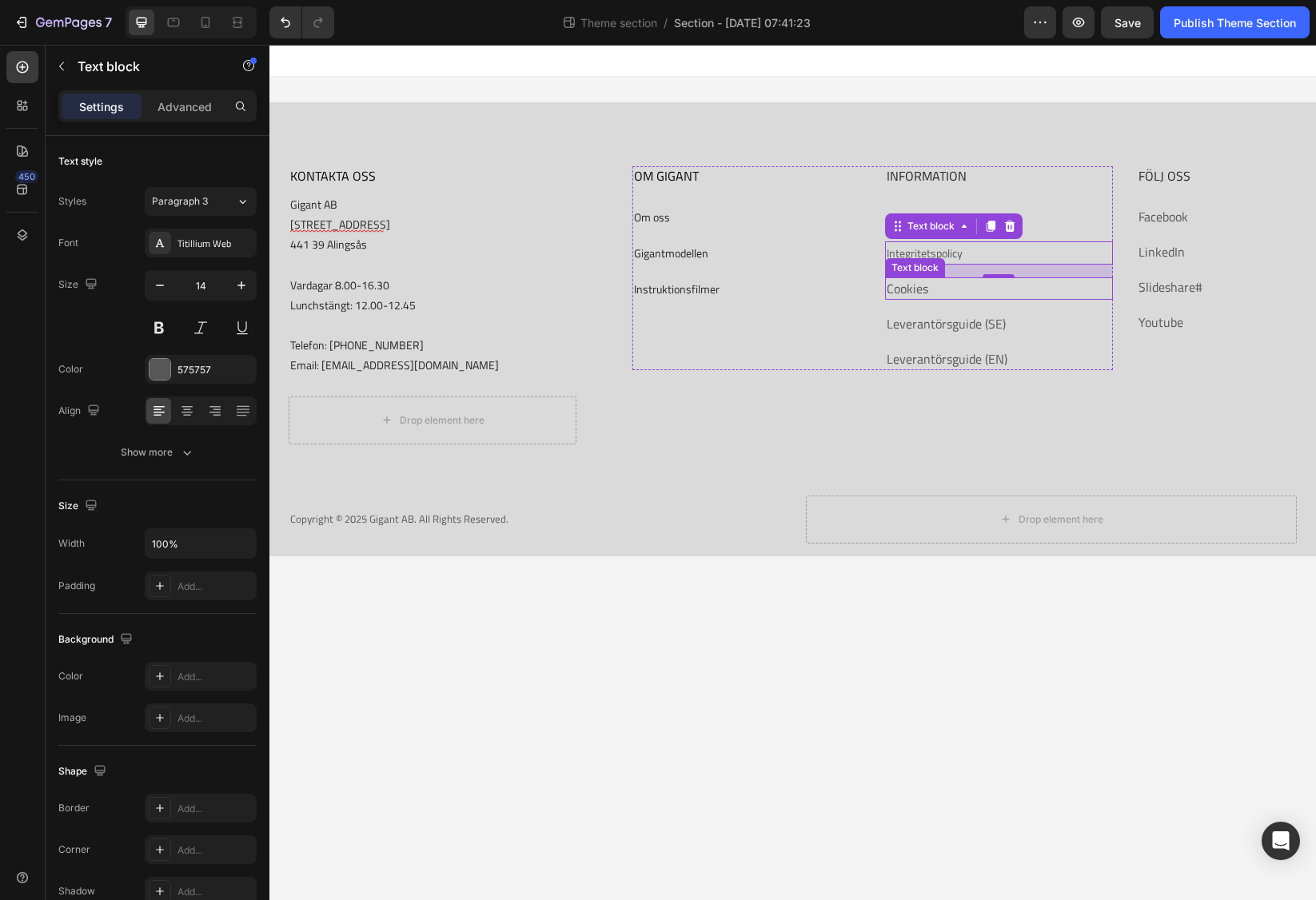
click at [929, 287] on p "Cookies" at bounding box center [999, 288] width 225 height 19
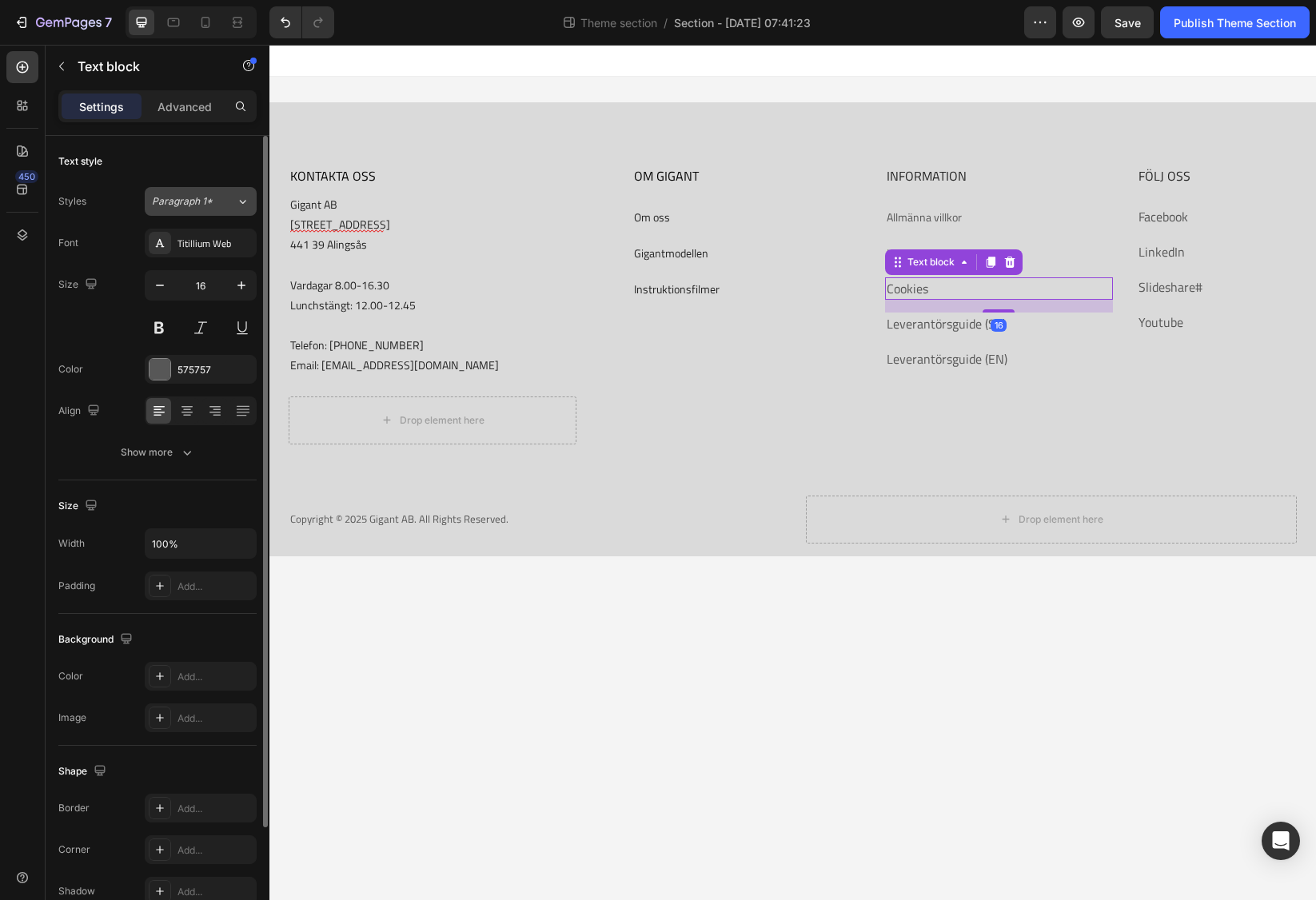
click at [192, 196] on span "Paragraph 1*" at bounding box center [182, 201] width 61 height 14
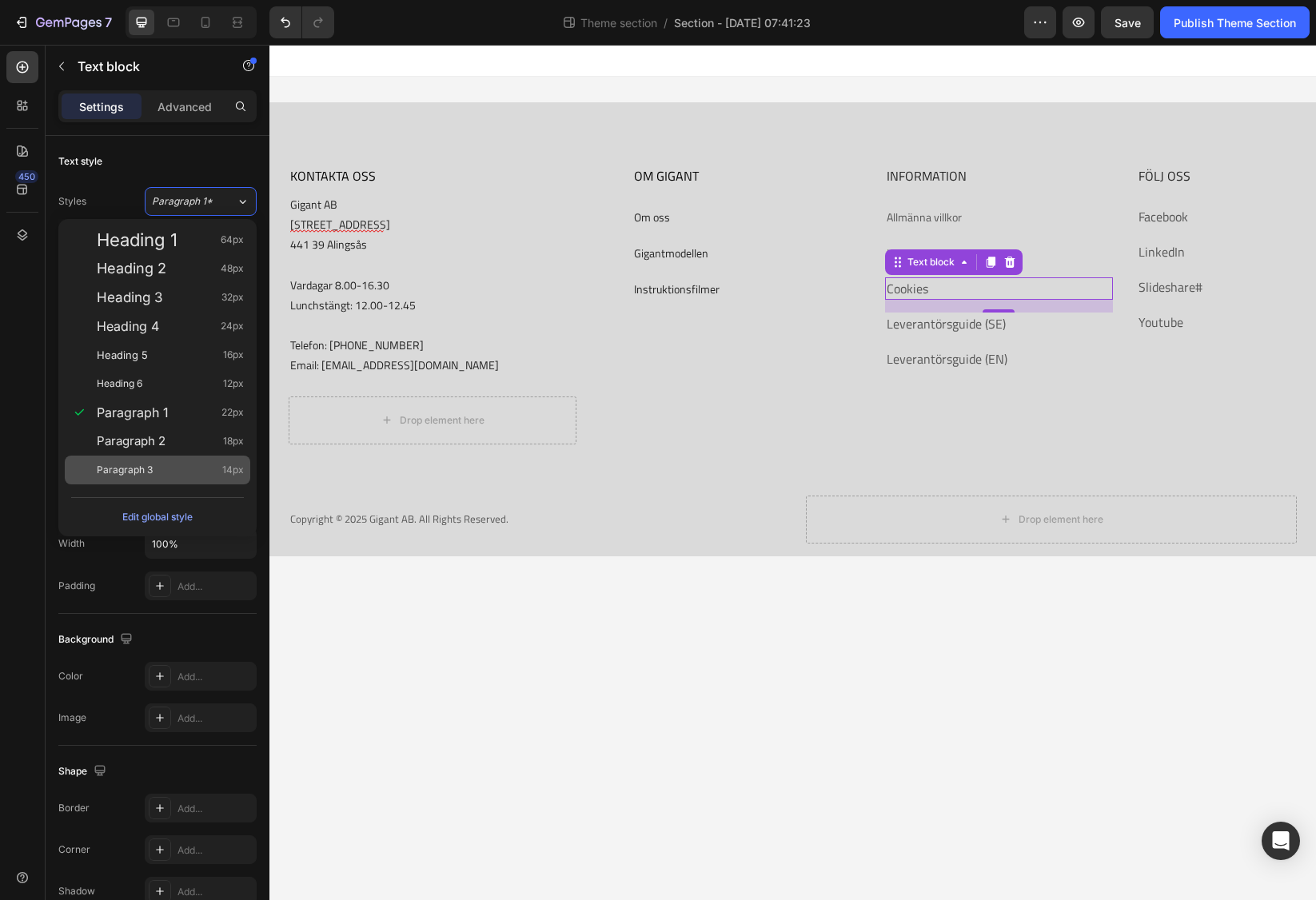
click at [148, 464] on span "Paragraph 3" at bounding box center [125, 470] width 56 height 16
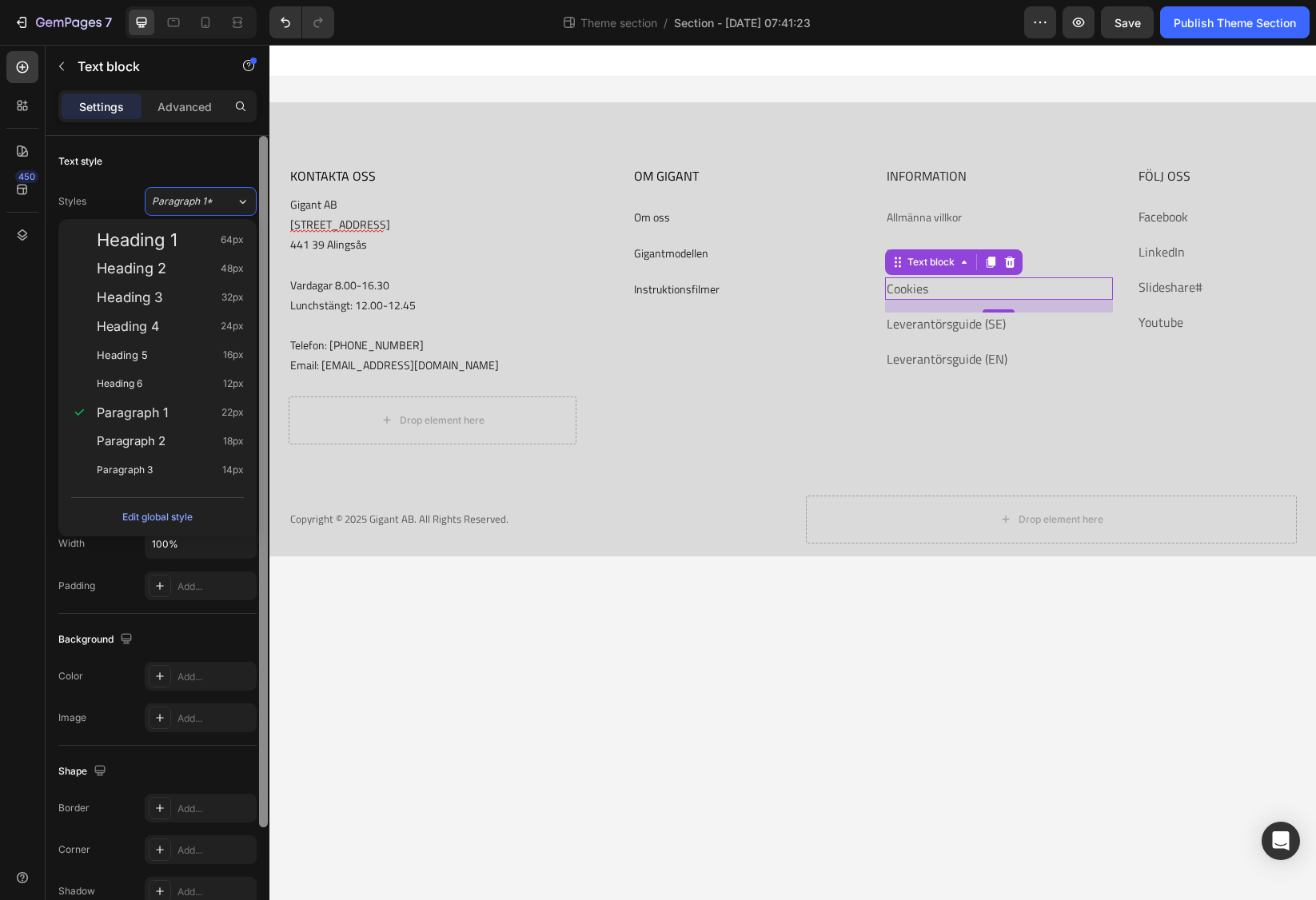
type input "14"
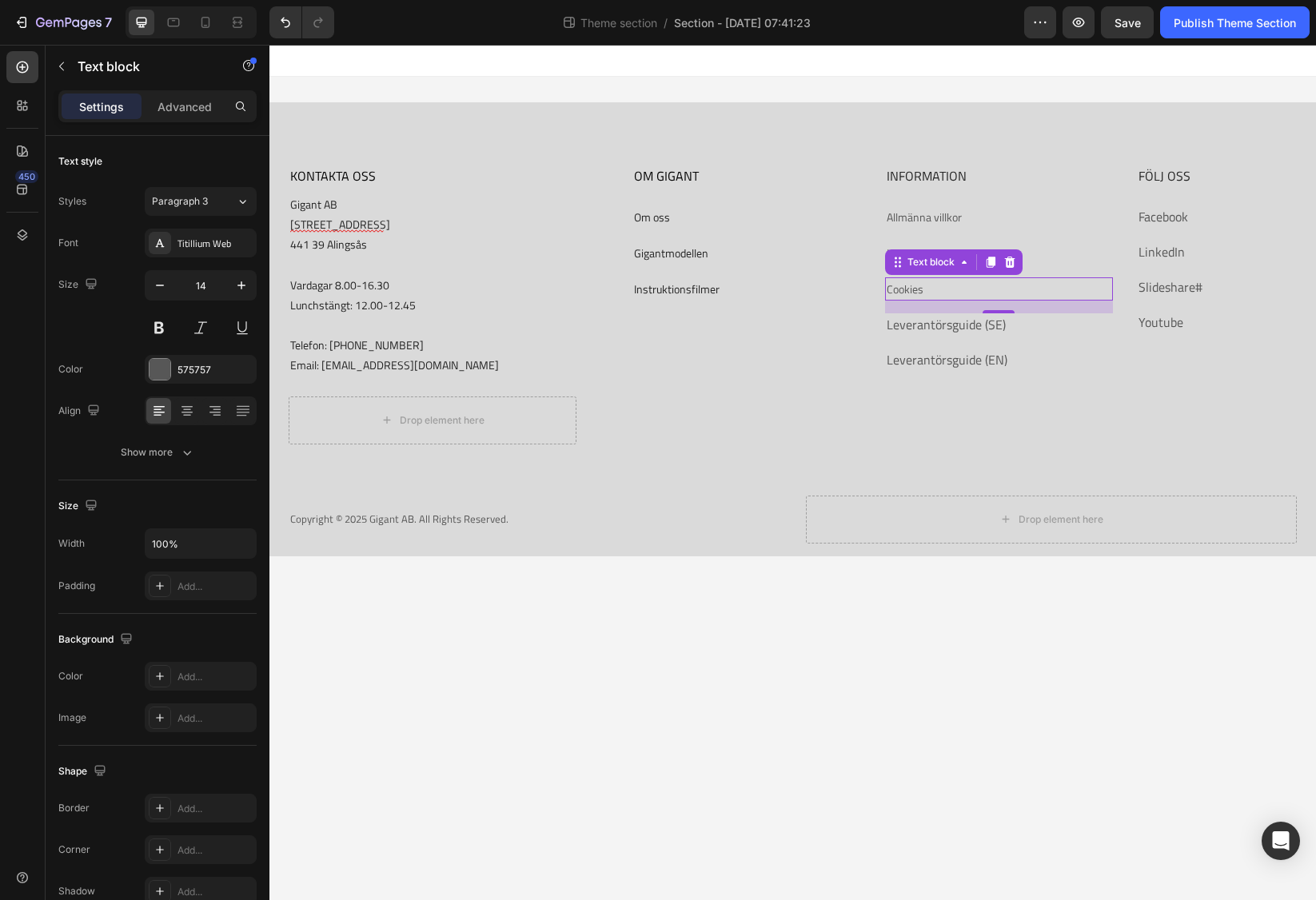
click at [1017, 321] on p "Leverantörsguide (SE)" at bounding box center [999, 324] width 225 height 19
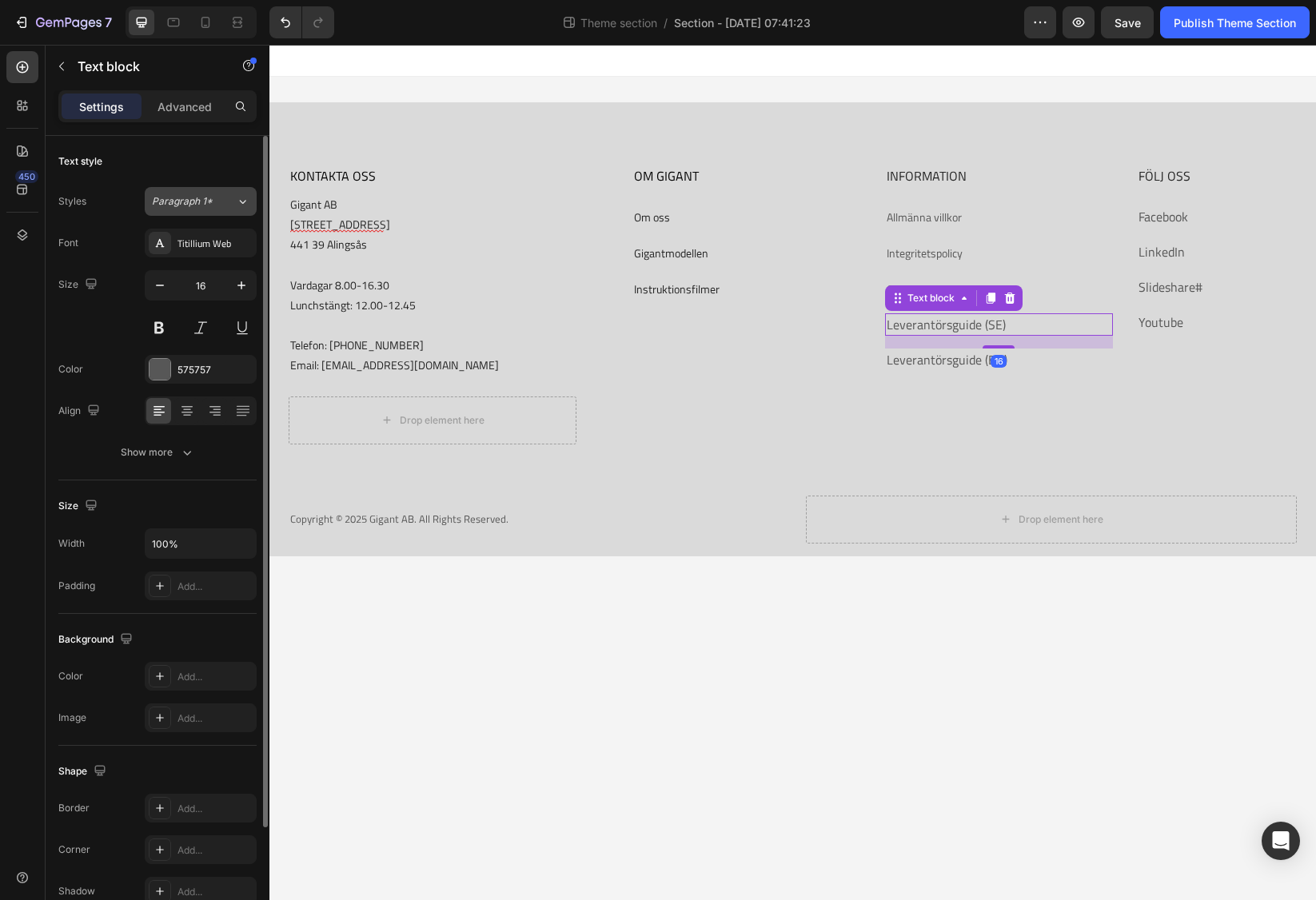
click at [205, 201] on span "Paragraph 1*" at bounding box center [182, 201] width 61 height 14
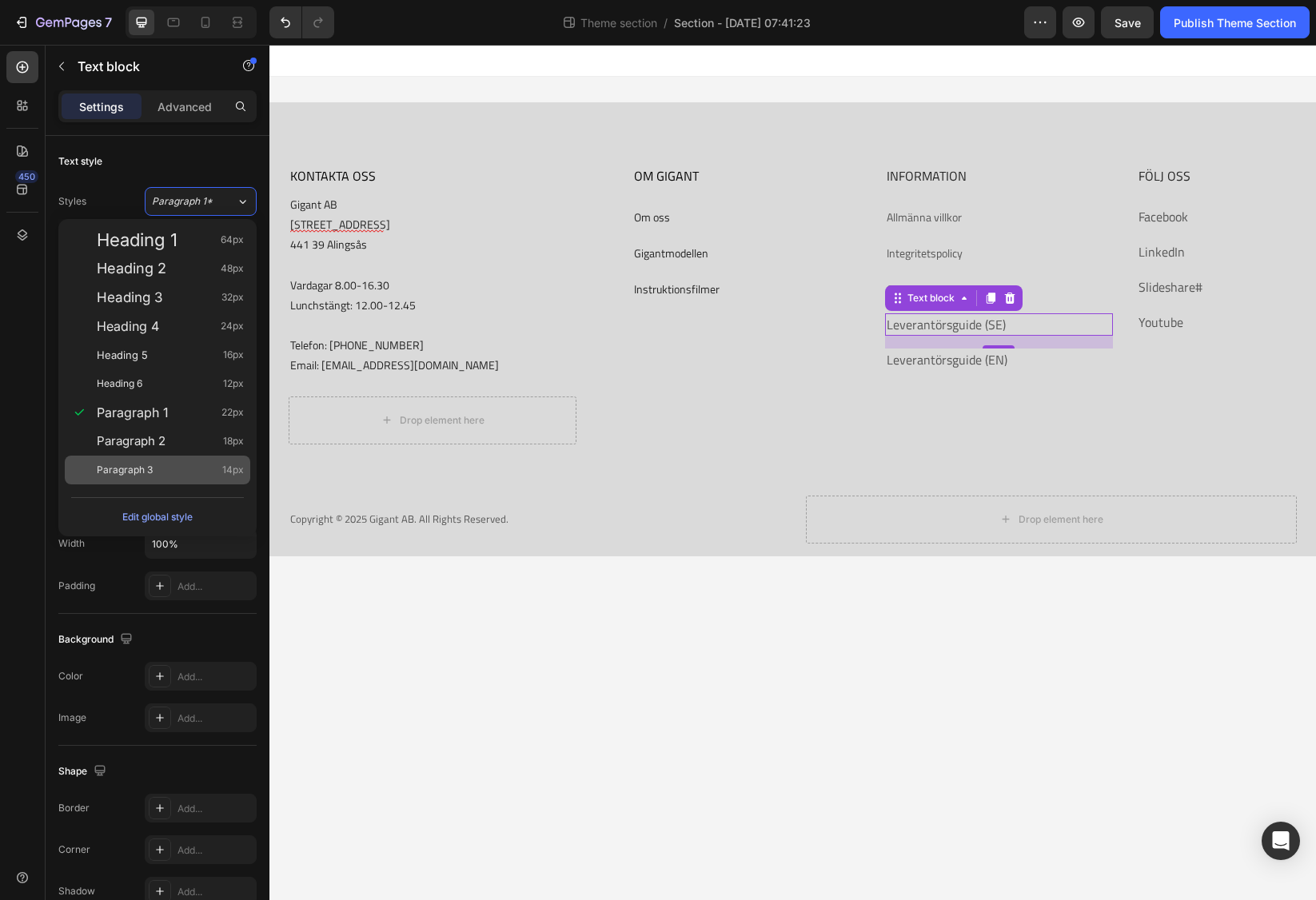
click at [146, 468] on span "Paragraph 3" at bounding box center [125, 470] width 56 height 16
type input "14"
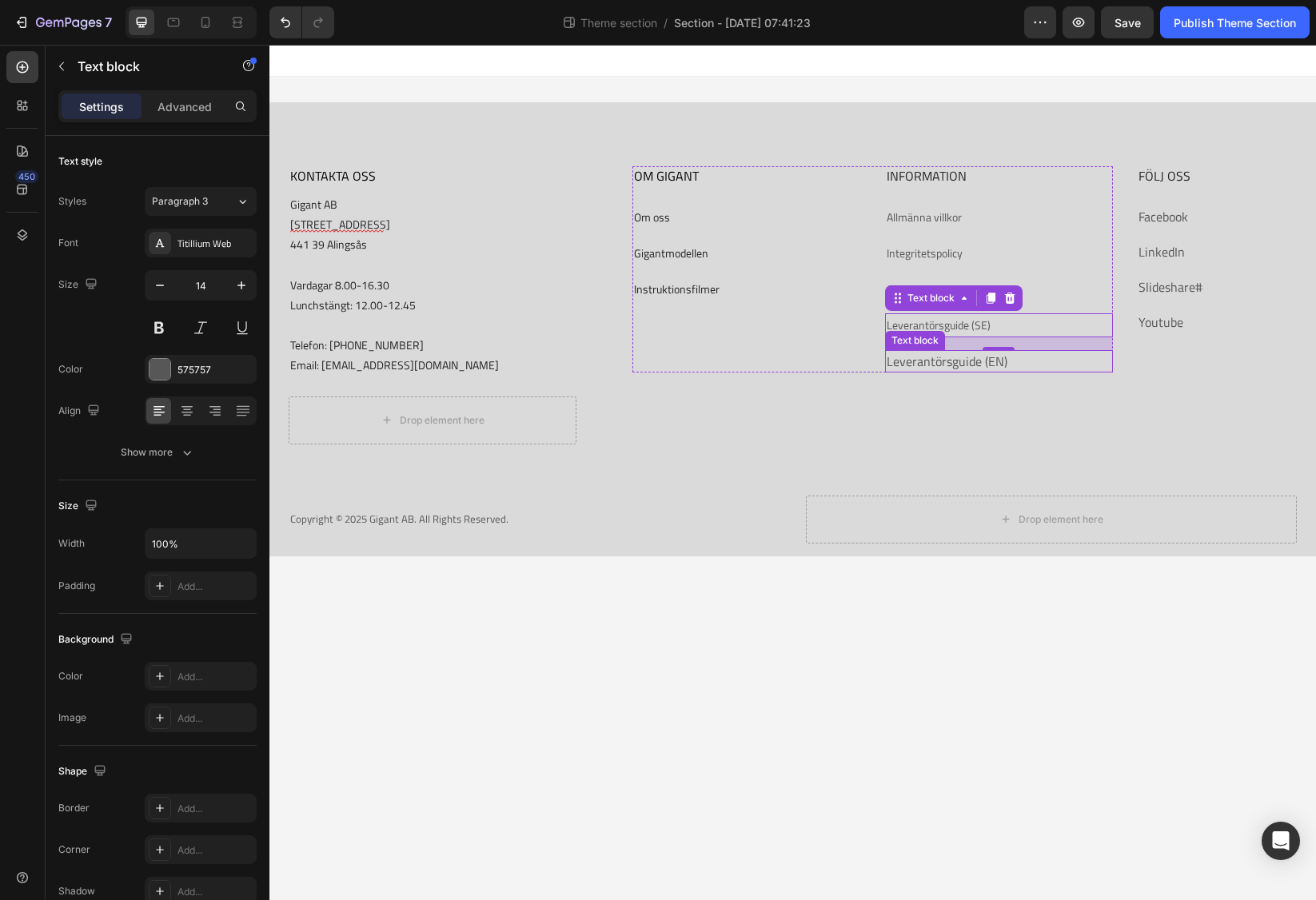
click at [951, 363] on link "Leverantörsguide (EN)" at bounding box center [946, 360] width 120 height 19
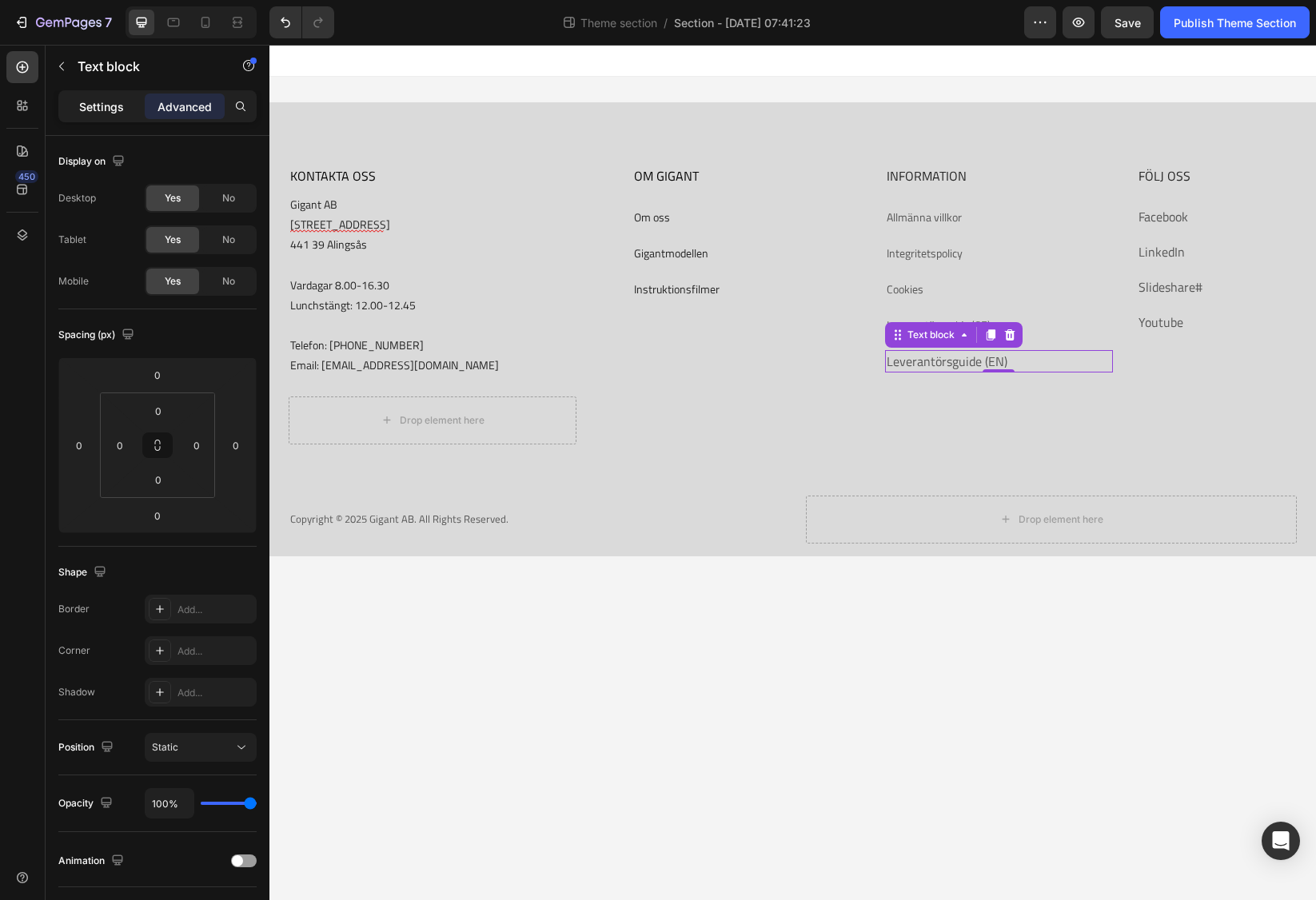
click at [110, 112] on p "Settings" at bounding box center [101, 107] width 44 height 17
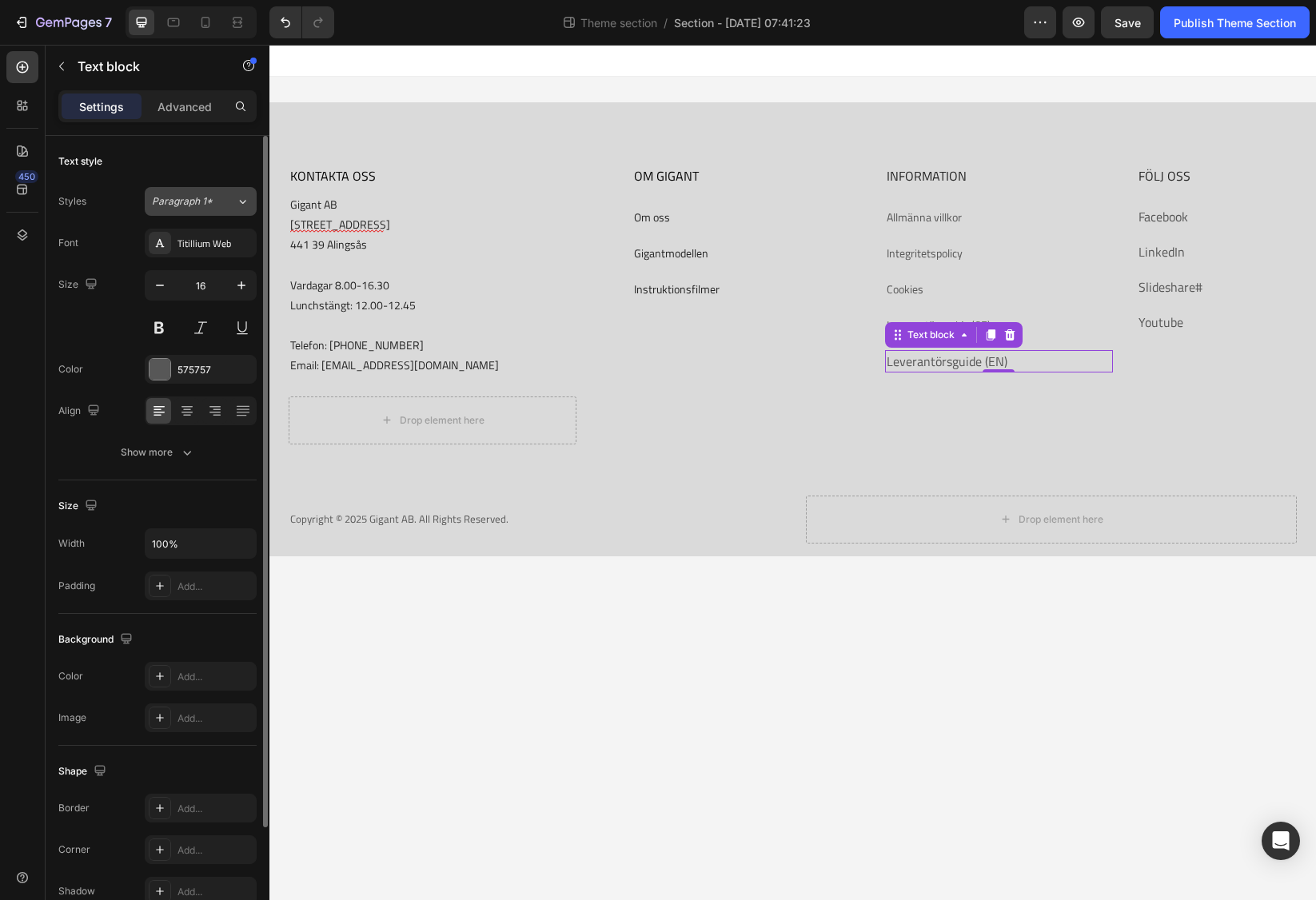
click at [223, 209] on button "Paragraph 1*" at bounding box center [201, 202] width 112 height 29
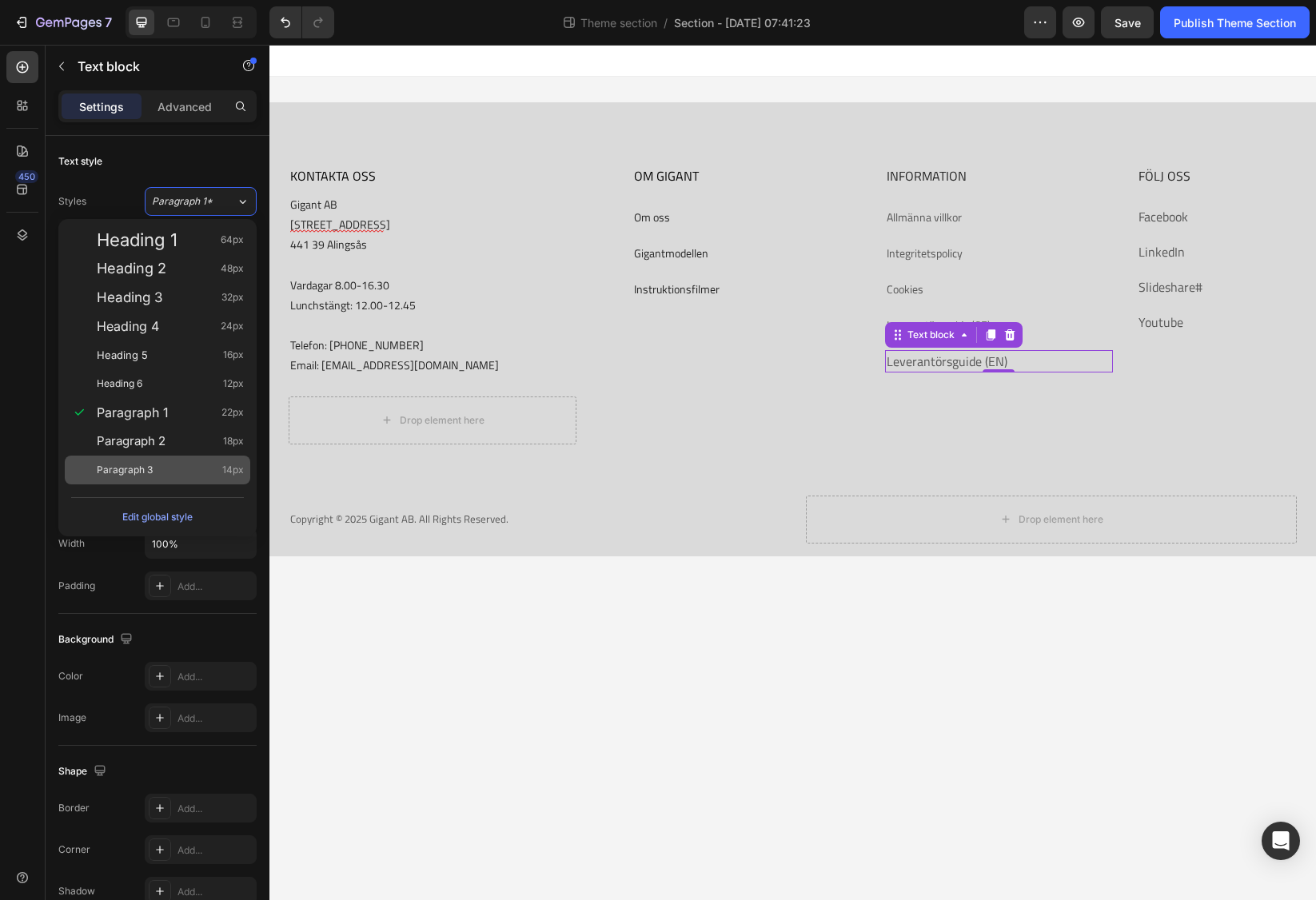
click at [168, 465] on div "Paragraph 3 14px" at bounding box center [170, 470] width 147 height 16
type input "14"
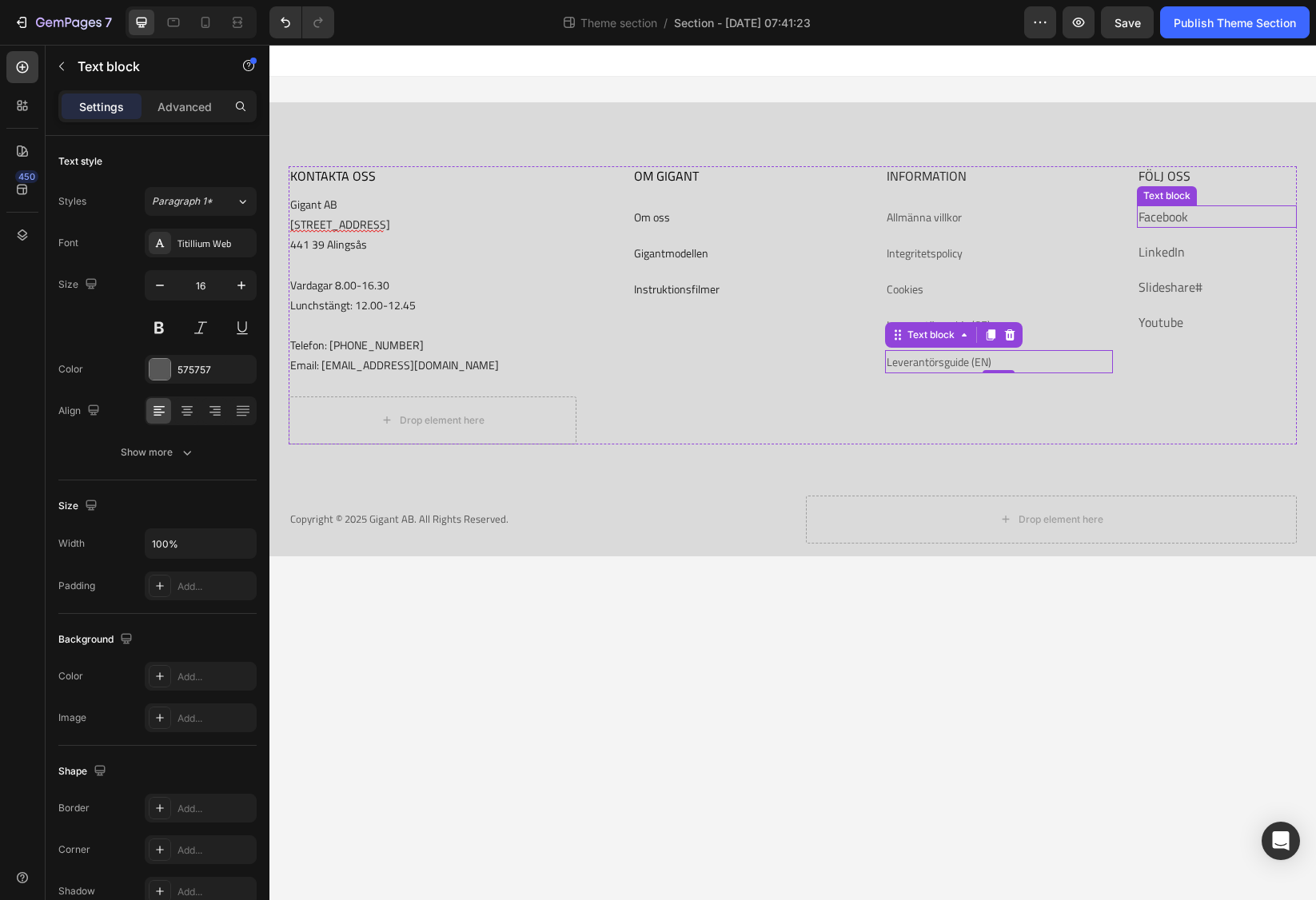
click at [1168, 215] on link "Facebook" at bounding box center [1163, 216] width 50 height 19
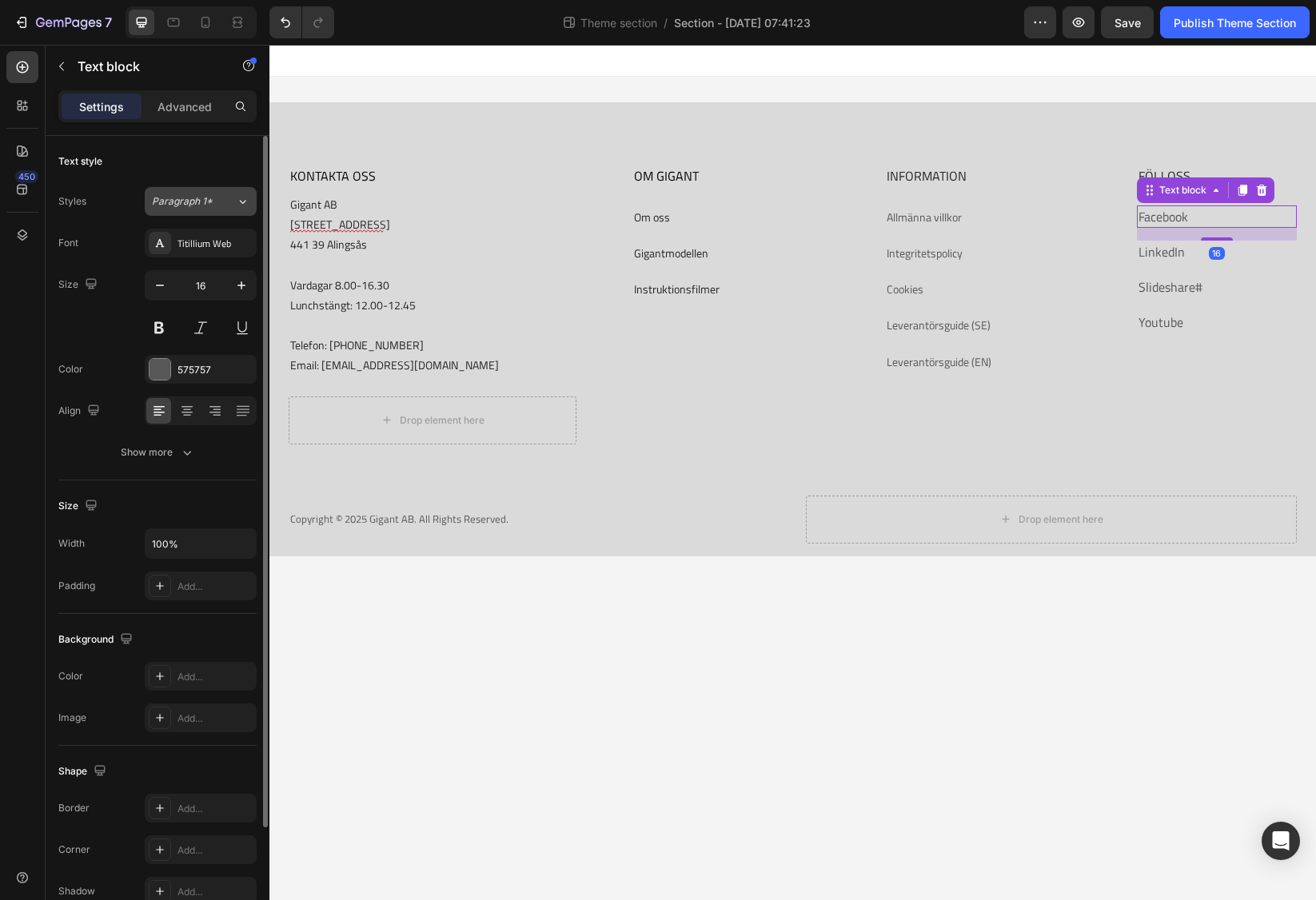
click at [190, 201] on span "Paragraph 1*" at bounding box center [182, 201] width 61 height 14
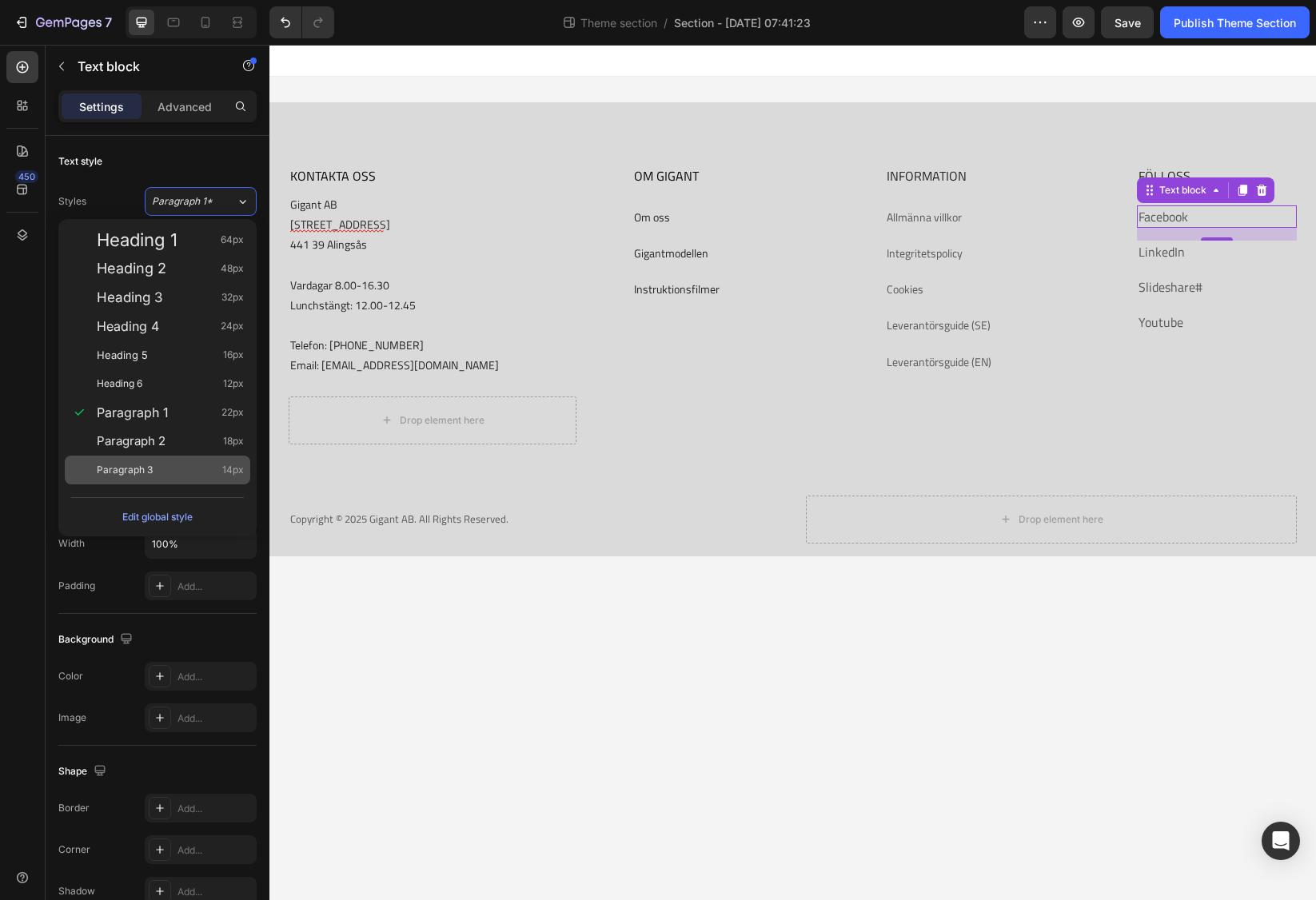
click at [160, 463] on div "Paragraph 3 14px" at bounding box center [170, 470] width 147 height 16
type input "14"
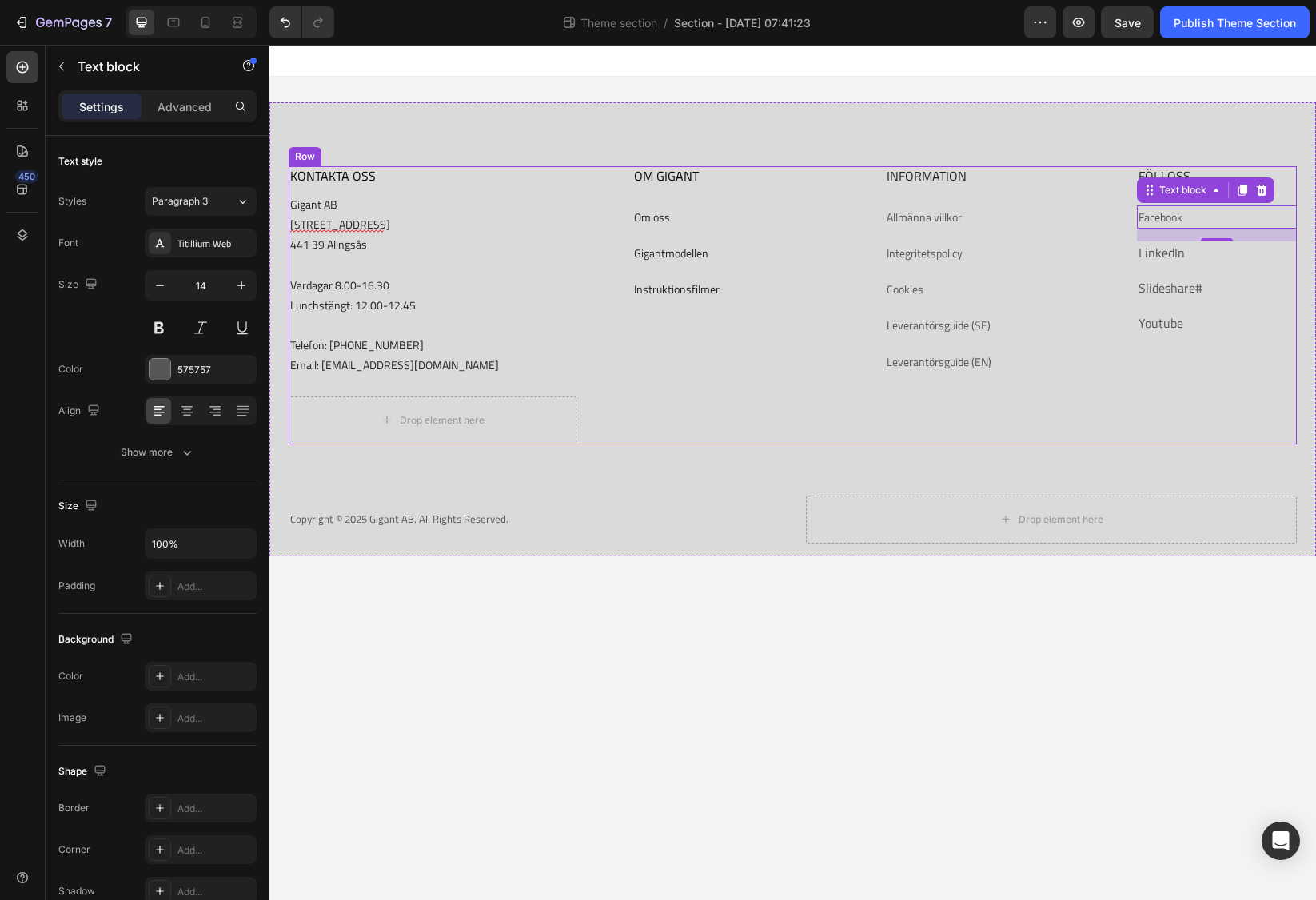
click at [1145, 243] on link "LinkedIn" at bounding box center [1161, 252] width 46 height 19
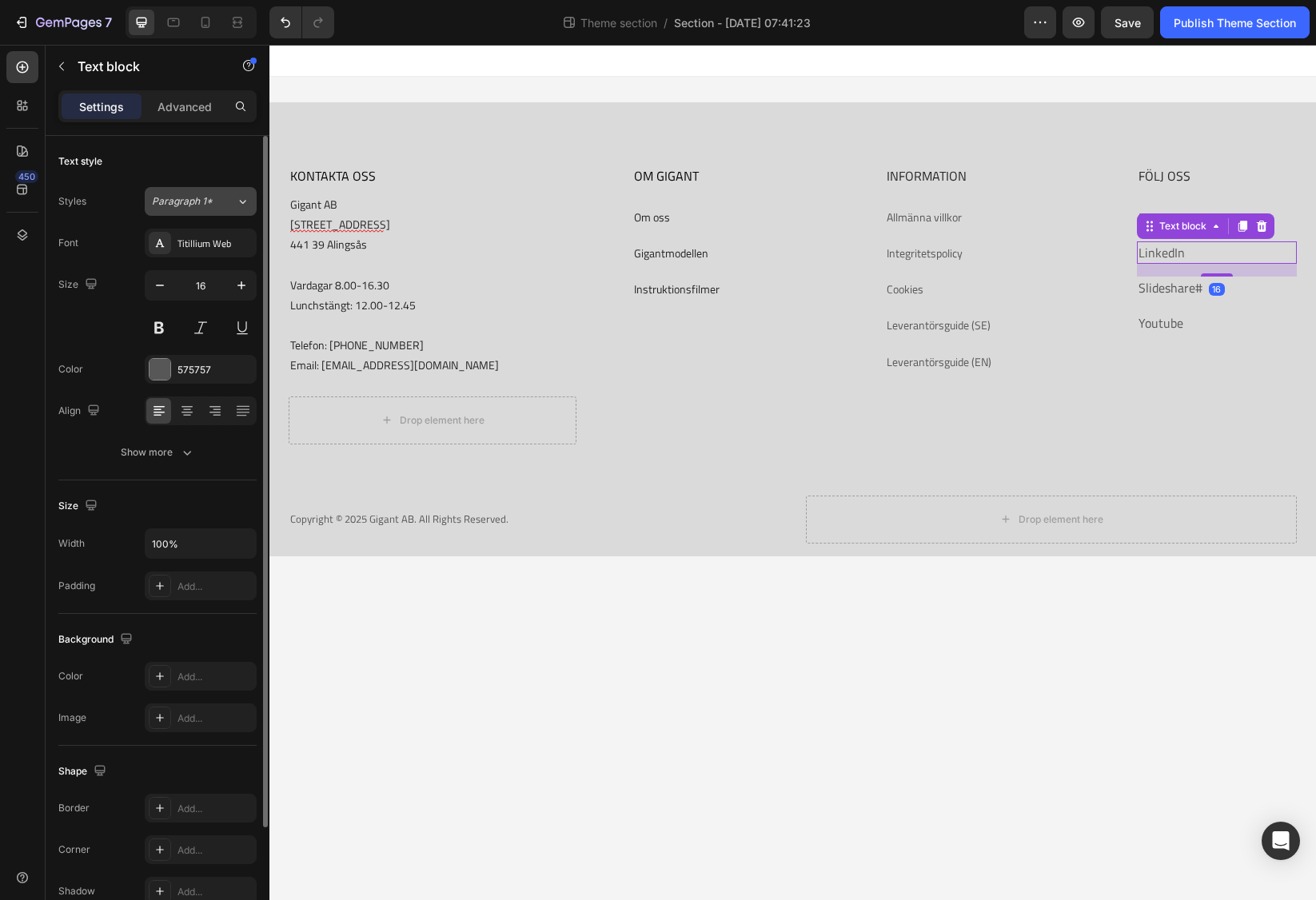
click at [197, 198] on span "Paragraph 1*" at bounding box center [182, 201] width 61 height 14
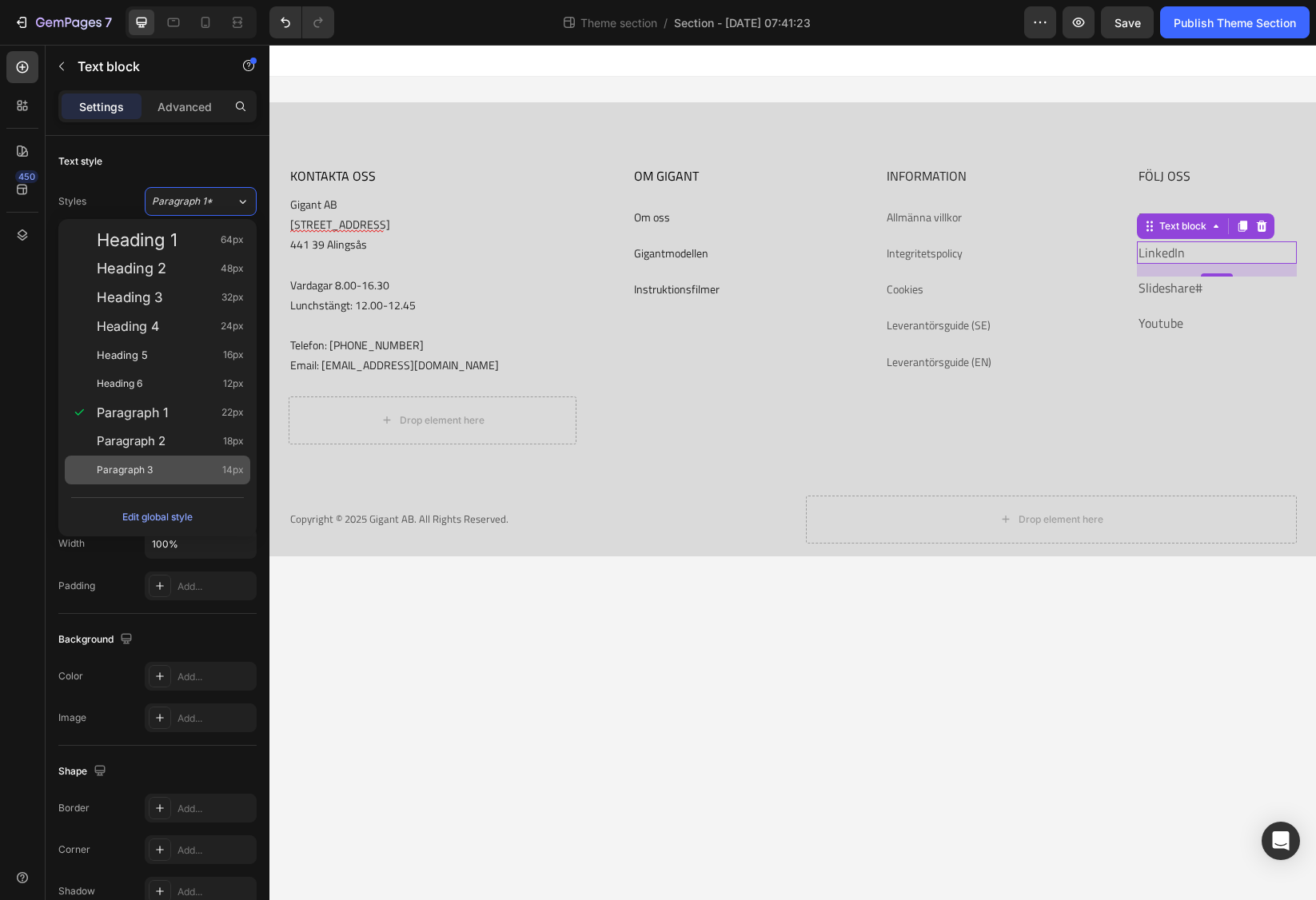
click at [171, 480] on div "Paragraph 3 14px" at bounding box center [157, 470] width 186 height 29
type input "14"
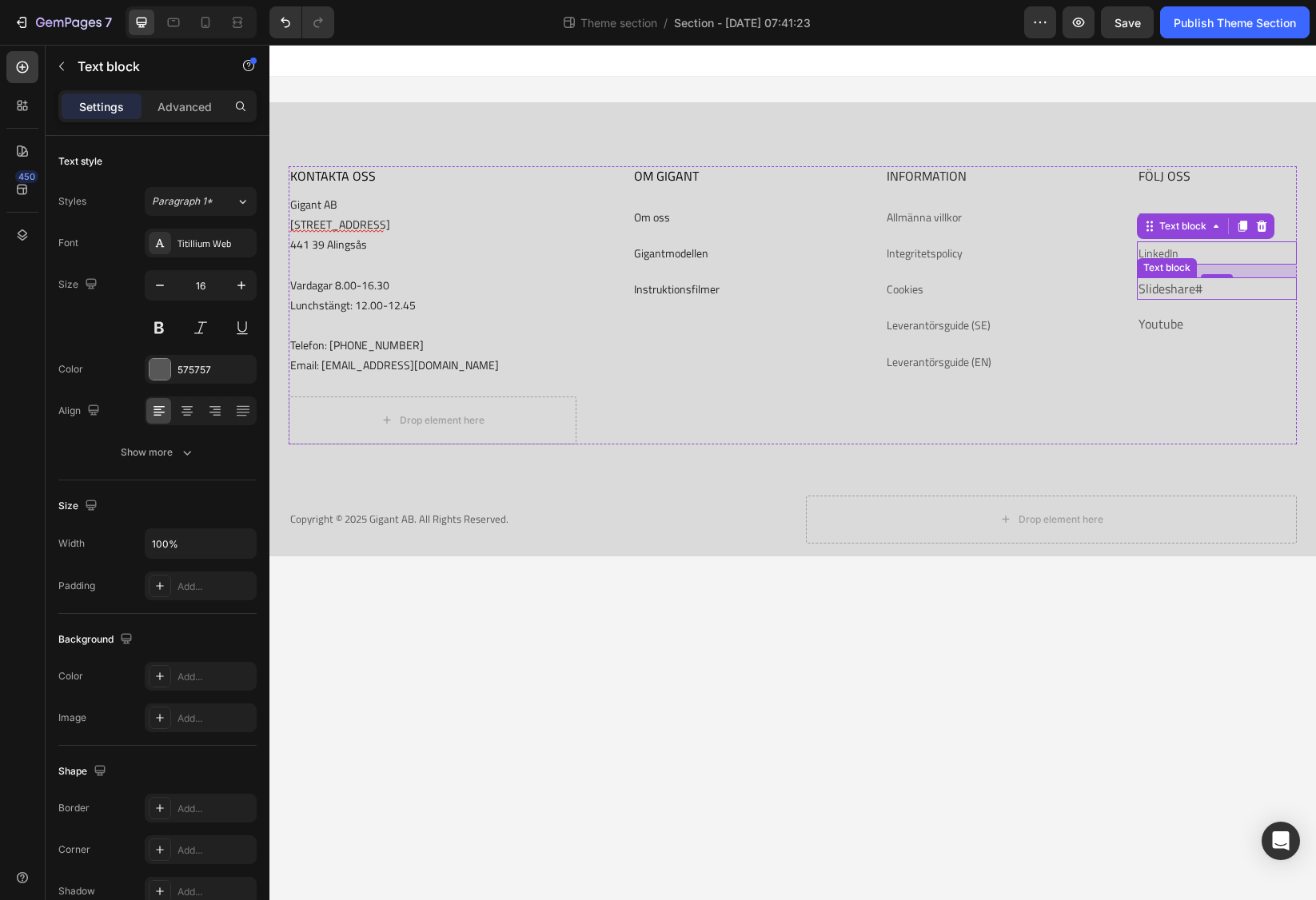
click at [1158, 293] on p "Slideshare #" at bounding box center [1216, 288] width 157 height 19
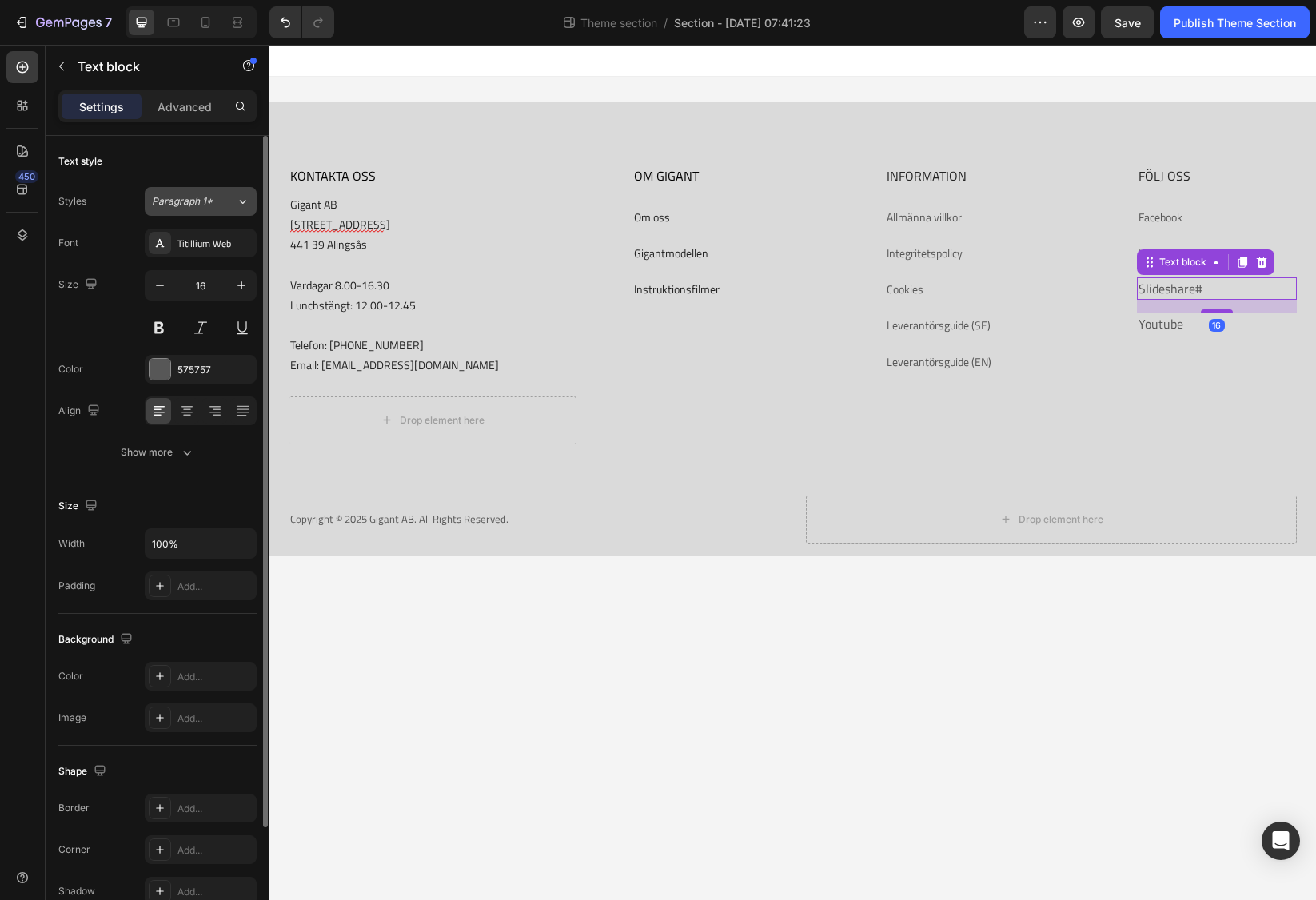
drag, startPoint x: 195, startPoint y: 194, endPoint x: 190, endPoint y: 201, distance: 8.6
click at [194, 194] on button "Paragraph 1*" at bounding box center [201, 202] width 112 height 29
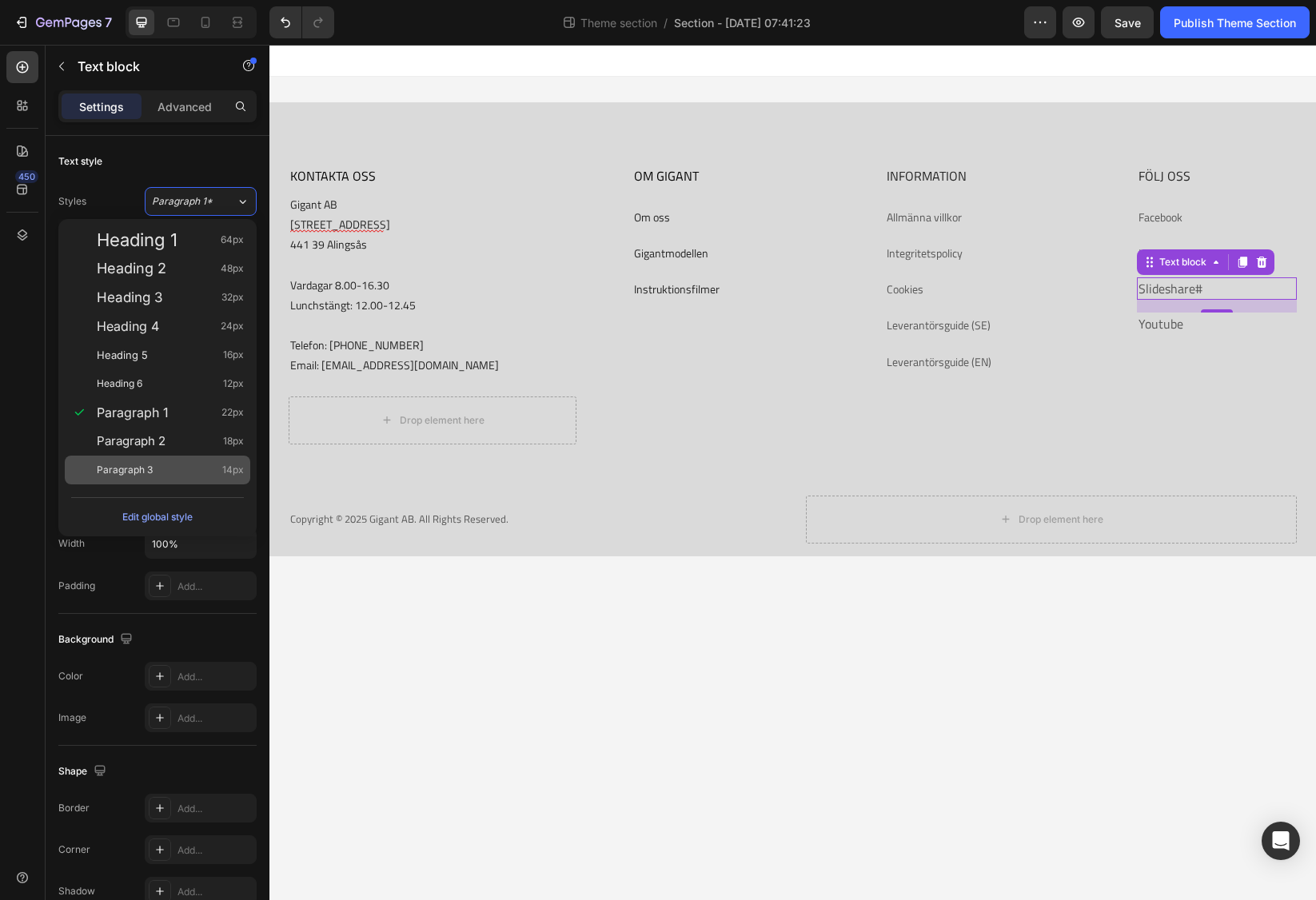
click at [157, 466] on div "Paragraph 3 14px" at bounding box center [170, 470] width 147 height 16
type input "14"
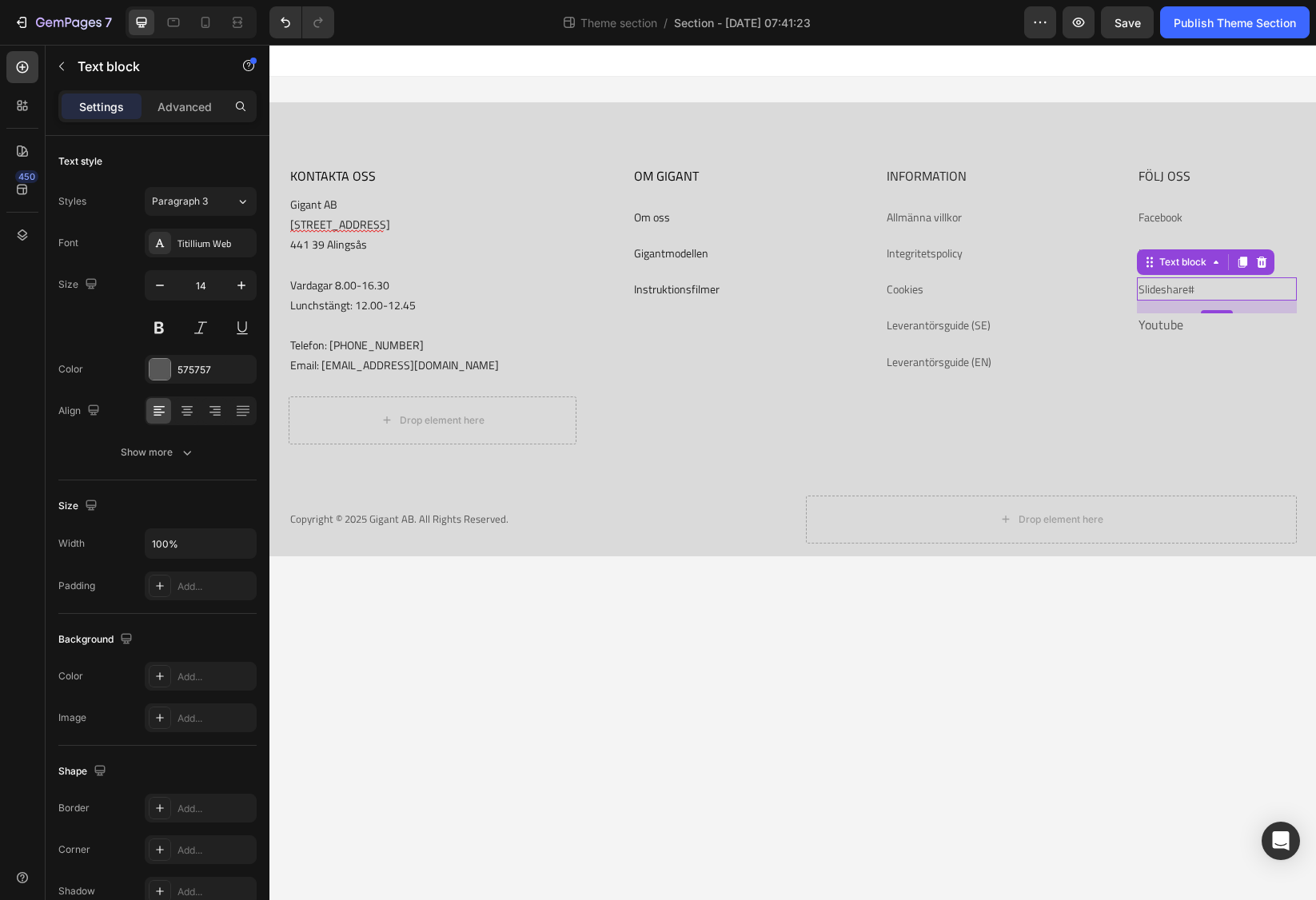
click at [1222, 327] on div "16" at bounding box center [1216, 326] width 16 height 13
click at [1161, 328] on link "Youtube" at bounding box center [1160, 324] width 44 height 19
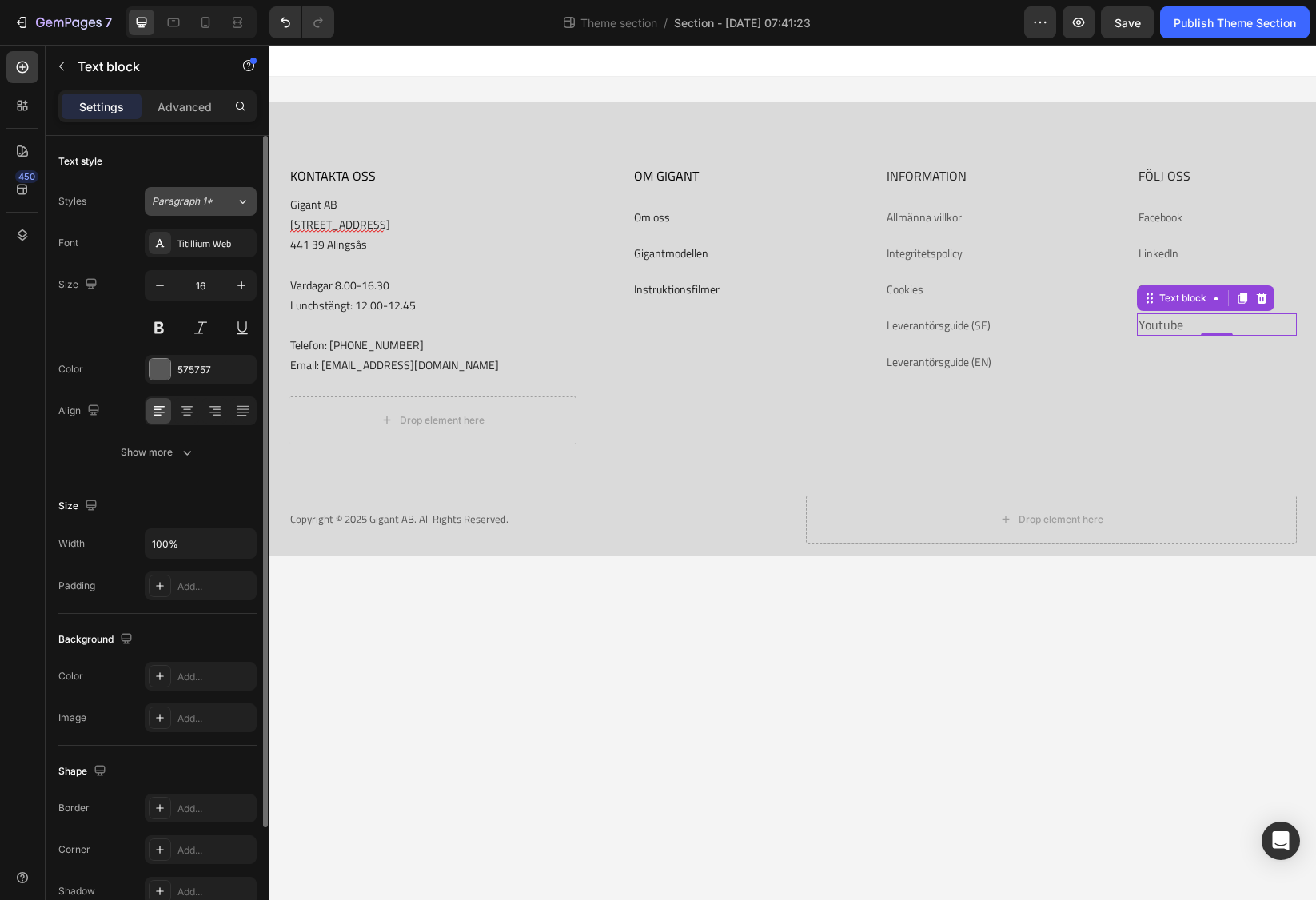
click at [214, 192] on button "Paragraph 1*" at bounding box center [201, 202] width 112 height 29
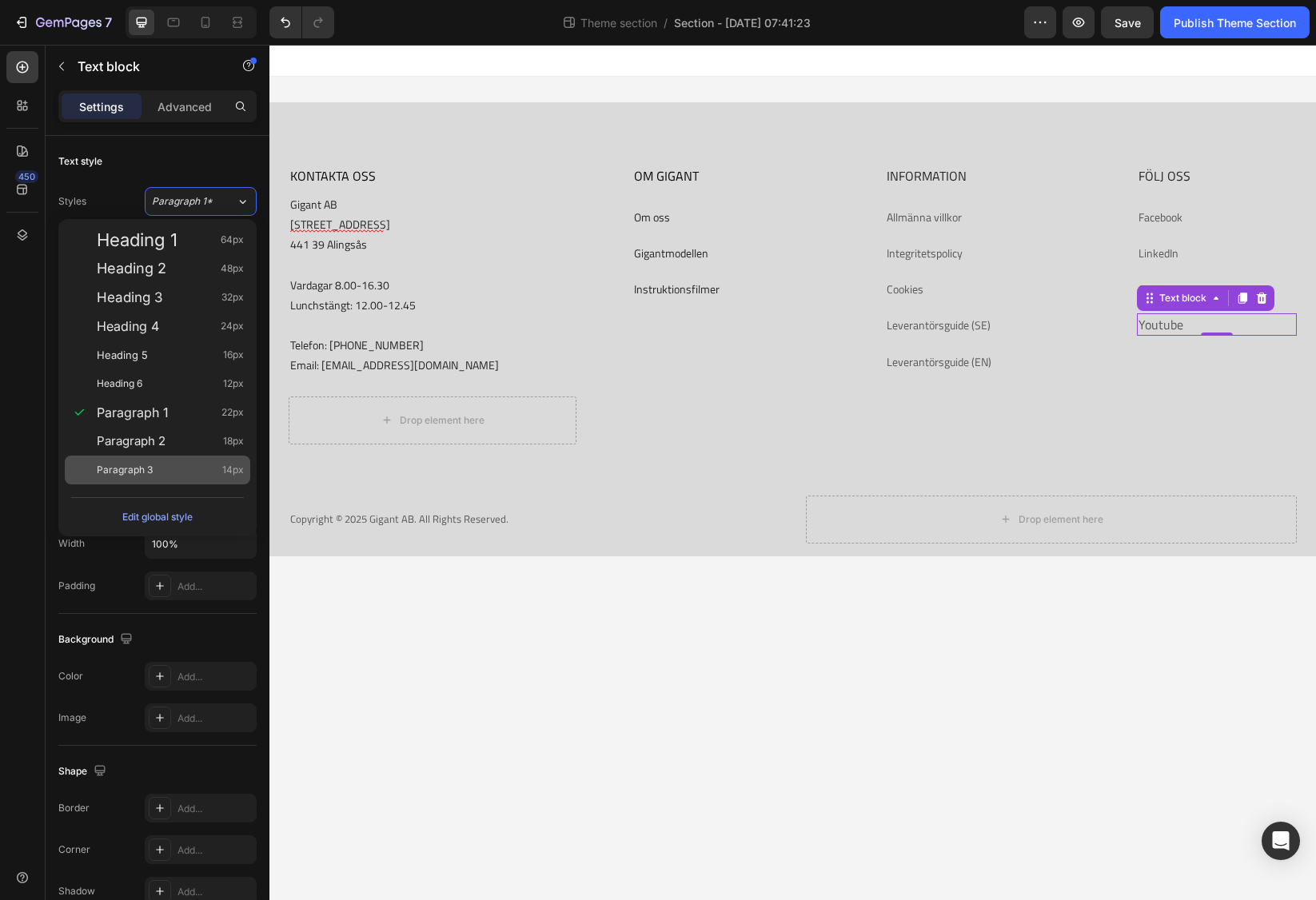
click at [125, 467] on span "Paragraph 3" at bounding box center [125, 470] width 56 height 16
type input "14"
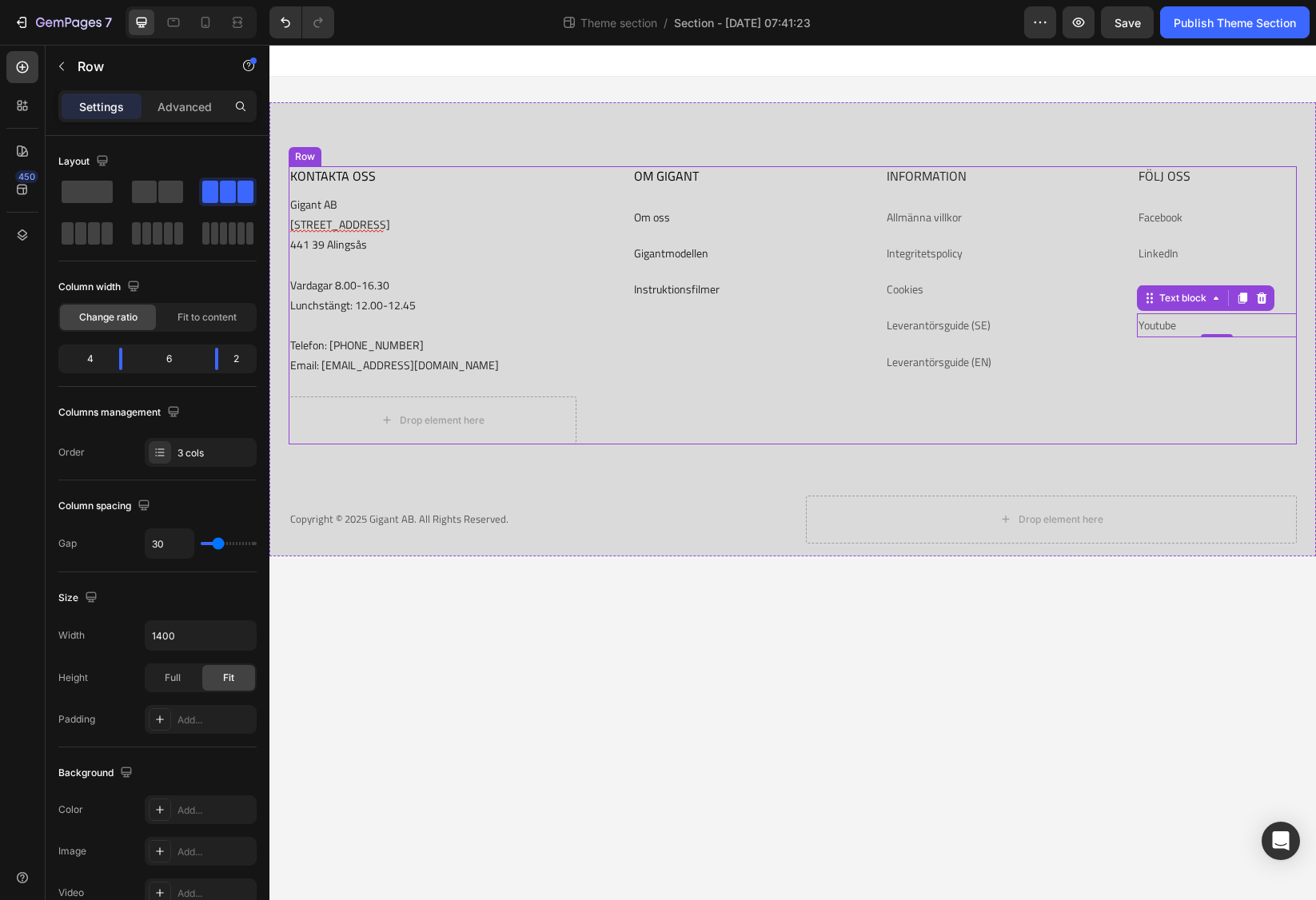
click at [1234, 390] on div "FÖLJ OSS Heading Facebook Text block LinkedIn Text block Slideshare # Text bloc…" at bounding box center [1216, 305] width 160 height 278
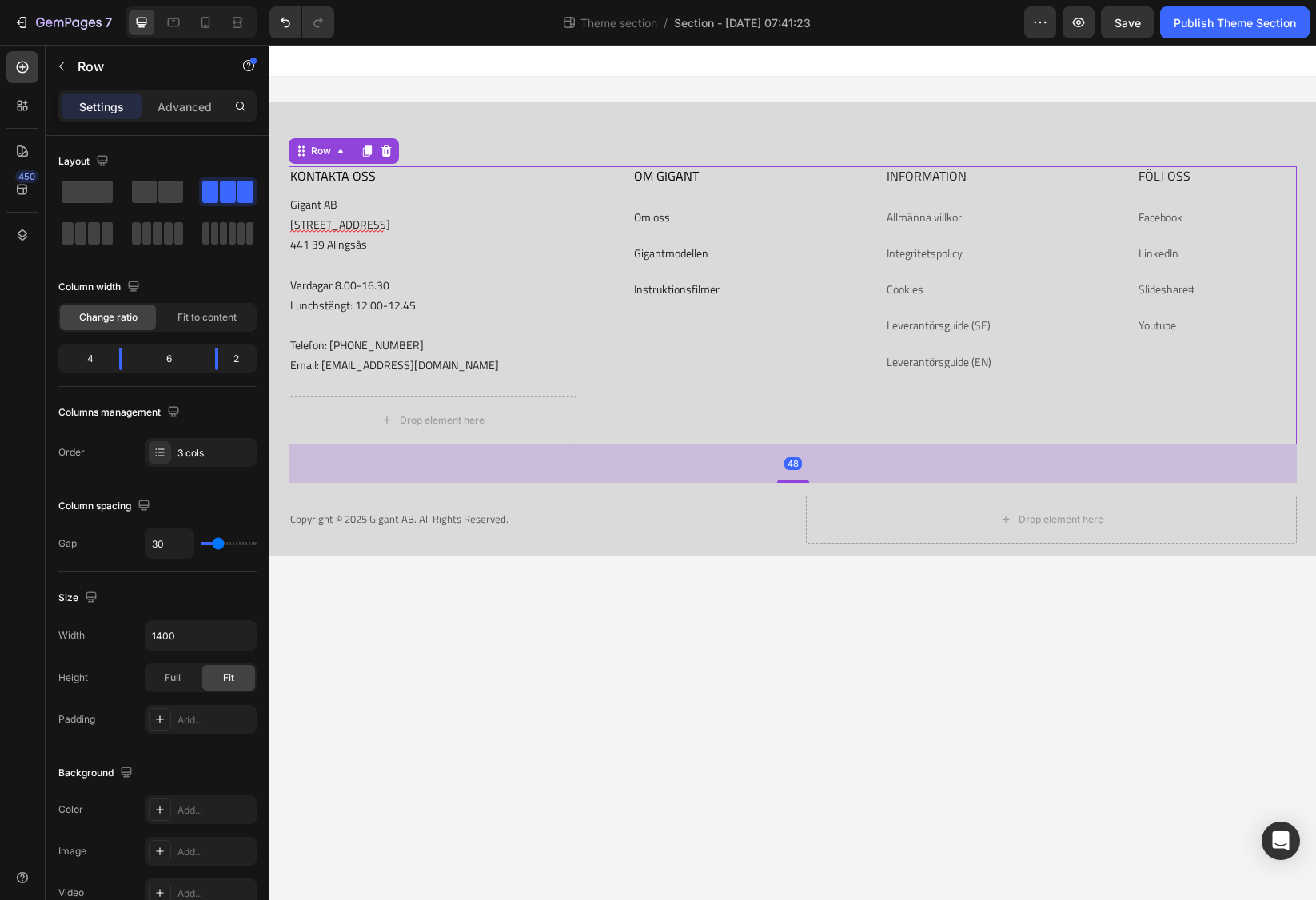
click at [1211, 291] on p "Slideshare #" at bounding box center [1216, 289] width 157 height 20
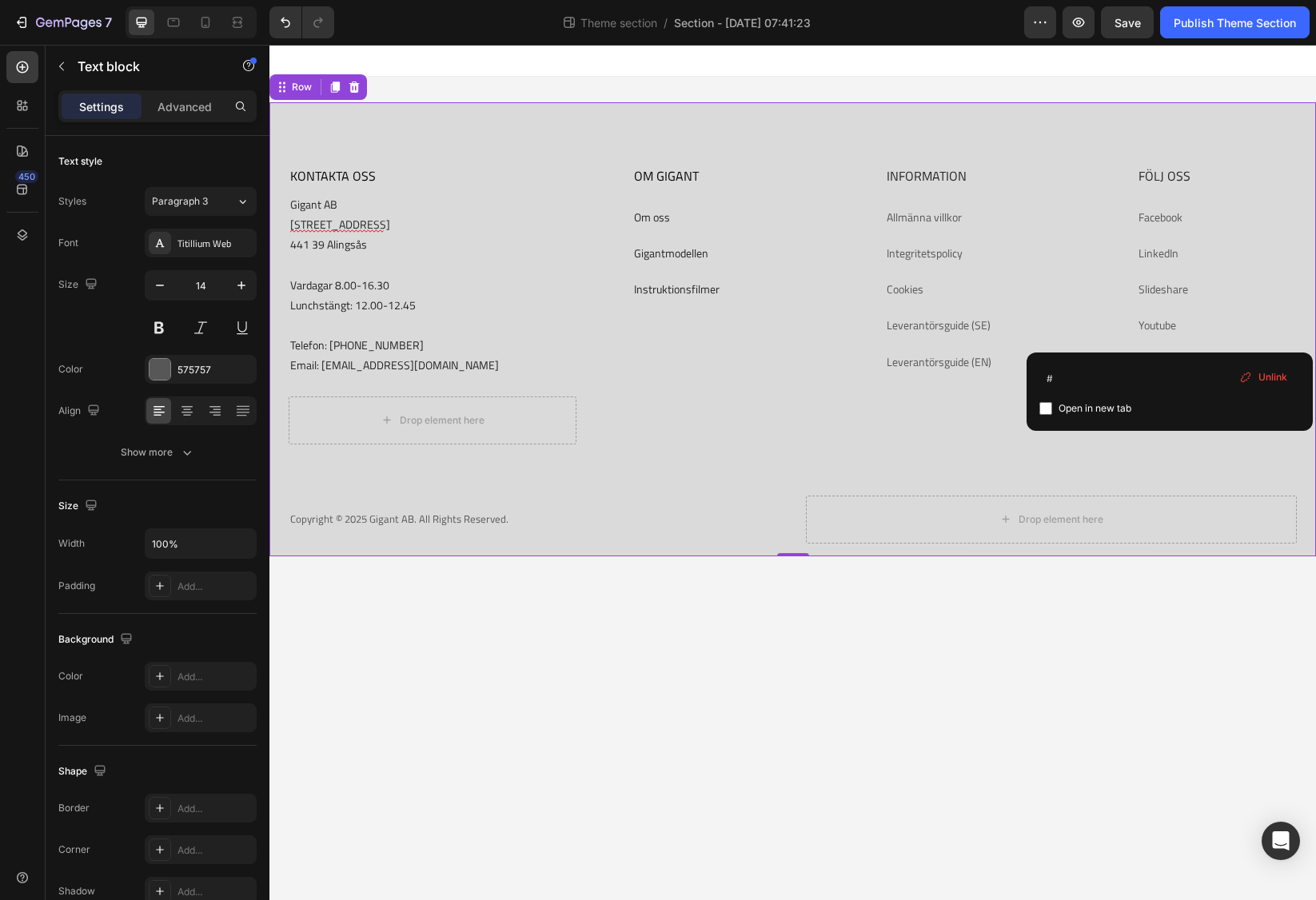
click at [1106, 466] on div "KONTAKTA OSS Heading Gigant AB [STREET_ADDRESS] 8.00-16.30 Lunchstängt: 12.00-1…" at bounding box center [792, 361] width 1008 height 390
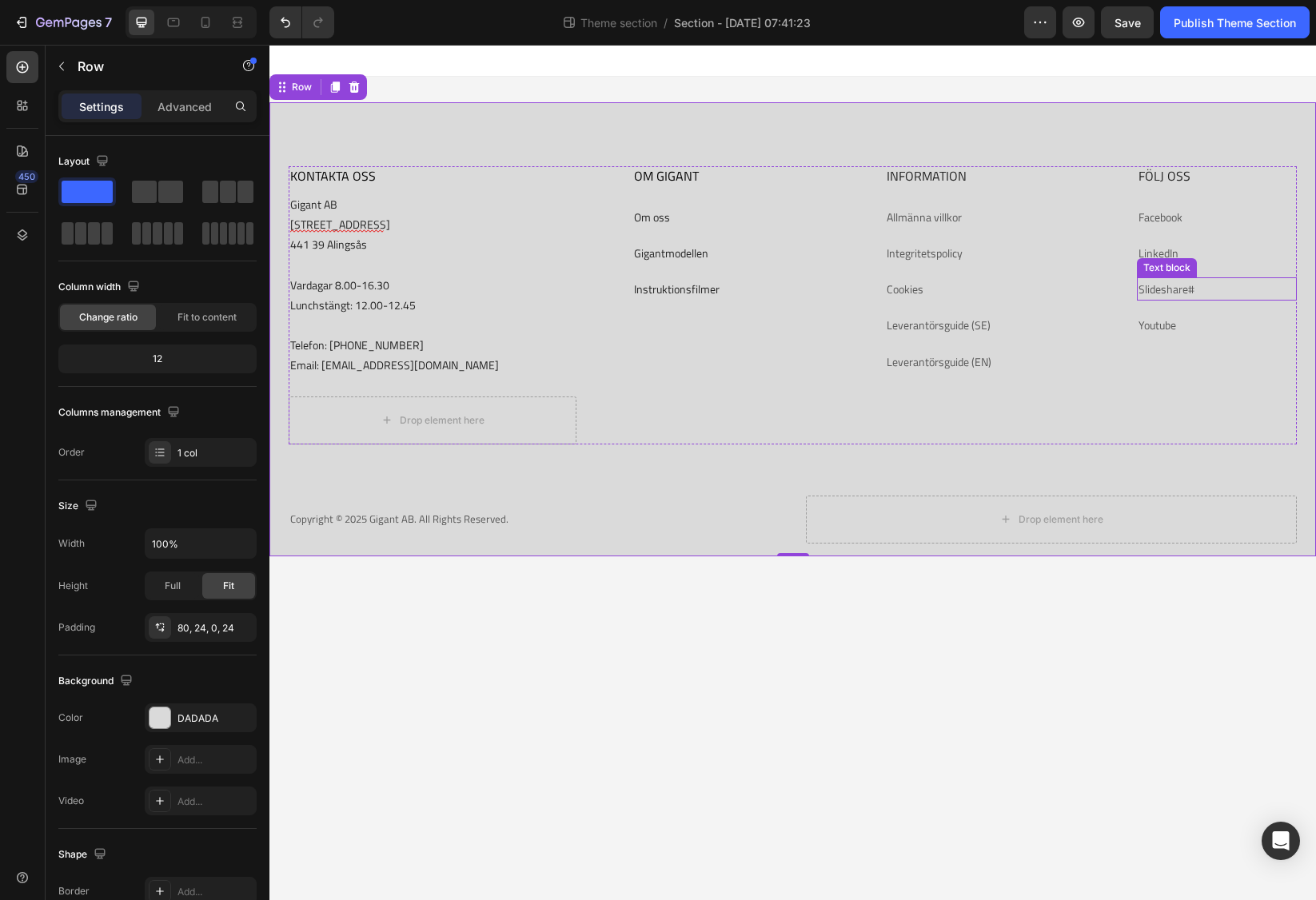
click at [1172, 291] on p "Slideshare #" at bounding box center [1216, 289] width 157 height 20
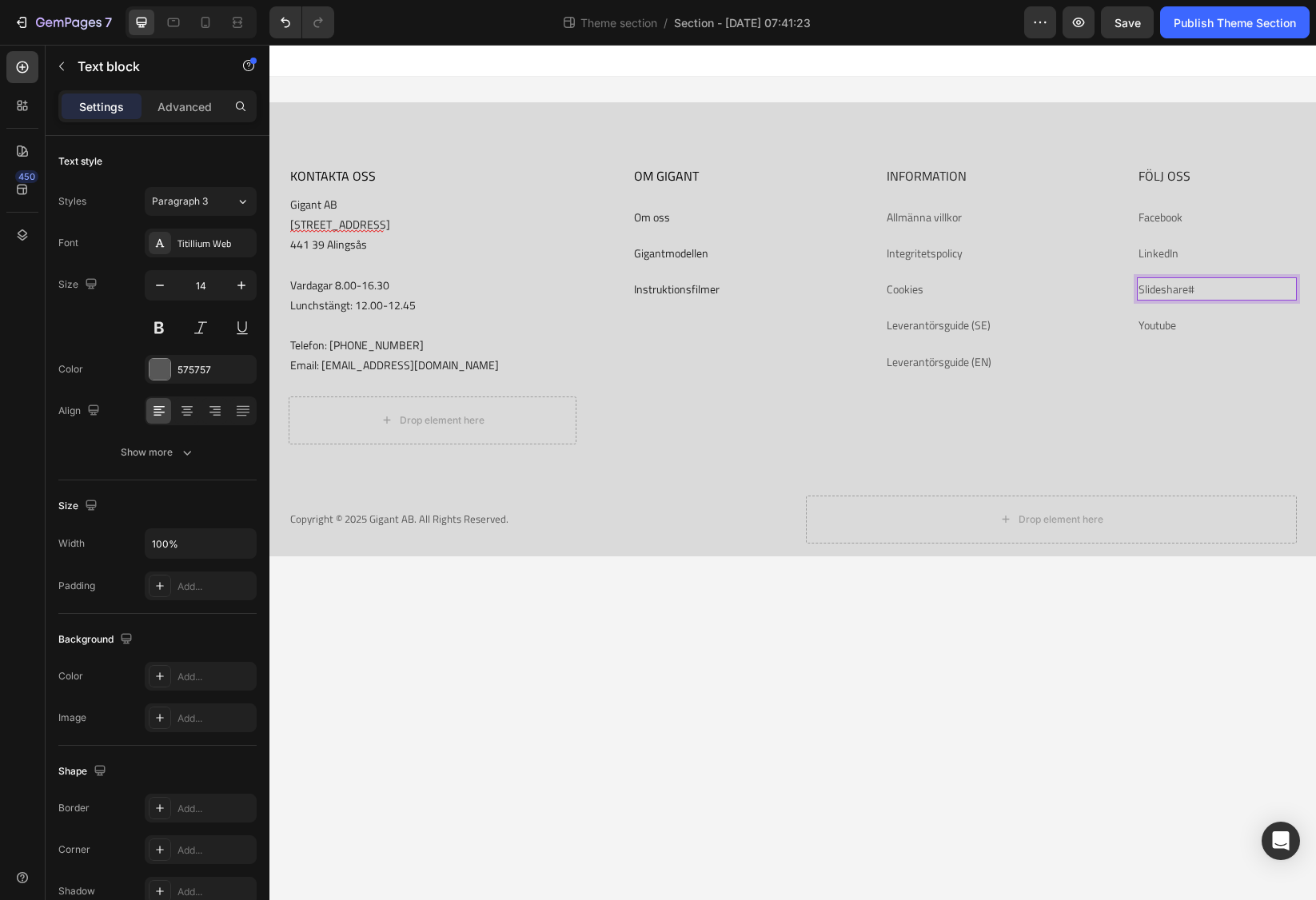
click at [1169, 284] on p "Slideshare #" at bounding box center [1216, 289] width 157 height 20
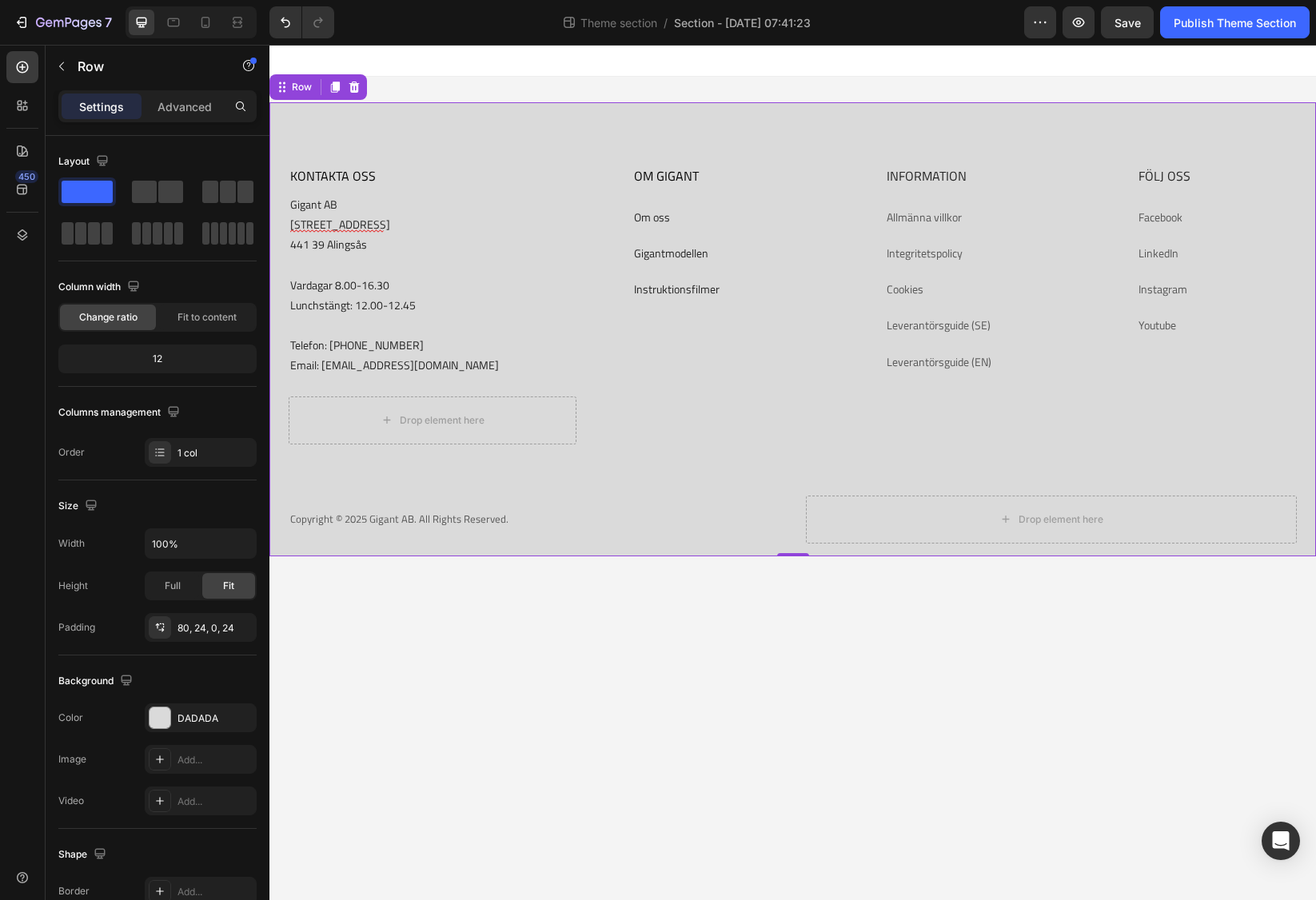
click at [1155, 461] on div "KONTAKTA OSS Heading Gigant AB [STREET_ADDRESS] 8.00-16.30 Lunchstängt: 12.00-1…" at bounding box center [792, 361] width 1008 height 390
click at [1167, 211] on link "Facebook" at bounding box center [1160, 216] width 44 height 17
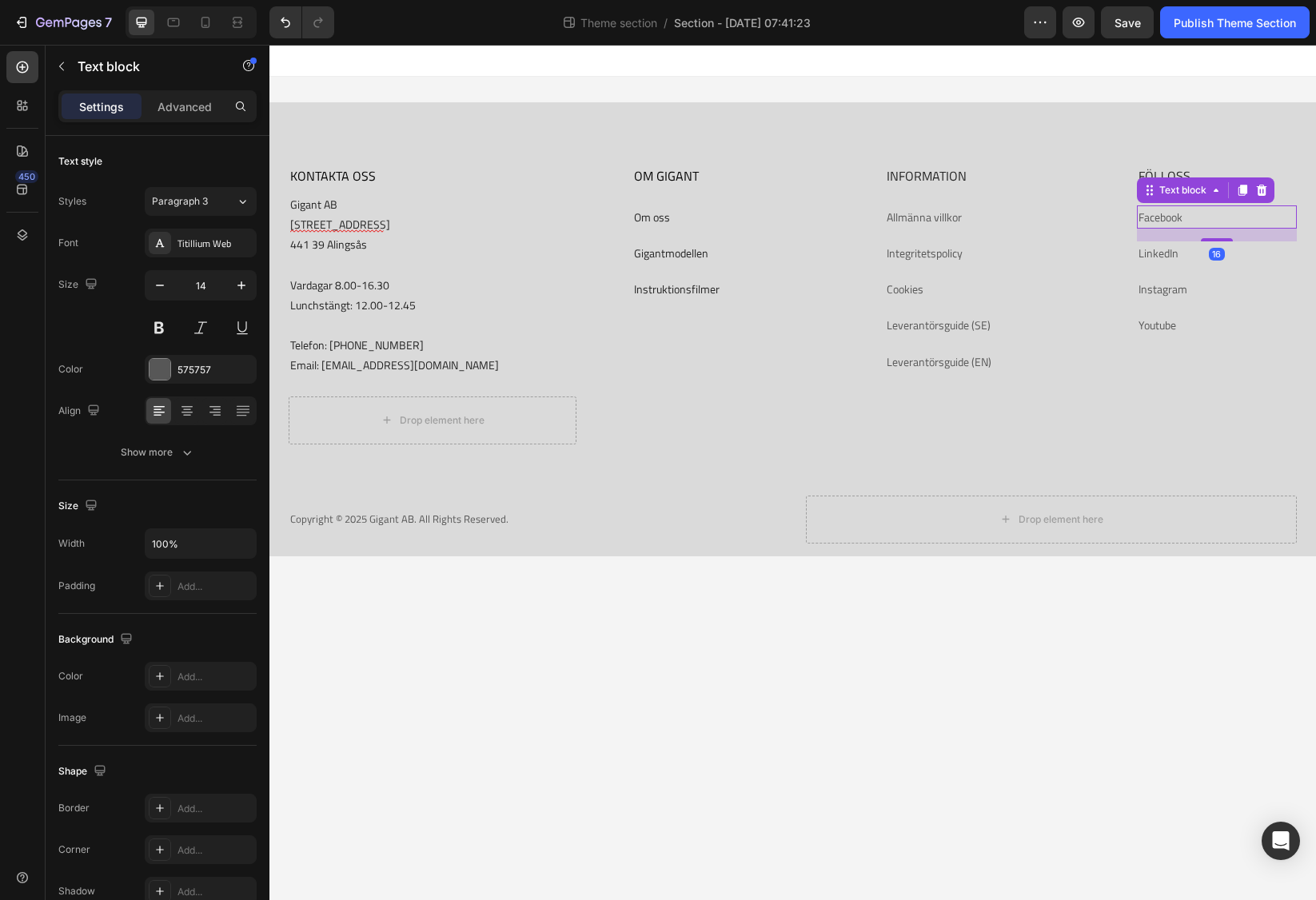
click at [1167, 211] on link "Facebook" at bounding box center [1160, 216] width 44 height 17
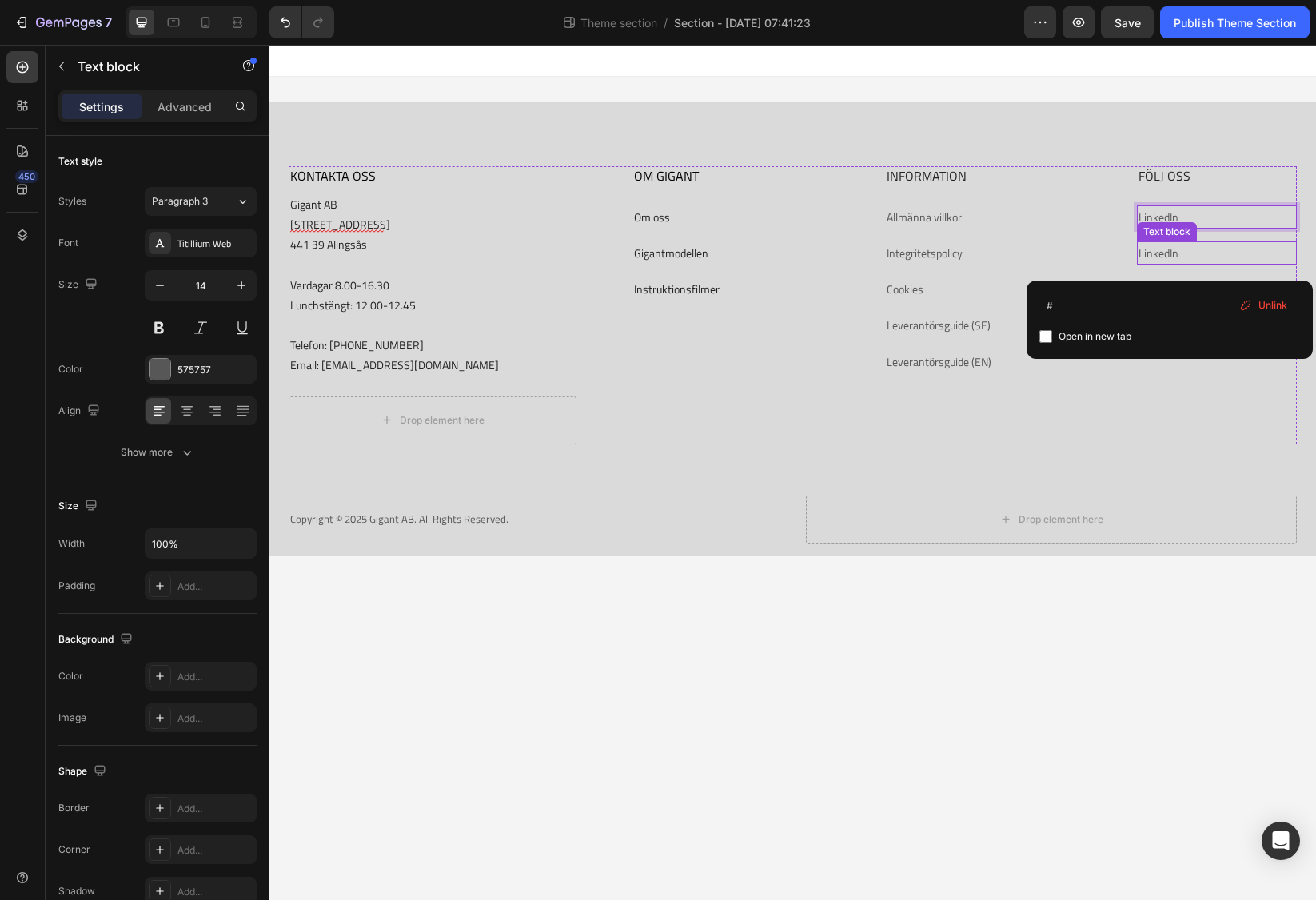
click at [1172, 252] on link "LinkedIn" at bounding box center [1158, 253] width 40 height 17
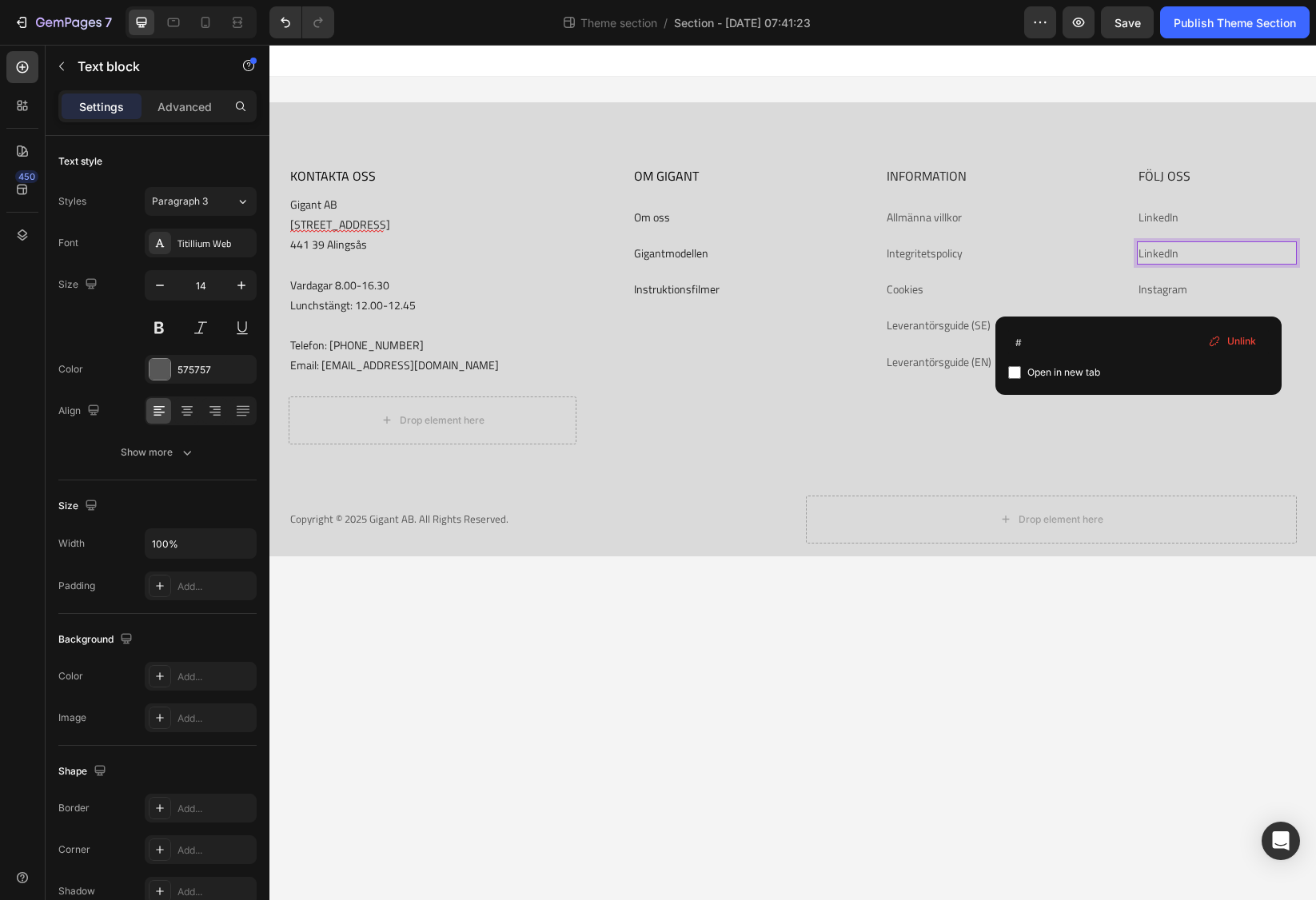
click at [1172, 252] on link "LinkedIn" at bounding box center [1158, 253] width 40 height 17
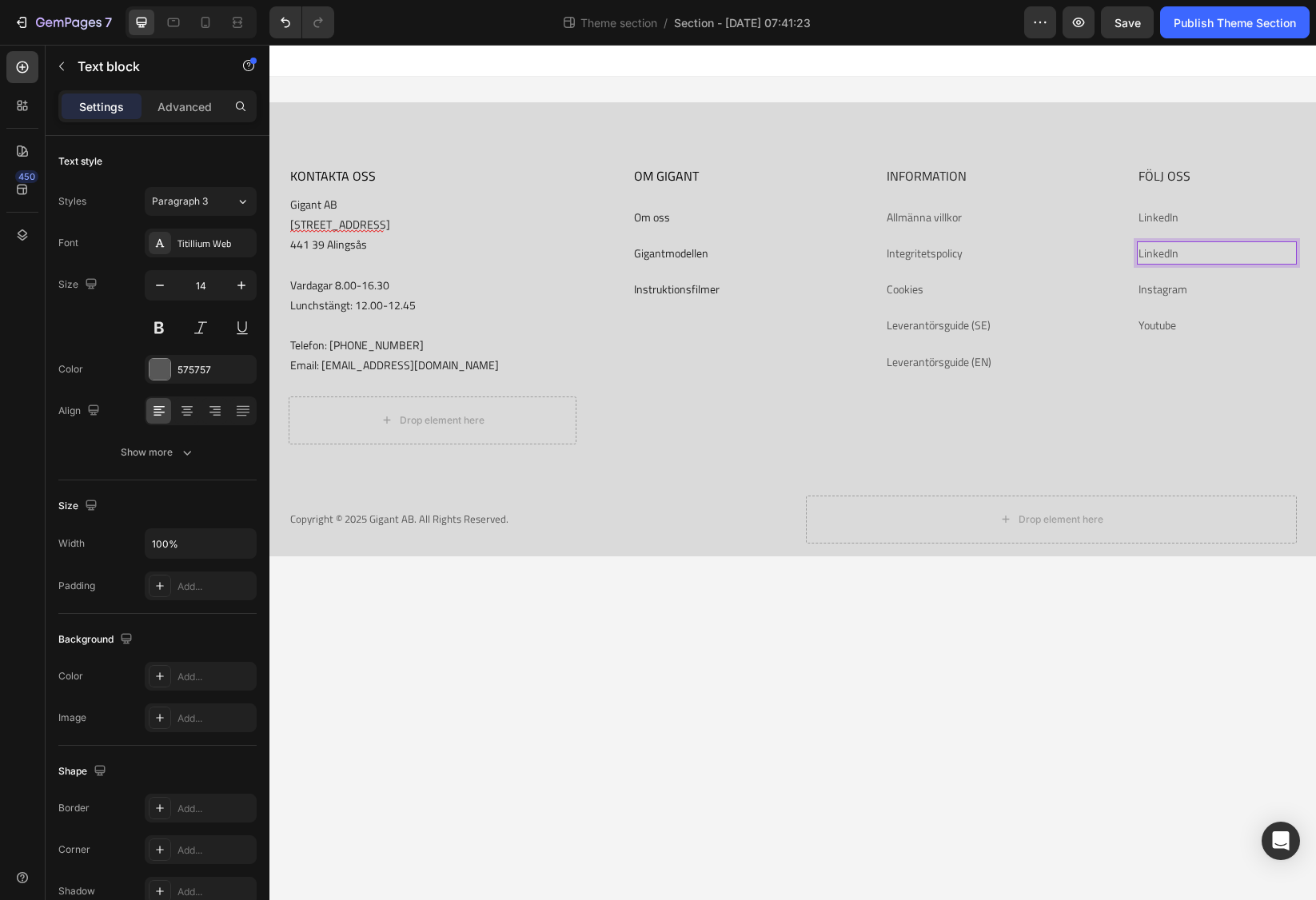
click at [1172, 252] on link "LinkedIn" at bounding box center [1158, 253] width 40 height 17
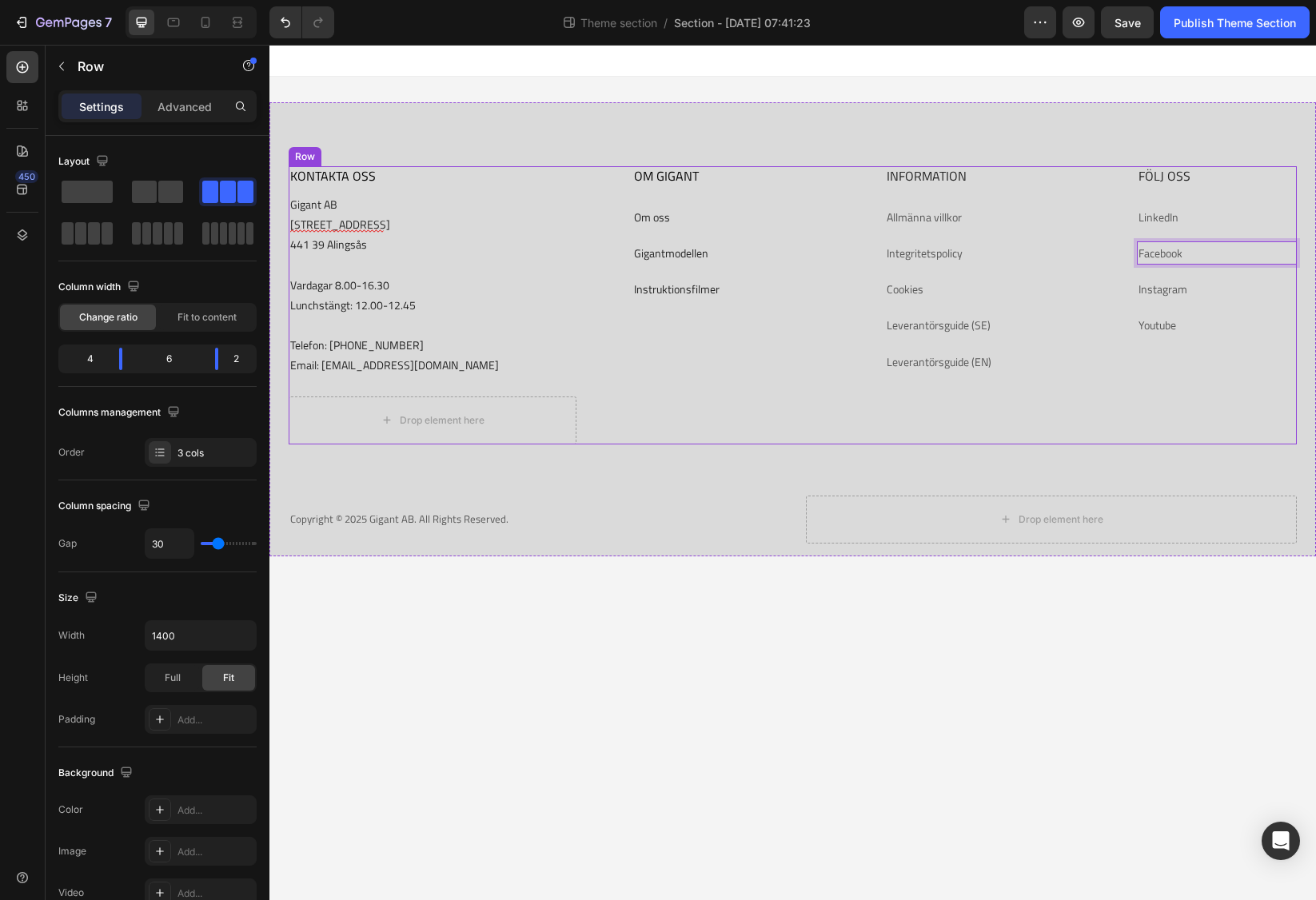
click at [1181, 428] on div "FÖLJ OSS Heading LinkedIn Text block Facebook Text block 16 Instagram Text bloc…" at bounding box center [1216, 305] width 160 height 278
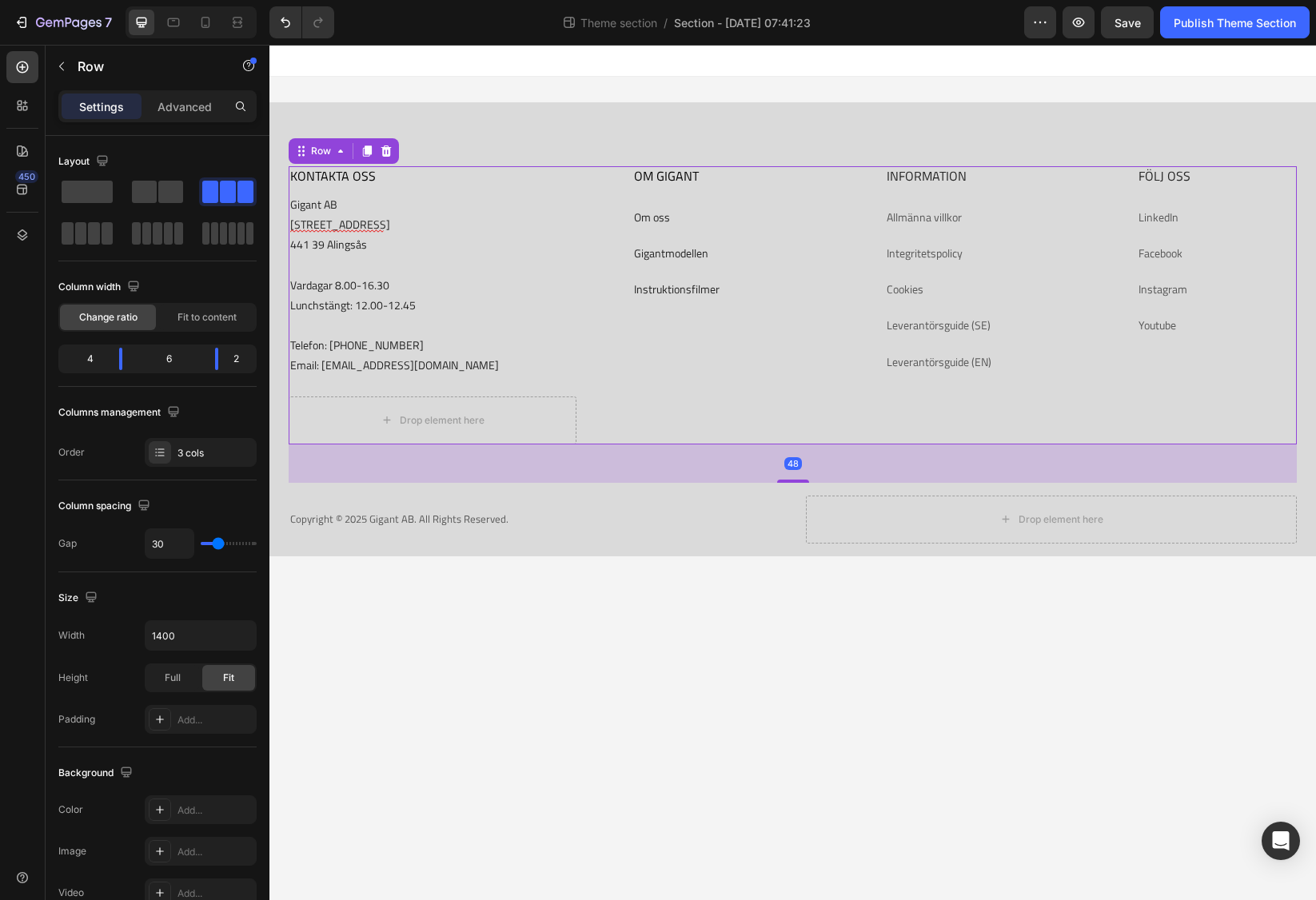
click at [773, 654] on body "KONTAKTA OSS Heading Gigant AB [STREET_ADDRESS] 8.00-16.30 Lunchstängt: 12.00-1…" at bounding box center [792, 472] width 1046 height 855
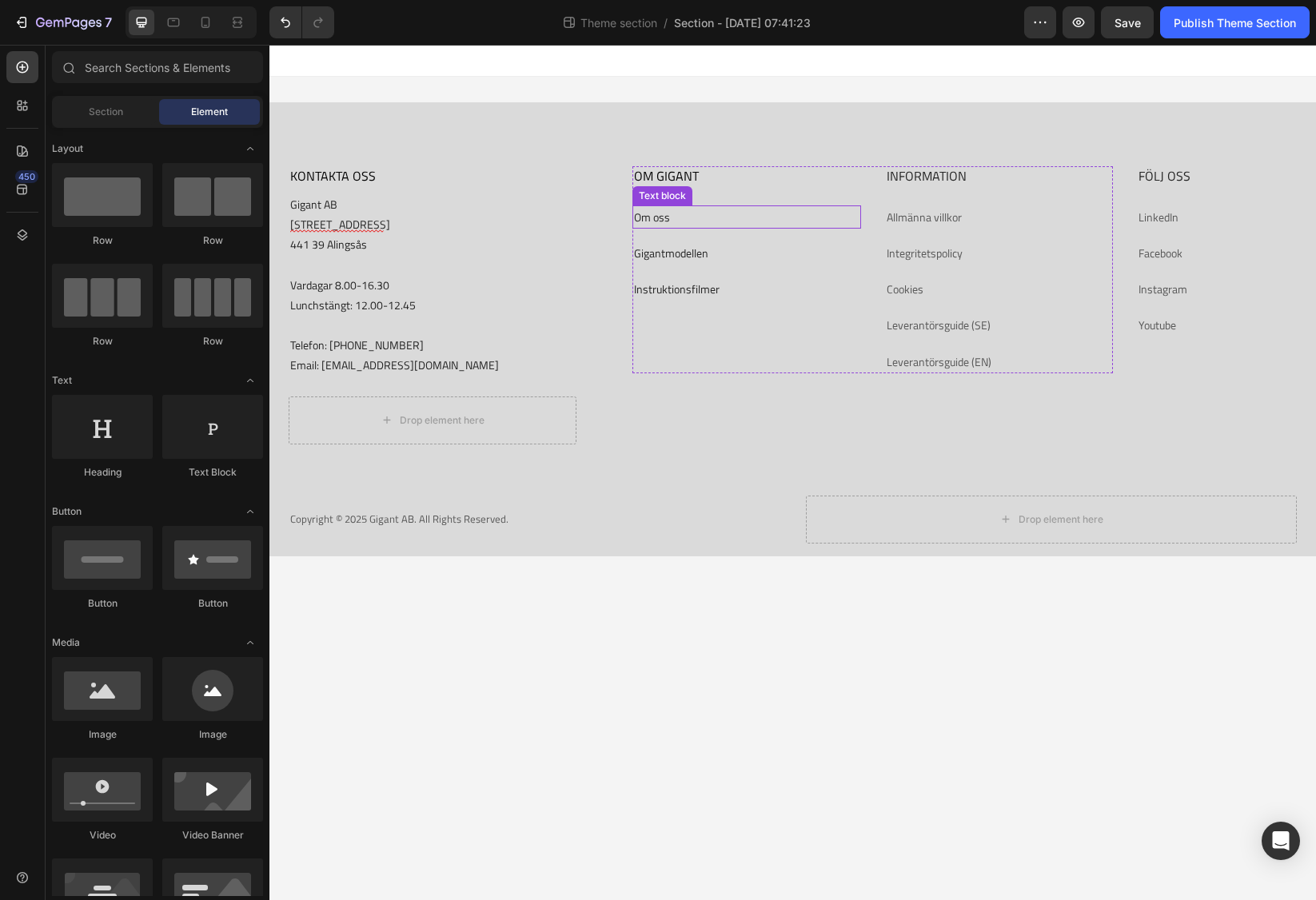
click at [697, 218] on p "Om oss" at bounding box center [746, 217] width 225 height 20
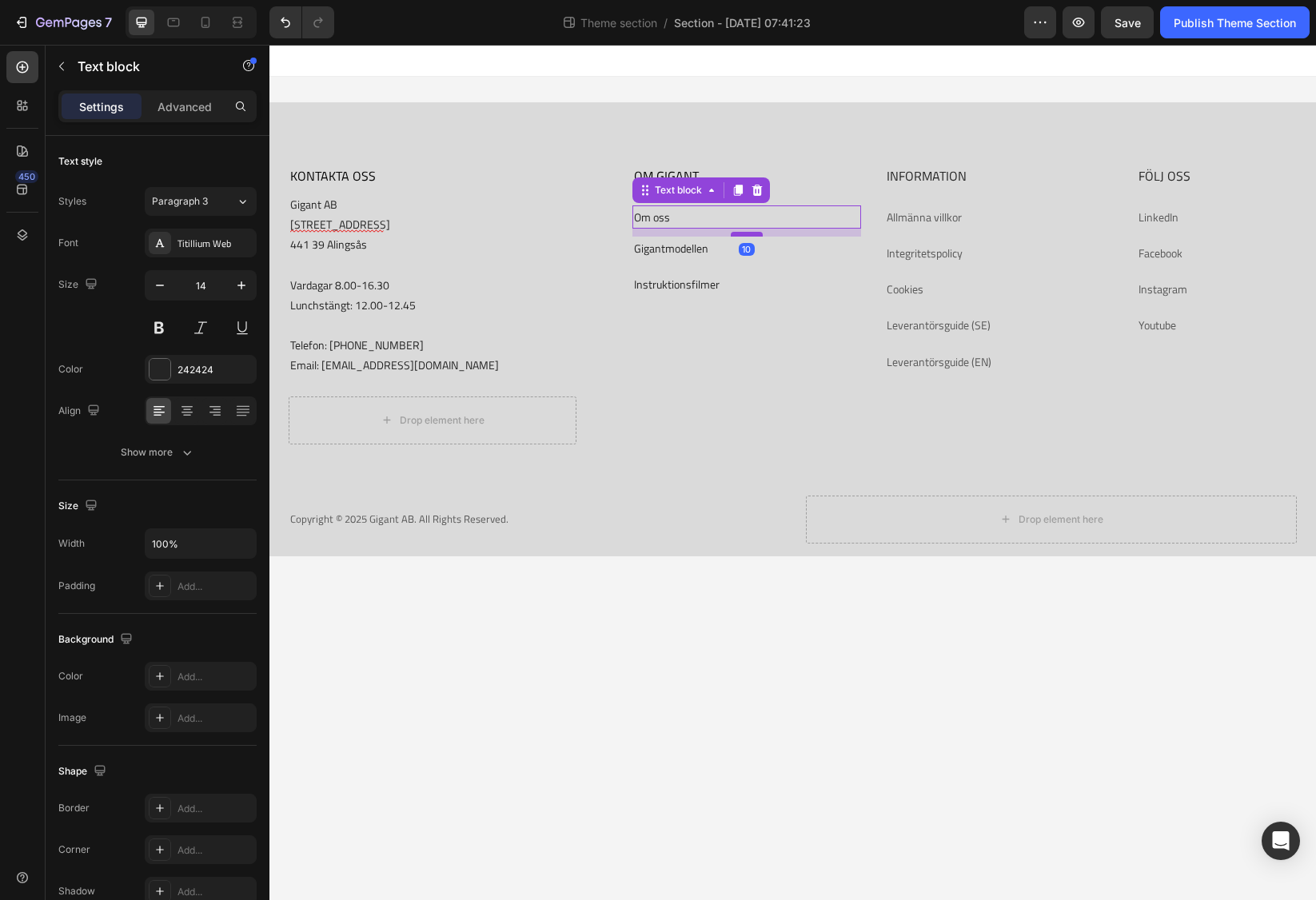
click at [742, 235] on div at bounding box center [746, 234] width 32 height 5
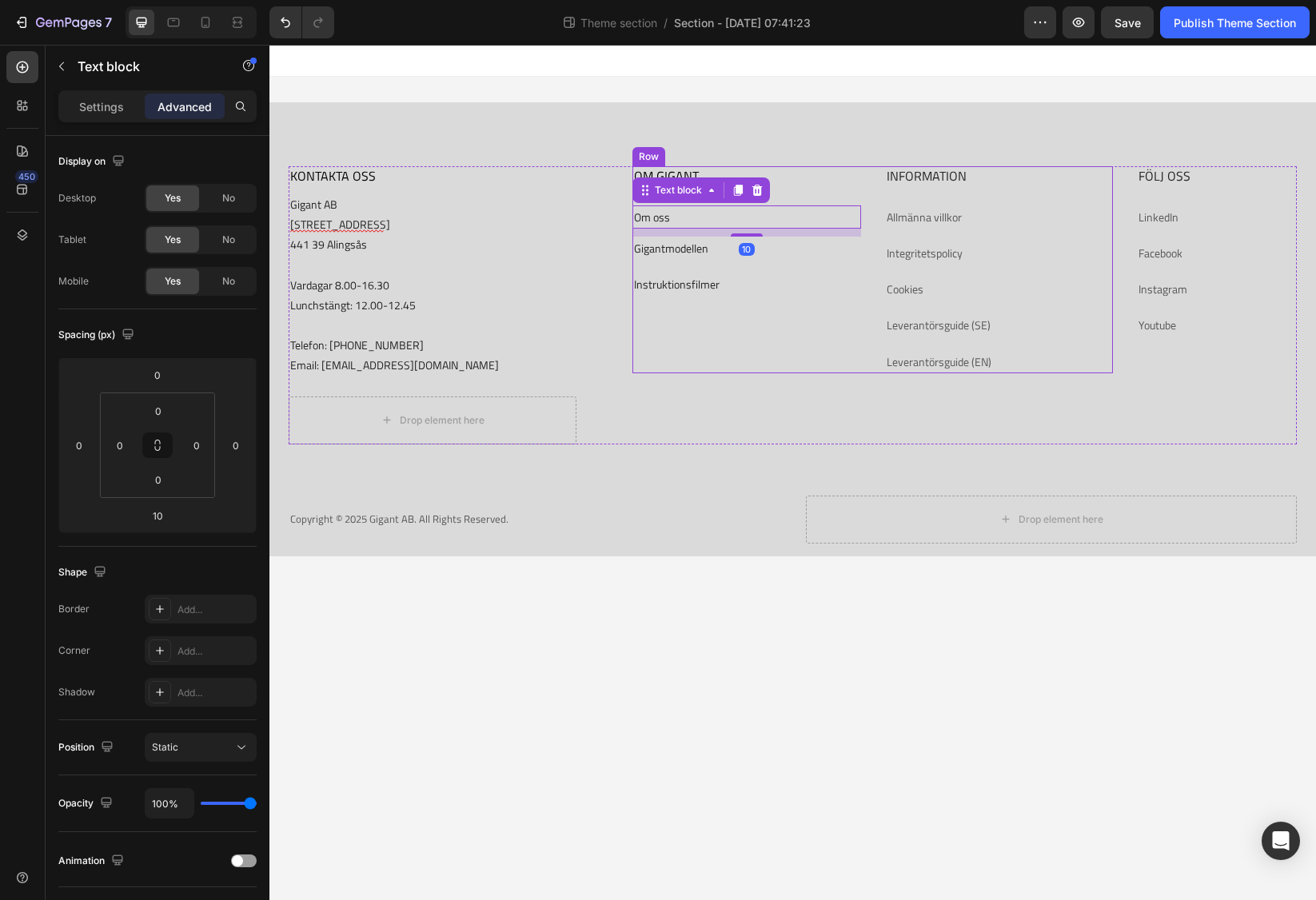
click at [739, 272] on div "OM GIGANT Heading Om oss Text block 10 Gigantmodellen Text block Instruktionsfi…" at bounding box center [746, 270] width 228 height 207
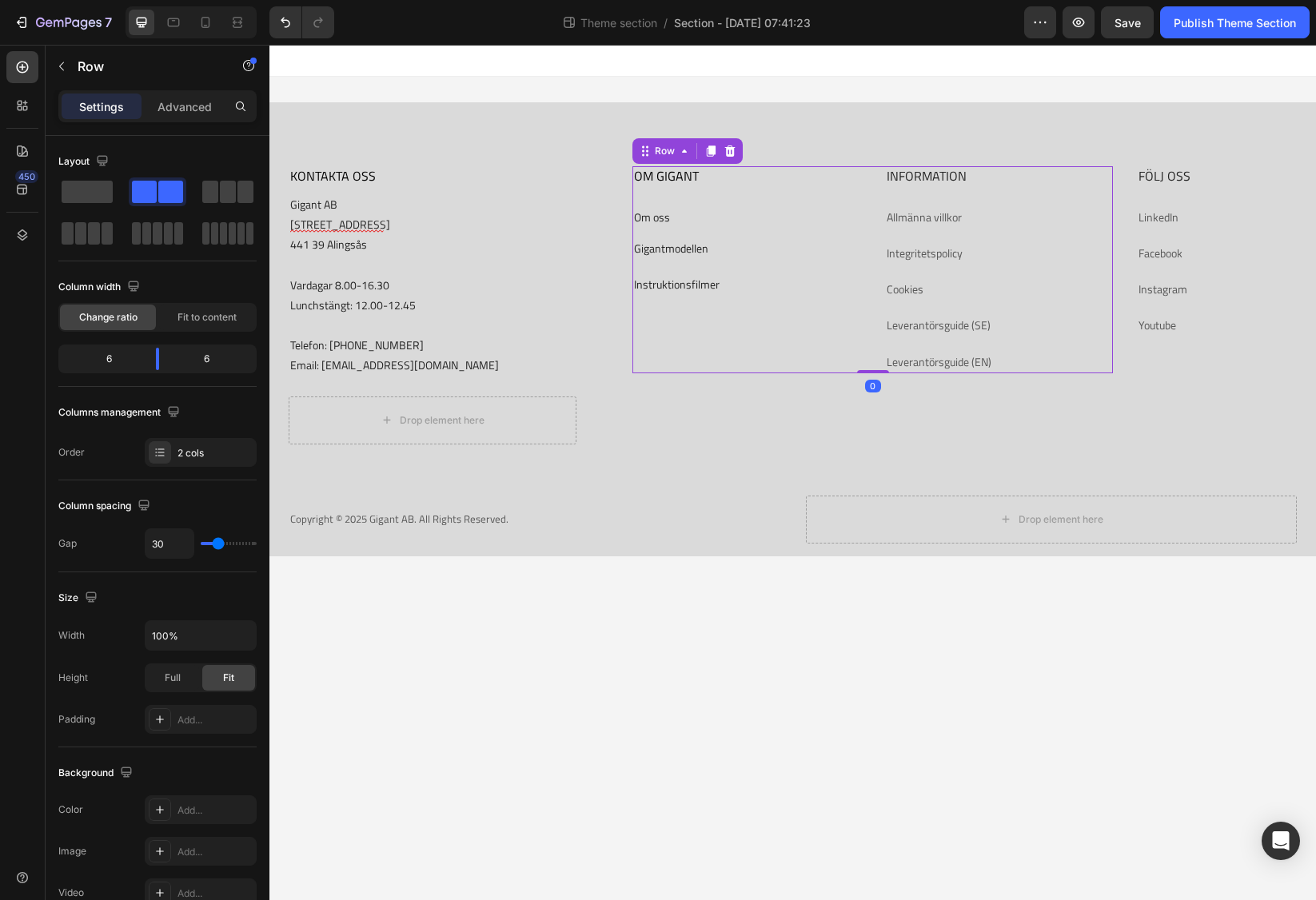
click at [697, 231] on div "OM GIGANT Heading Om oss Text block Gigantmodellen Text block Instruktionsfilme…" at bounding box center [746, 270] width 228 height 207
click at [712, 254] on p "Gigantmodellen" at bounding box center [746, 248] width 225 height 20
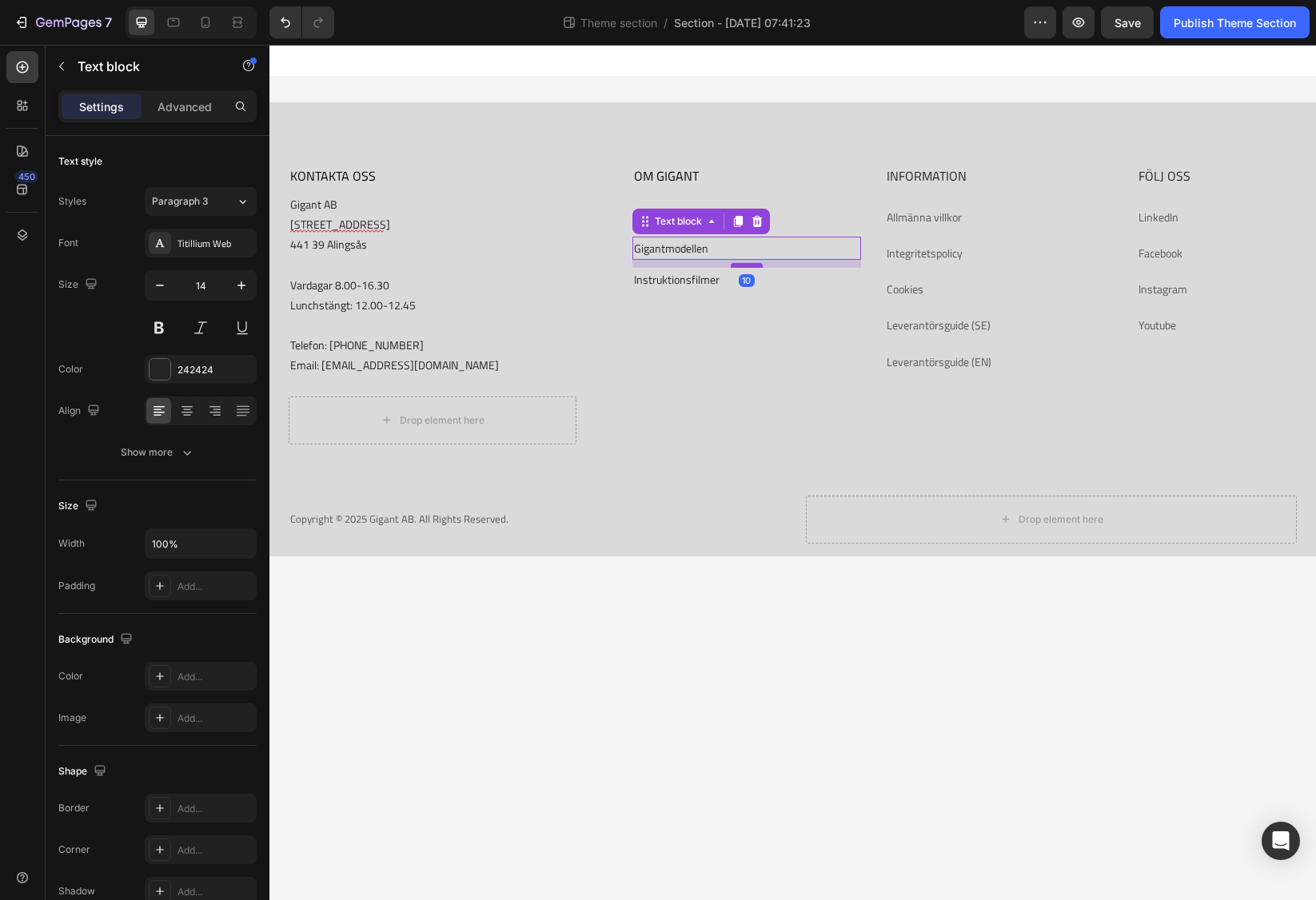
click at [751, 267] on div at bounding box center [746, 264] width 32 height 5
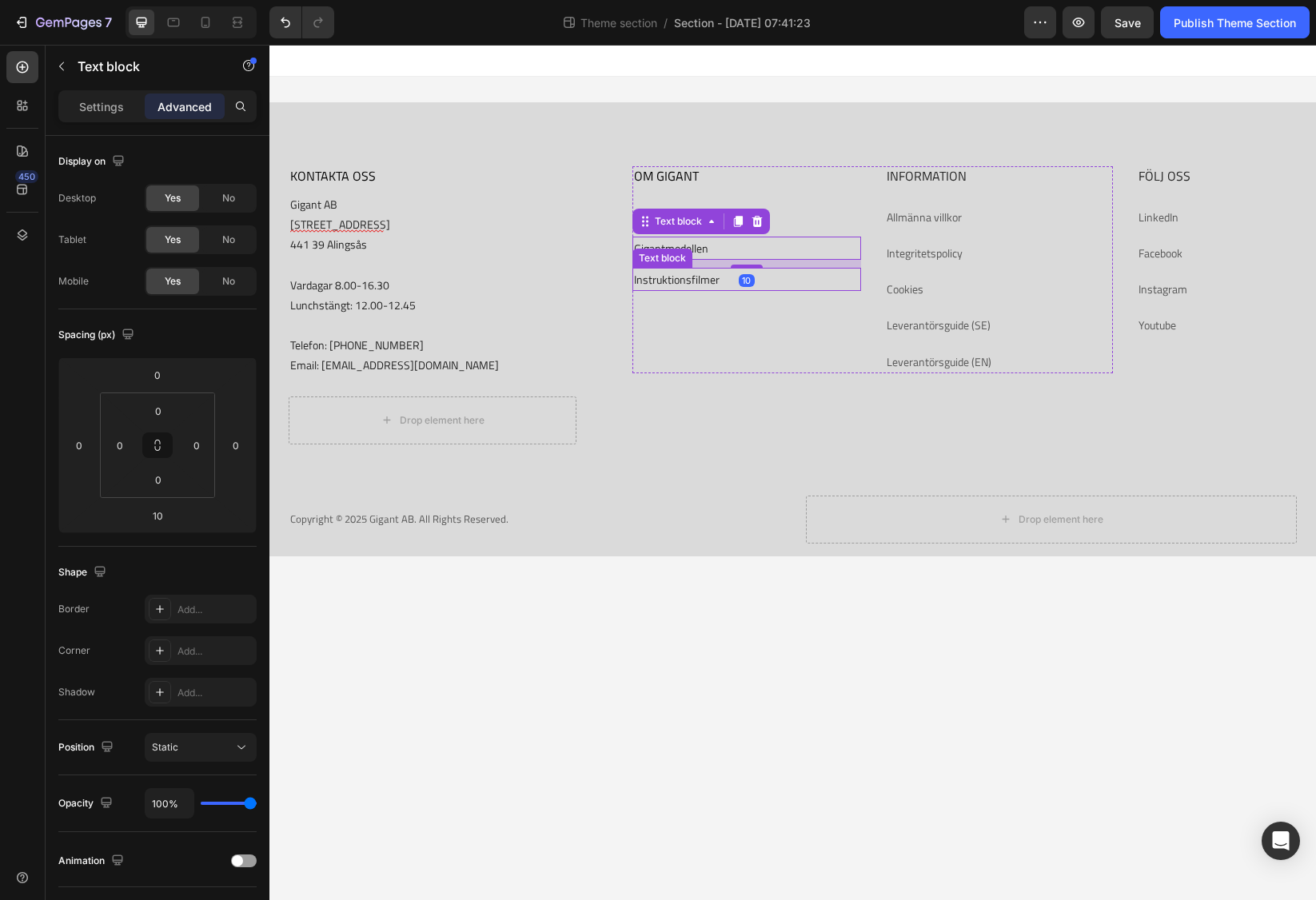
click at [722, 281] on p "Instruktionsfilmer" at bounding box center [746, 279] width 225 height 20
drag, startPoint x: 751, startPoint y: 302, endPoint x: 758, endPoint y: 297, distance: 8.6
click at [758, 297] on div at bounding box center [746, 296] width 32 height 5
type input "10"
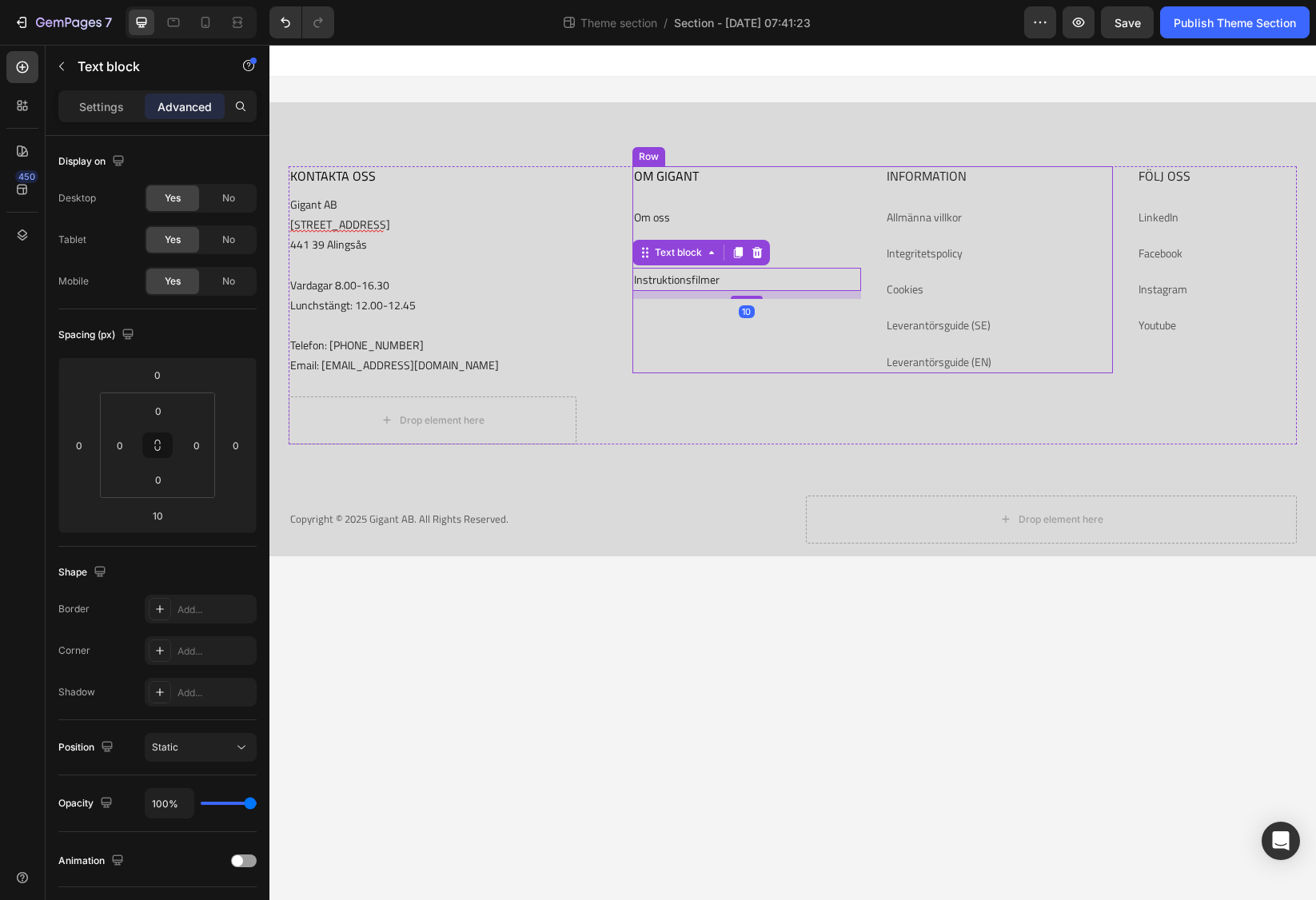
click at [966, 233] on div "INFORMATION Heading Allmänna villkor Text block Integritetspolicy Text block Co…" at bounding box center [999, 270] width 228 height 207
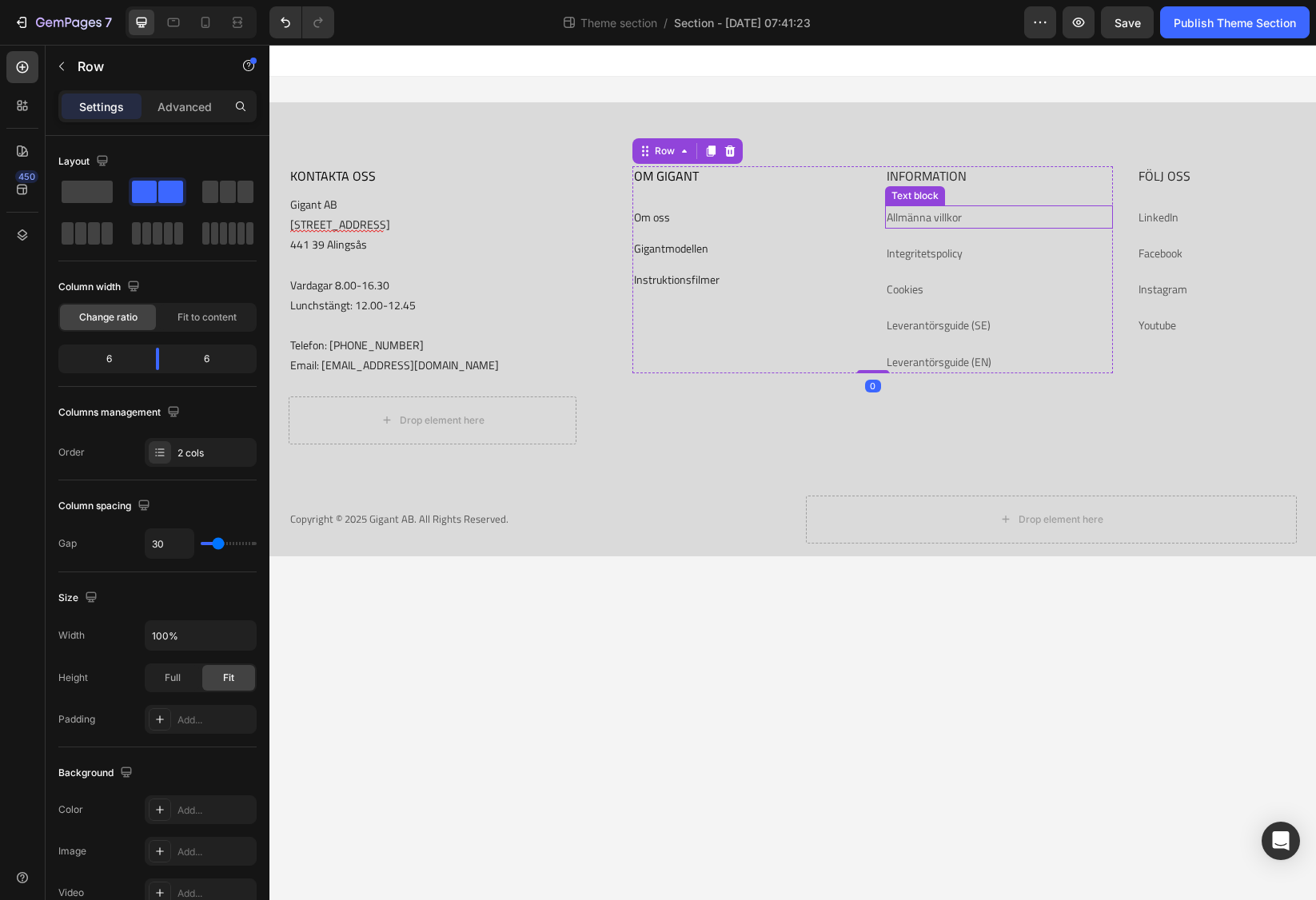
click at [960, 215] on link "Allmänna villkor" at bounding box center [924, 216] width 75 height 17
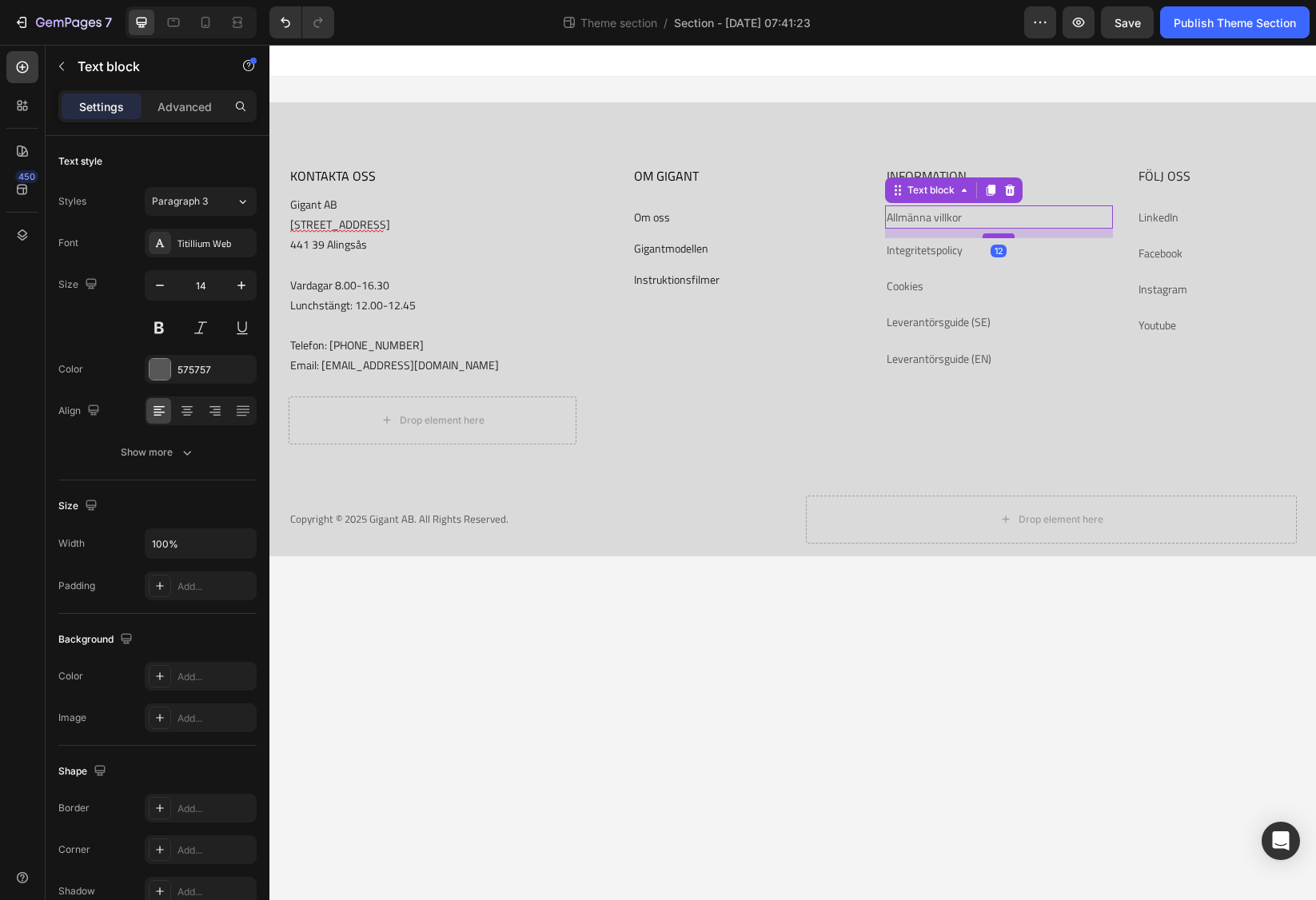
click at [994, 236] on div at bounding box center [998, 235] width 32 height 5
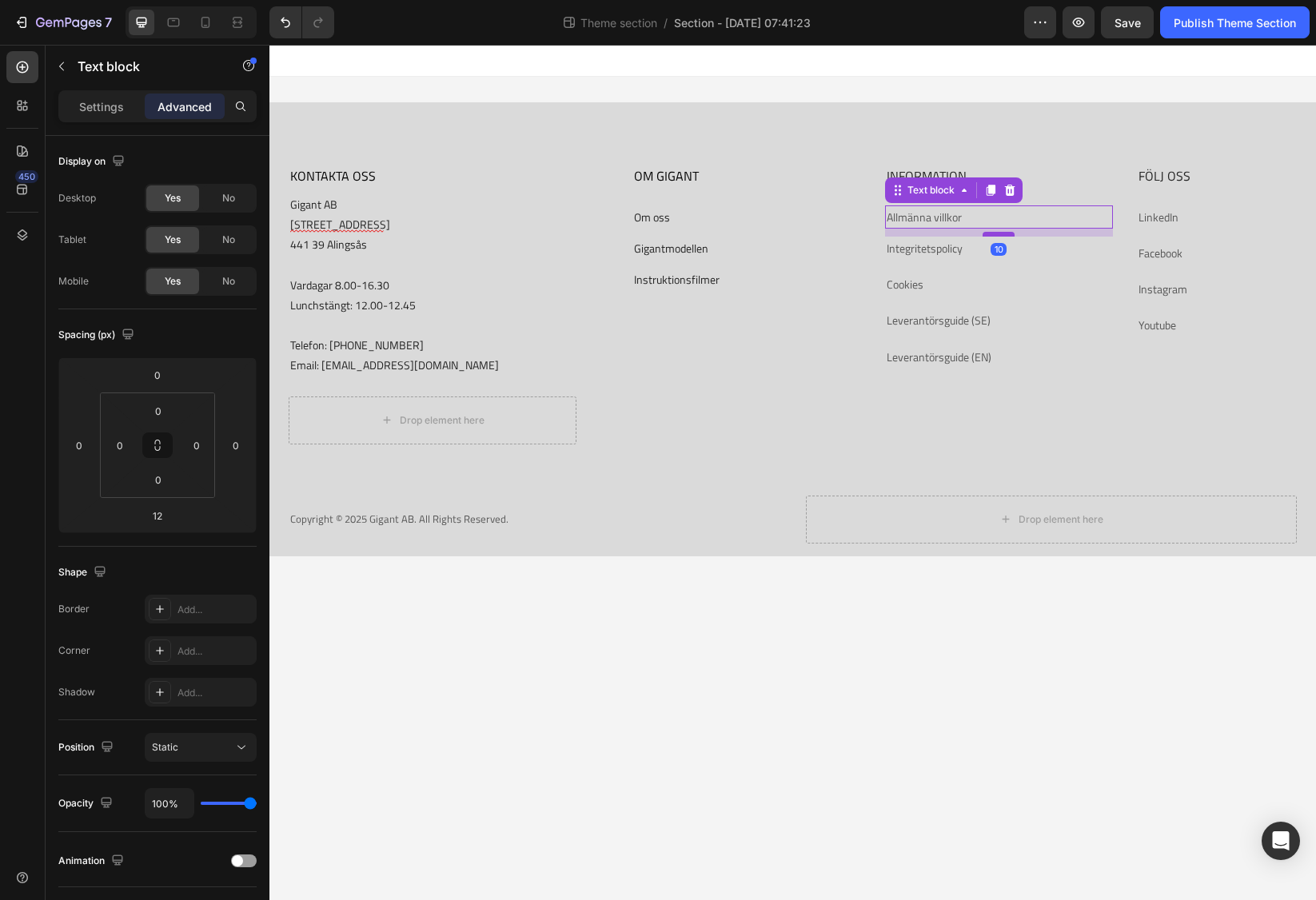
click at [998, 235] on div at bounding box center [998, 234] width 32 height 5
type input "10"
click at [977, 255] on p "Integritetspolicy" at bounding box center [999, 248] width 225 height 20
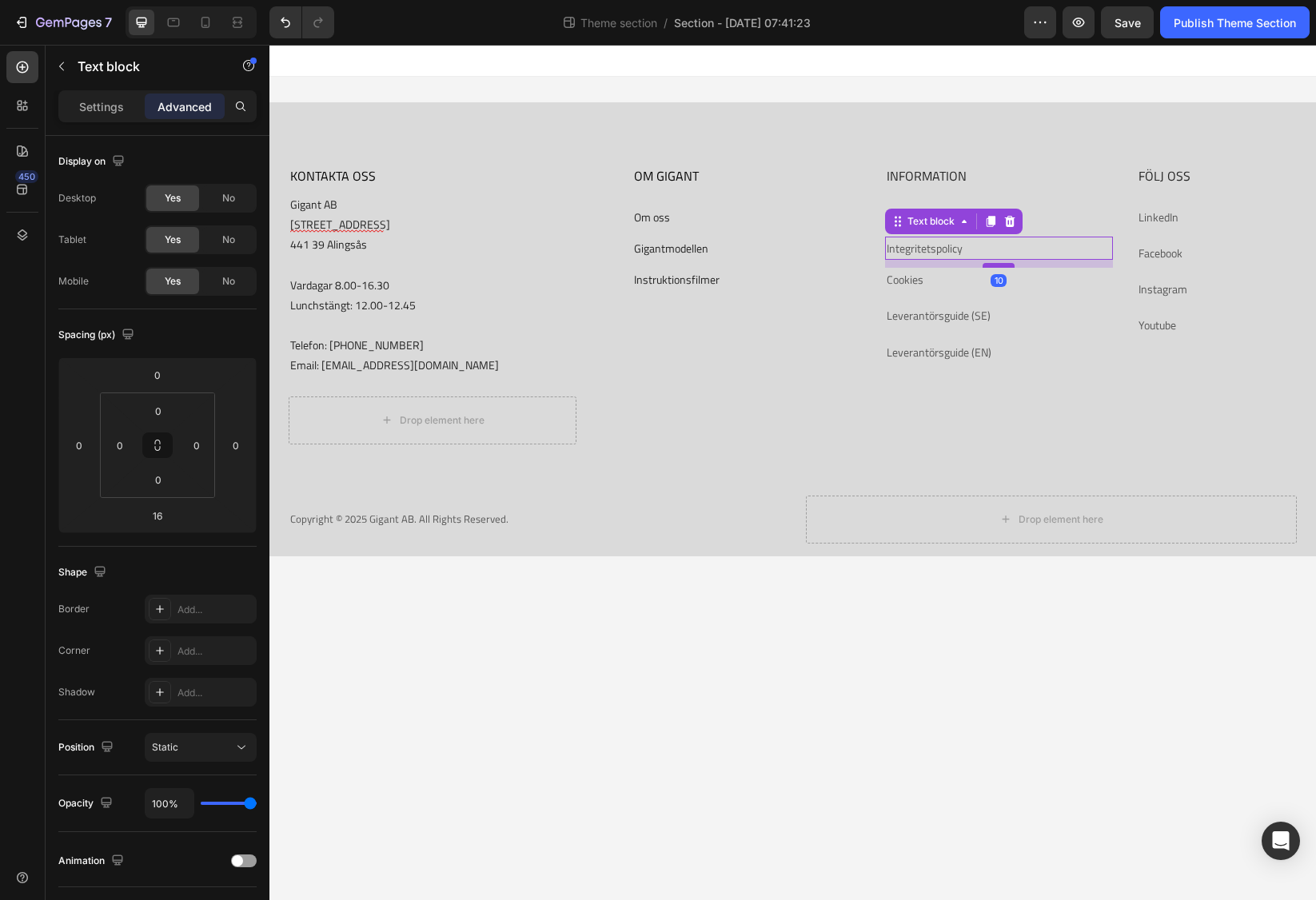
click at [1006, 264] on div at bounding box center [998, 264] width 32 height 5
type input "10"
click at [960, 289] on p "Cookies" at bounding box center [999, 279] width 225 height 20
drag, startPoint x: 984, startPoint y: 302, endPoint x: 1003, endPoint y: 298, distance: 19.4
click at [1003, 298] on div at bounding box center [998, 296] width 32 height 5
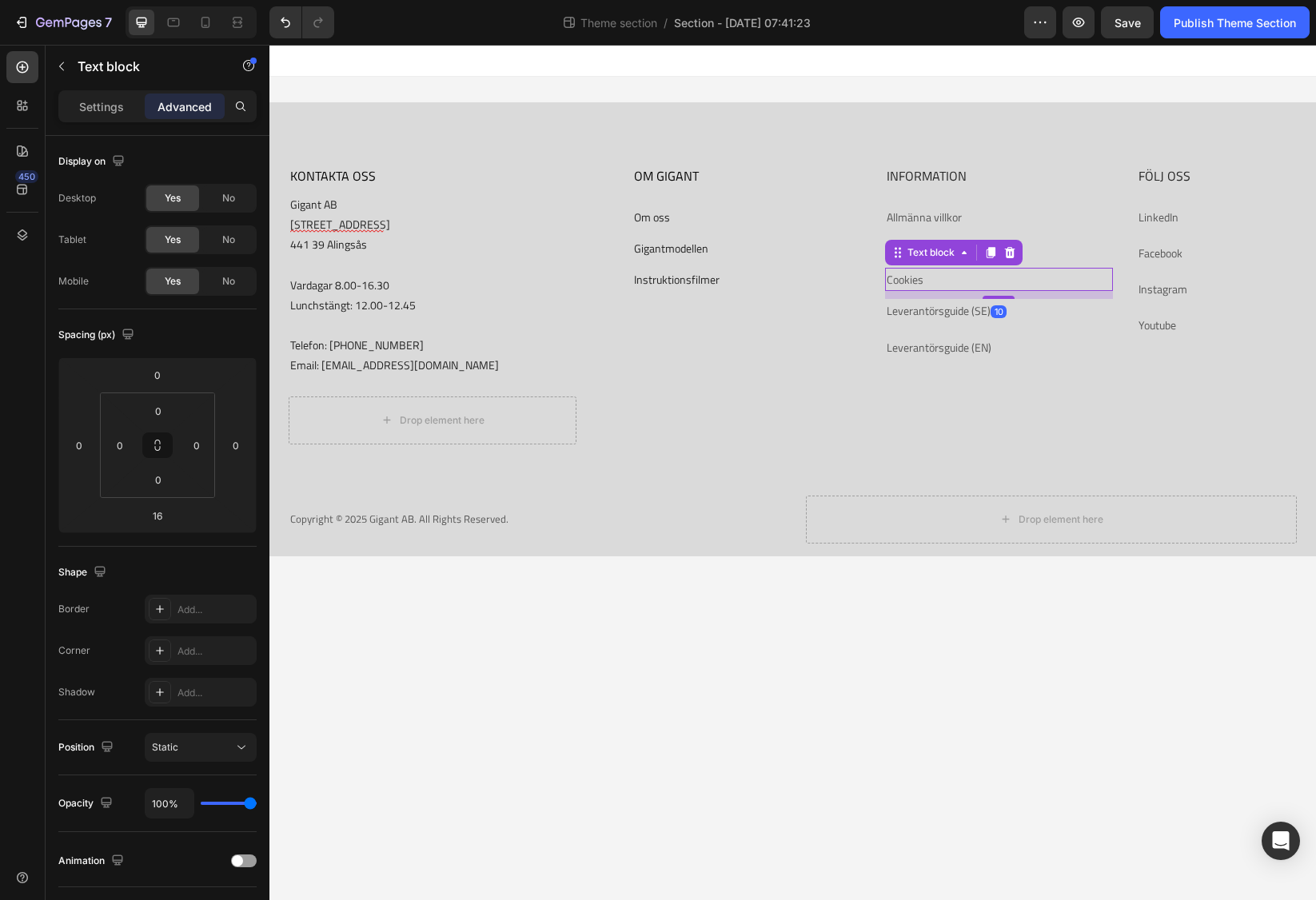
type input "10"
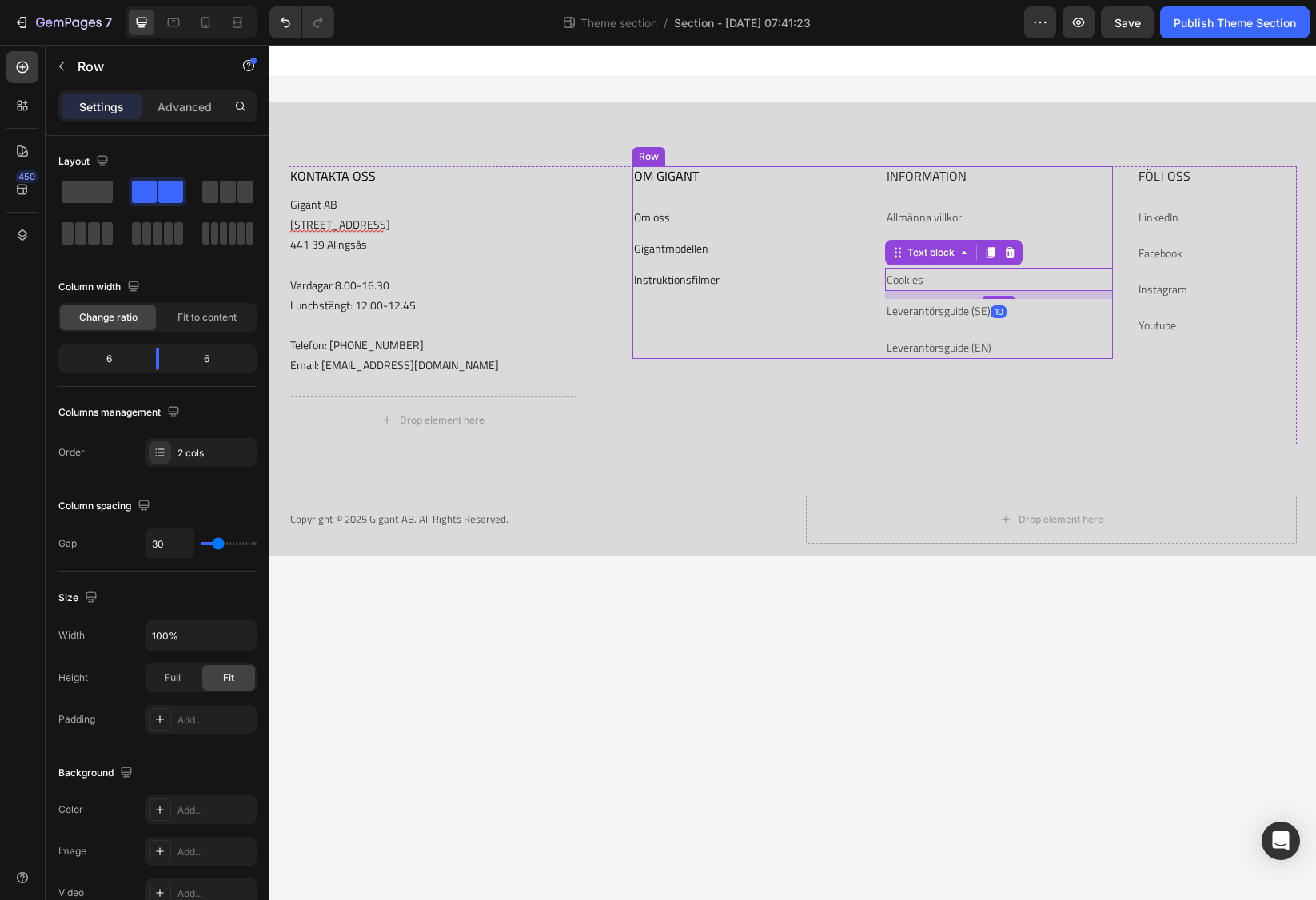
click at [965, 325] on div "INFORMATION Heading Allmänna villkor Text block Integritetspolicy Text block Co…" at bounding box center [999, 263] width 228 height 193
click at [970, 318] on link "Leverantörsguide (SE)" at bounding box center [938, 311] width 104 height 17
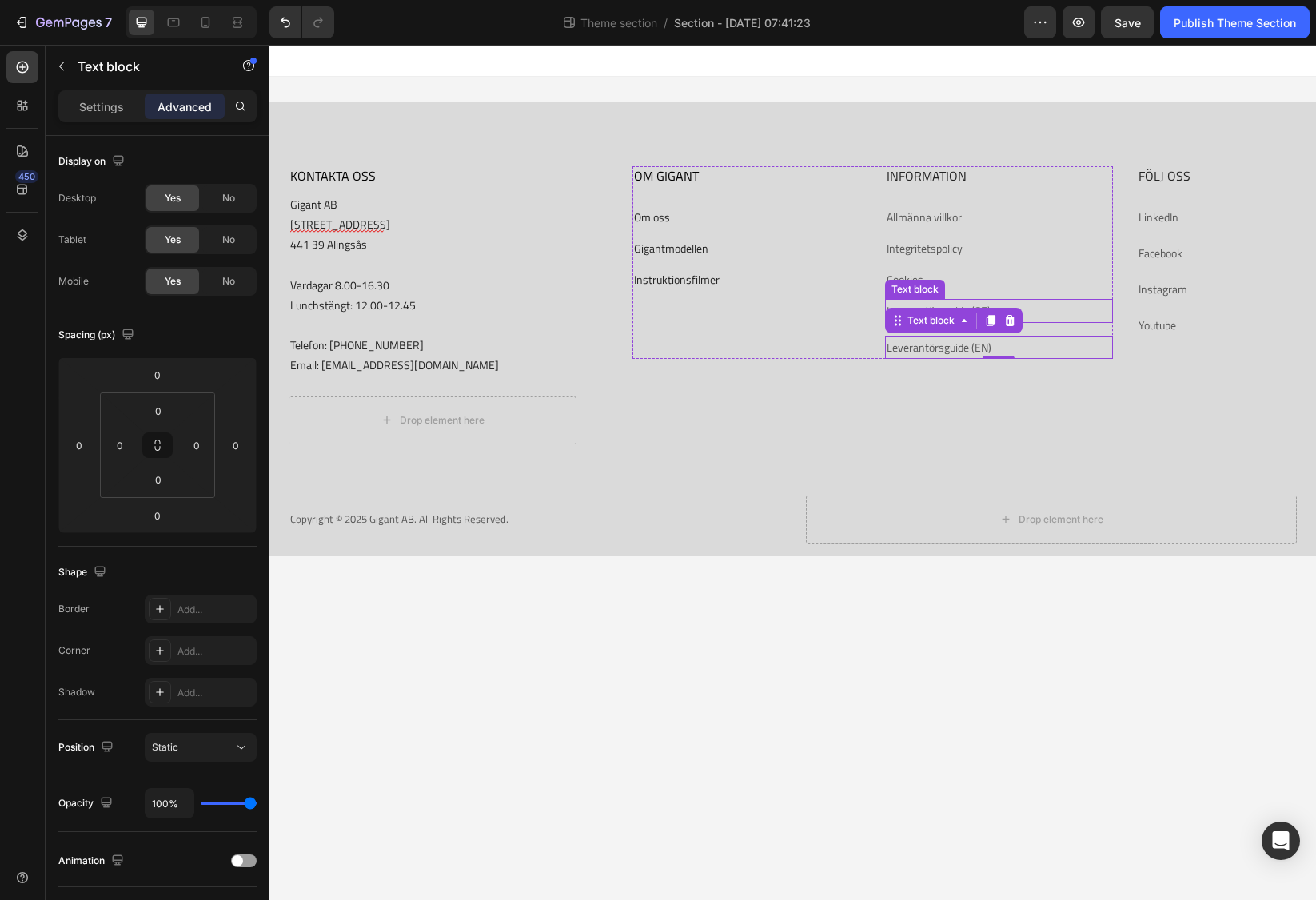
click at [1059, 315] on p "Leverantörsguide (SE)" at bounding box center [999, 311] width 225 height 20
drag, startPoint x: 997, startPoint y: 332, endPoint x: 1012, endPoint y: 328, distance: 15.5
click at [1012, 328] on div at bounding box center [998, 328] width 32 height 5
type input "10"
click at [1025, 348] on p "Leverantörsguide (EN)" at bounding box center [999, 342] width 225 height 20
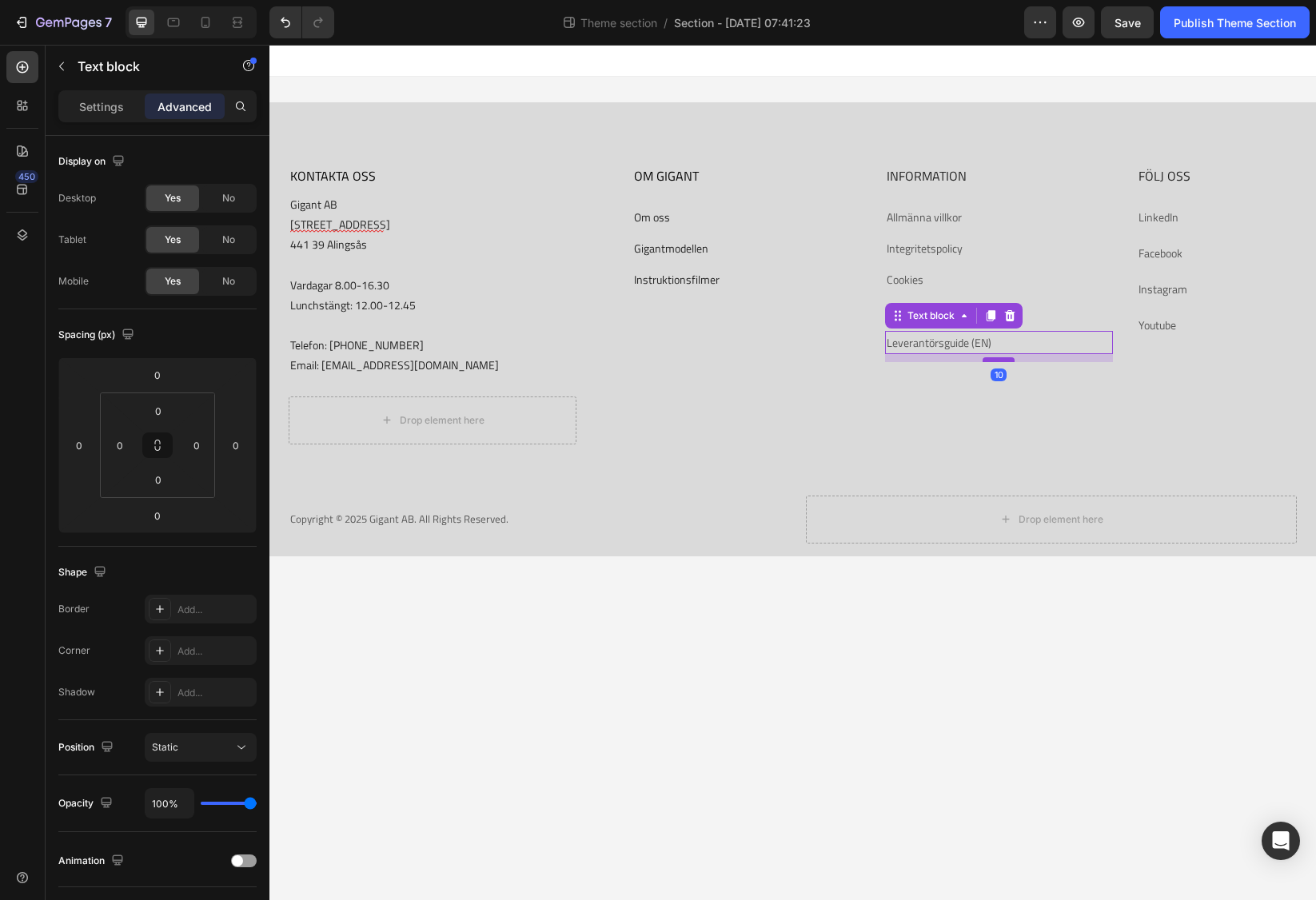
drag, startPoint x: 1008, startPoint y: 350, endPoint x: 1012, endPoint y: 358, distance: 8.9
click at [1012, 358] on div at bounding box center [998, 359] width 32 height 5
type input "10"
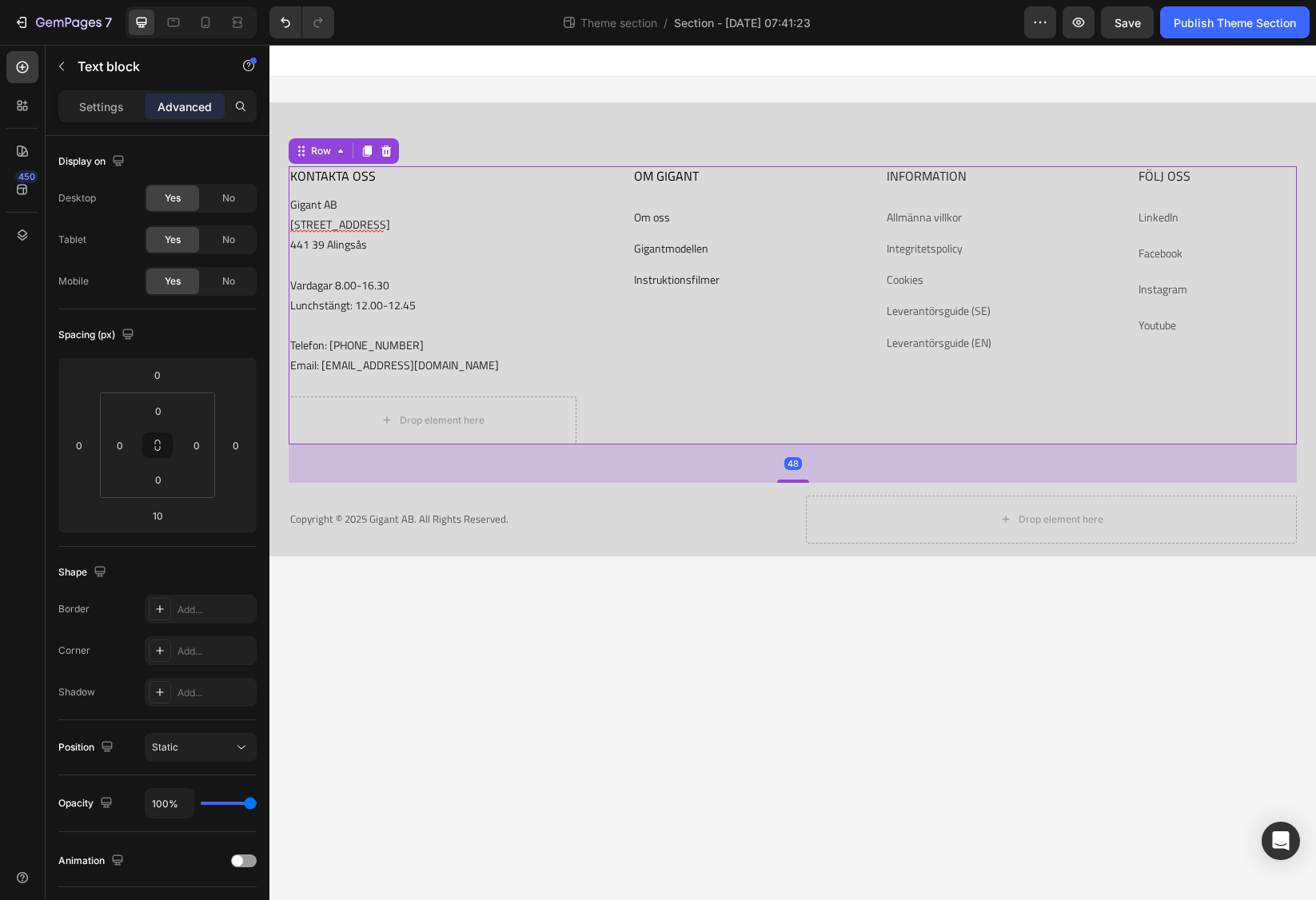
click at [1160, 397] on div "FÖLJ OSS Heading LinkedIn Text block Facebook Text block Instagram Text block Y…" at bounding box center [1216, 305] width 160 height 278
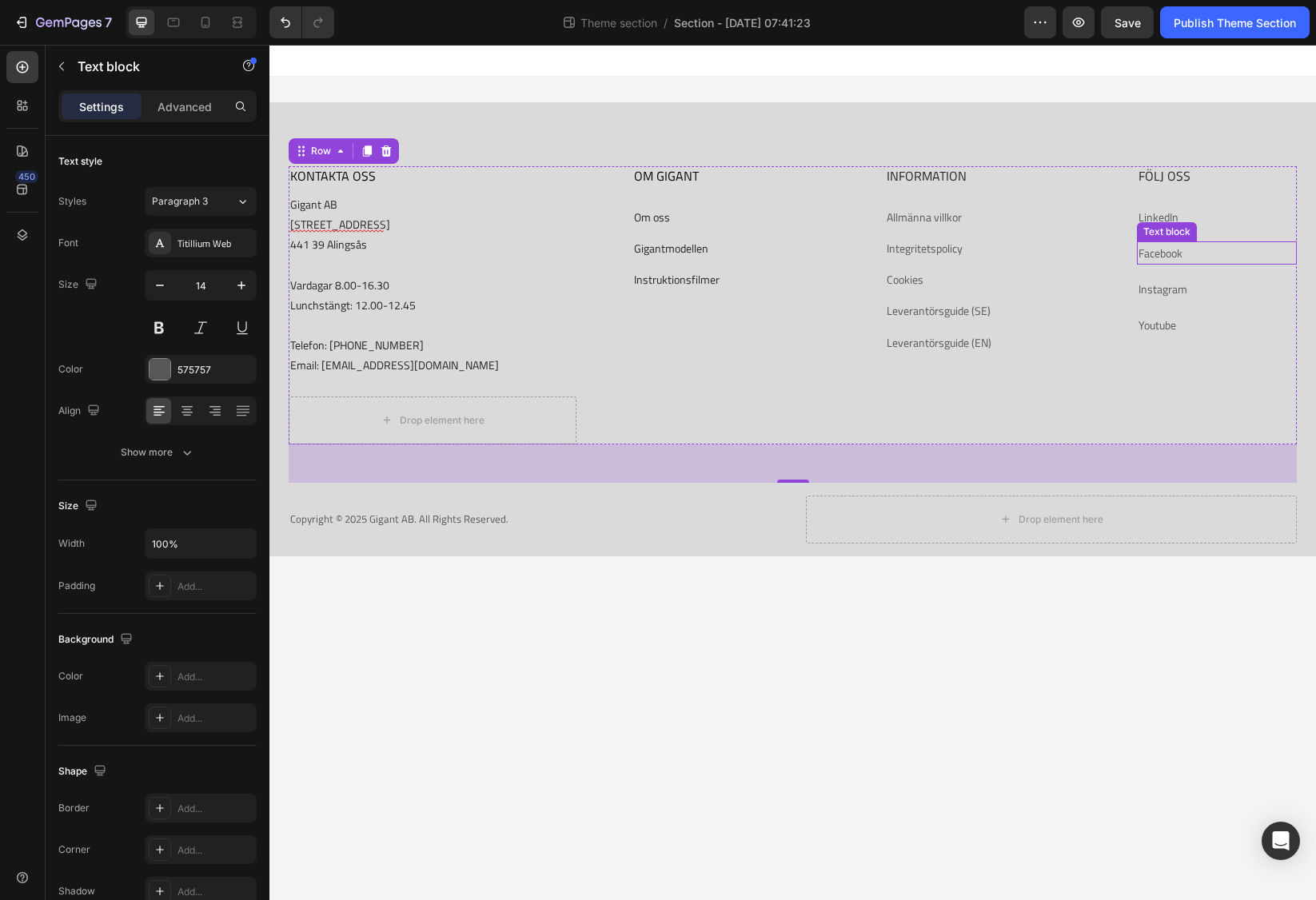
click at [1163, 222] on div "Text block" at bounding box center [1167, 231] width 60 height 19
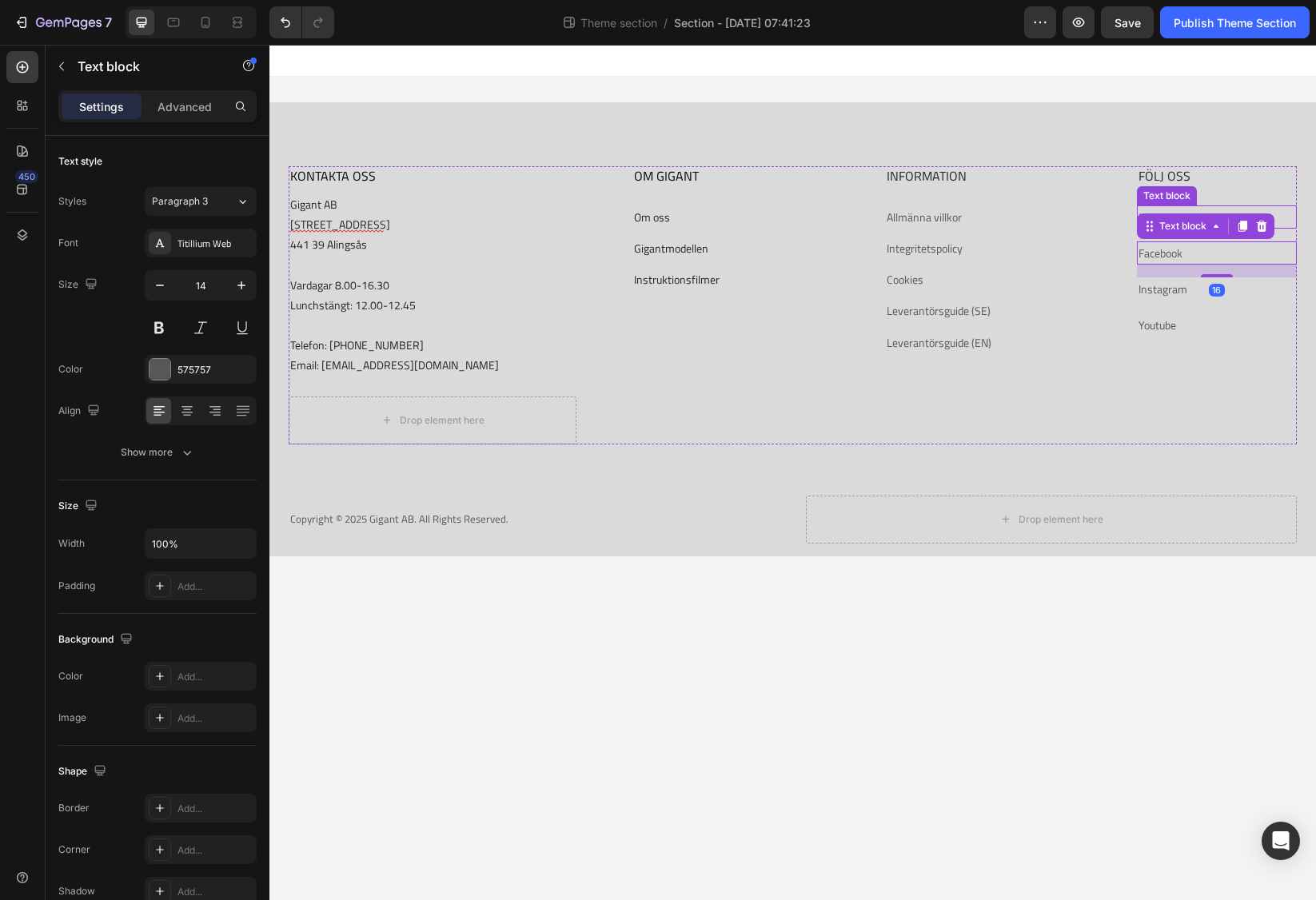
click at [1280, 217] on p "LinkedIn" at bounding box center [1216, 217] width 157 height 20
drag, startPoint x: 1209, startPoint y: 238, endPoint x: 1220, endPoint y: 234, distance: 11.7
click at [1220, 234] on div at bounding box center [1216, 234] width 32 height 5
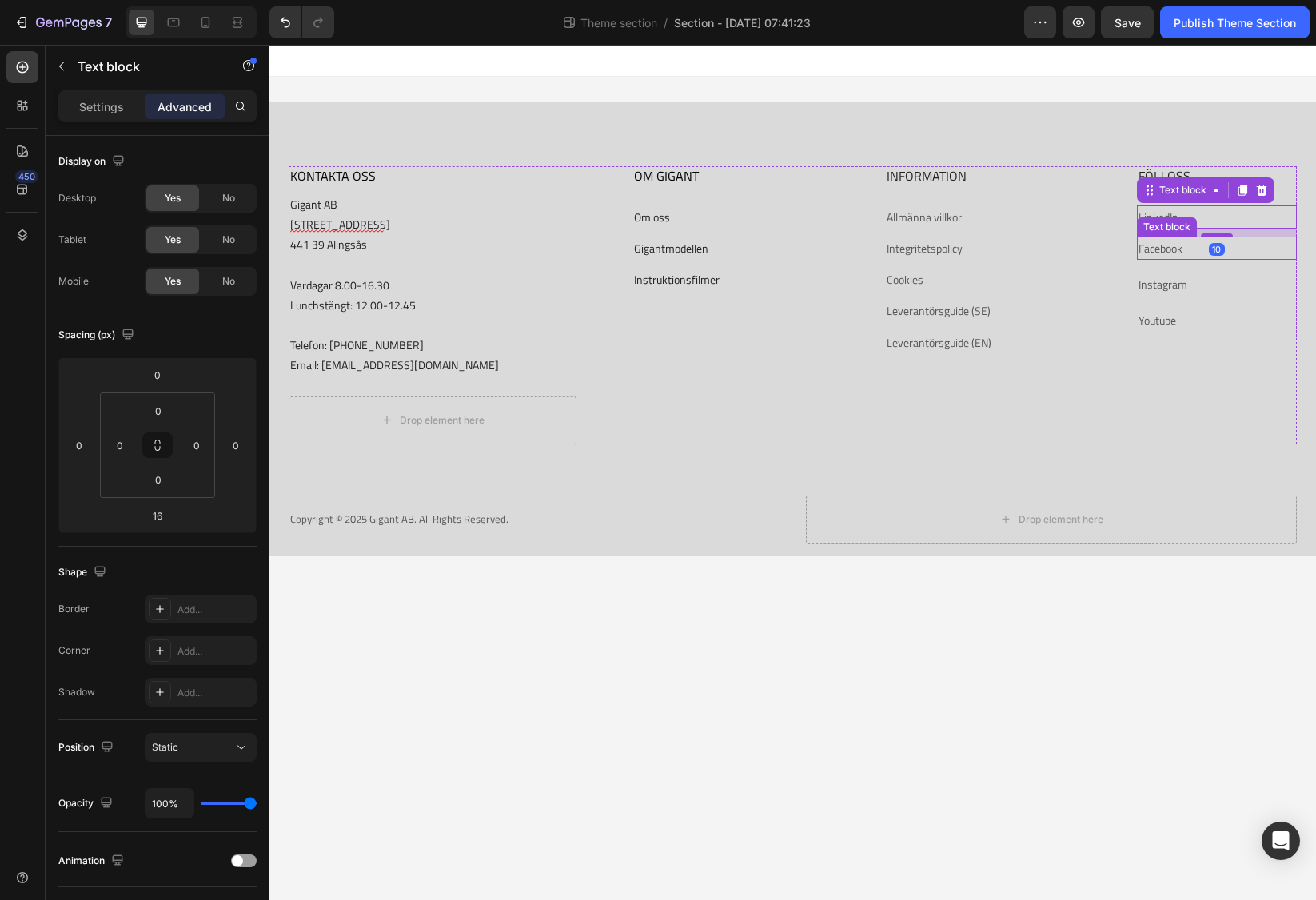
click at [1187, 254] on p "Facebook" at bounding box center [1216, 248] width 157 height 20
drag, startPoint x: 1209, startPoint y: 269, endPoint x: 1218, endPoint y: 264, distance: 10.3
click at [1218, 264] on div at bounding box center [1216, 264] width 32 height 5
type input "10"
click at [1198, 289] on p "Instagram" at bounding box center [1216, 279] width 157 height 20
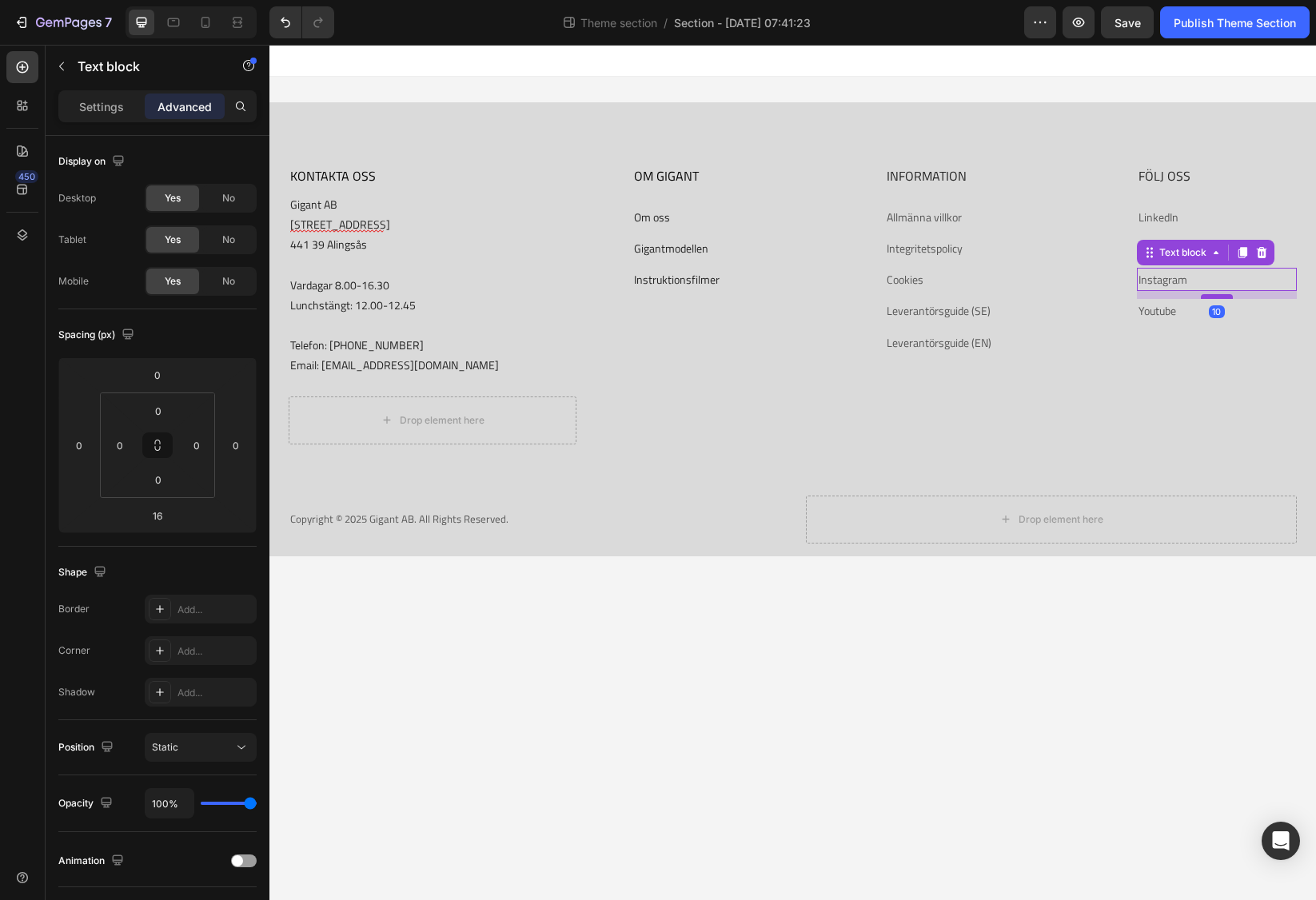
drag, startPoint x: 1213, startPoint y: 303, endPoint x: 1223, endPoint y: 299, distance: 10.8
click at [1223, 299] on div at bounding box center [1216, 296] width 32 height 5
type input "10"
click at [1187, 310] on p "Youtube" at bounding box center [1216, 311] width 157 height 20
click at [1217, 329] on div at bounding box center [1216, 328] width 32 height 5
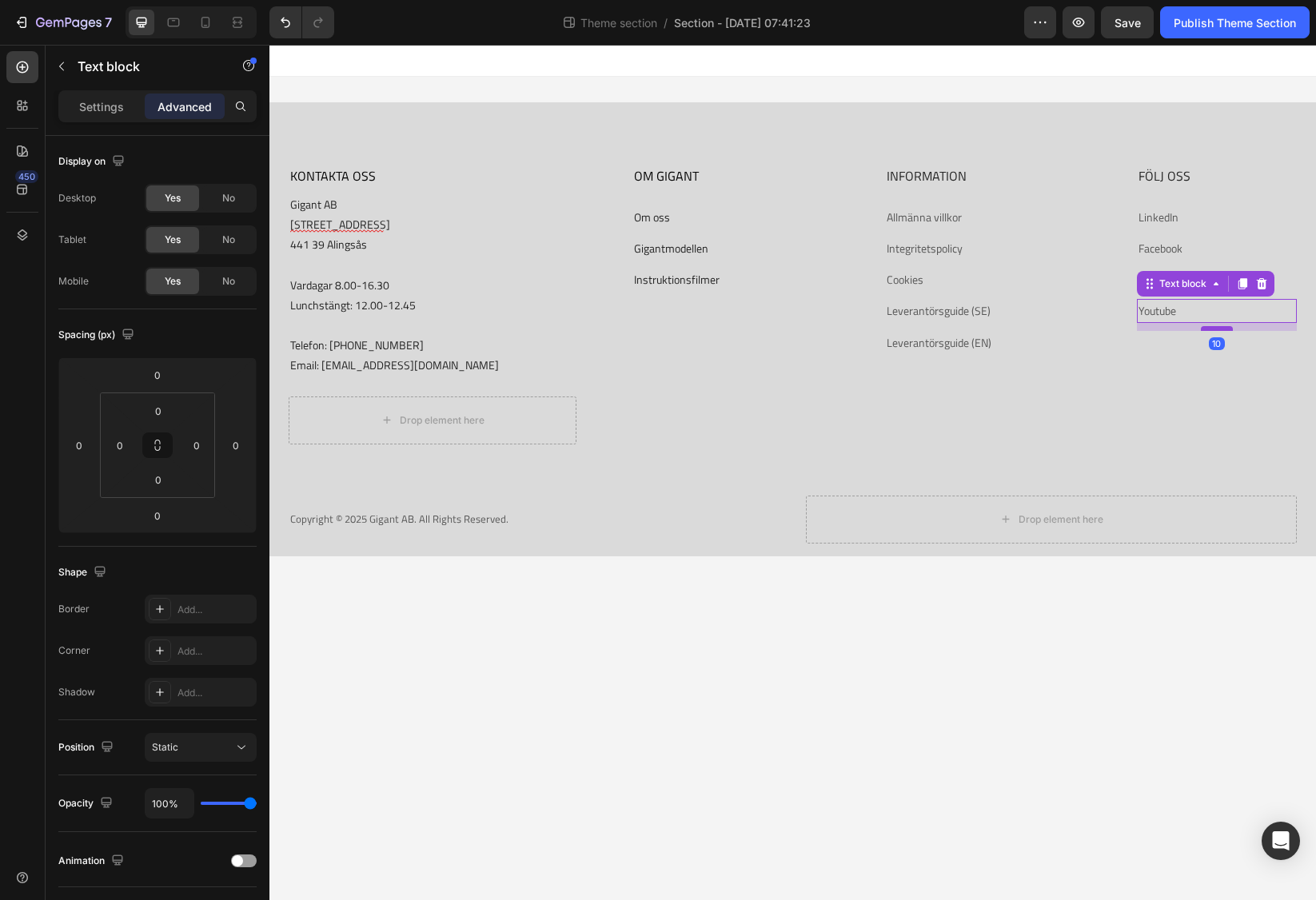
type input "10"
click at [1052, 626] on body "KONTAKTA OSS Heading Gigant AB [STREET_ADDRESS] 8.00-16.30 Lunchstängt: 12.00-1…" at bounding box center [792, 472] width 1046 height 855
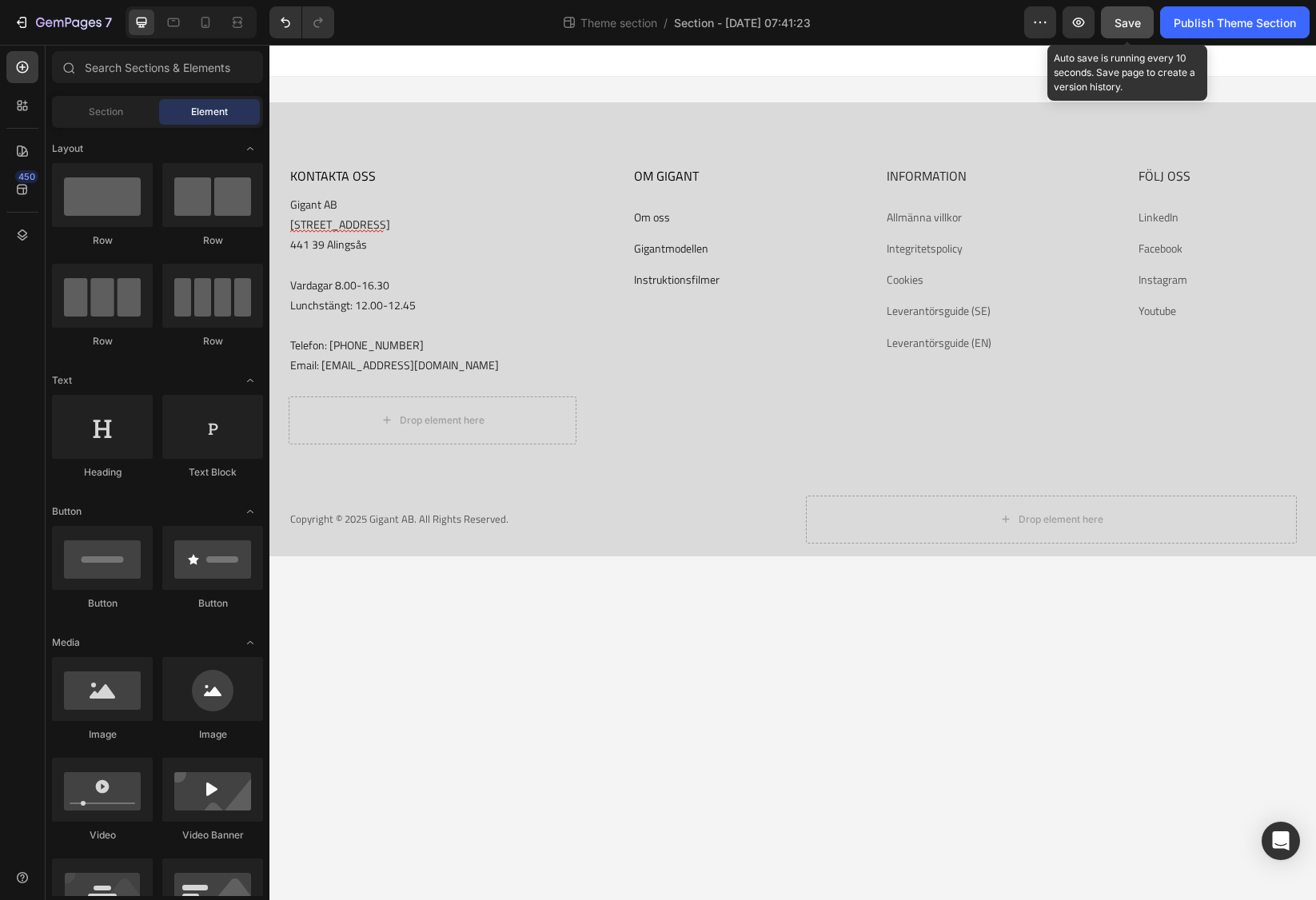
click at [1124, 32] on button "Save" at bounding box center [1127, 22] width 53 height 32
click at [211, 23] on icon at bounding box center [206, 23] width 16 height 16
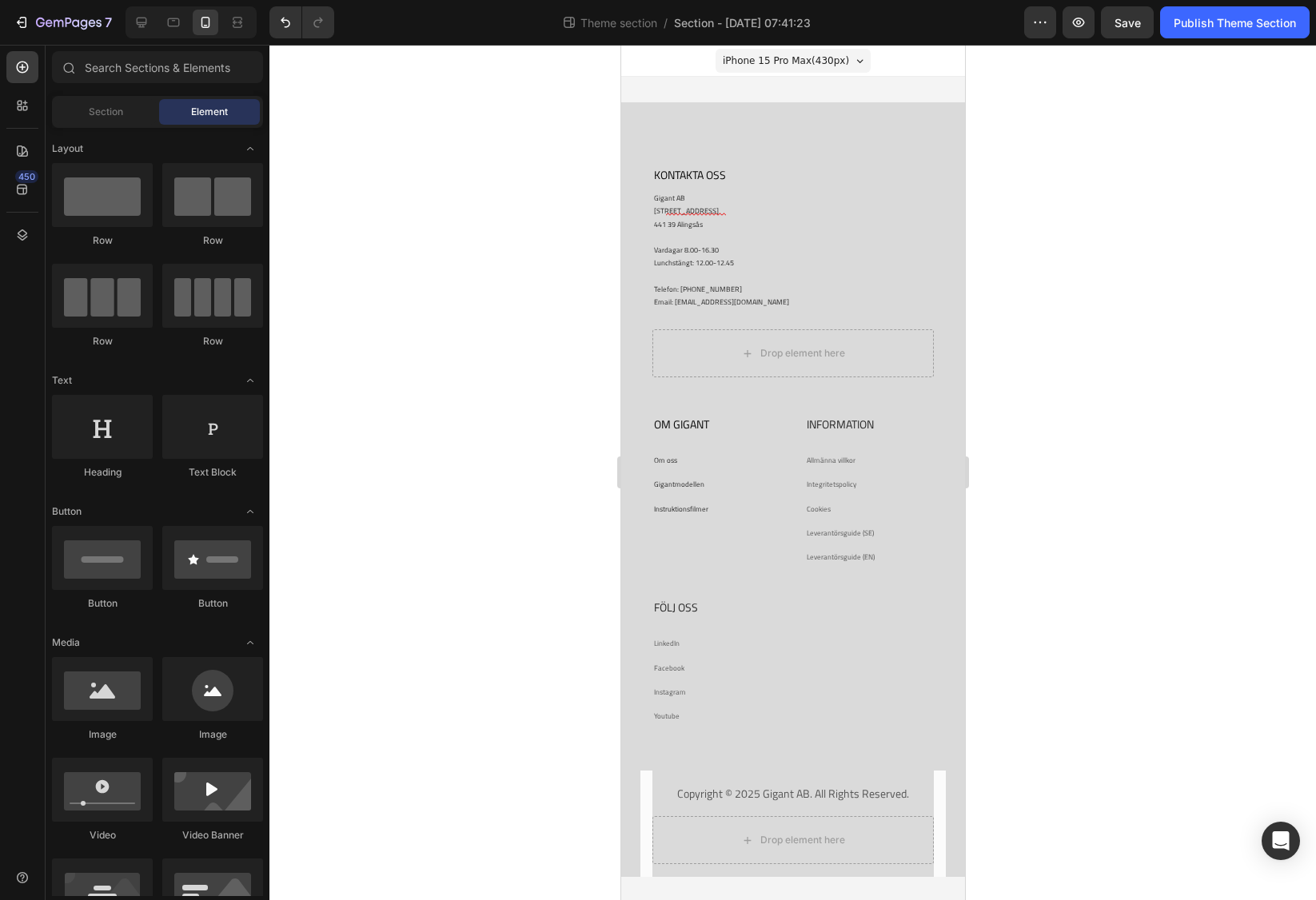
click at [176, 40] on div "7 Theme section / Section - [DATE] 07:41:23 Preview Save Publish Theme Section" at bounding box center [658, 23] width 1316 height 45
click at [174, 24] on icon at bounding box center [174, 23] width 16 height 16
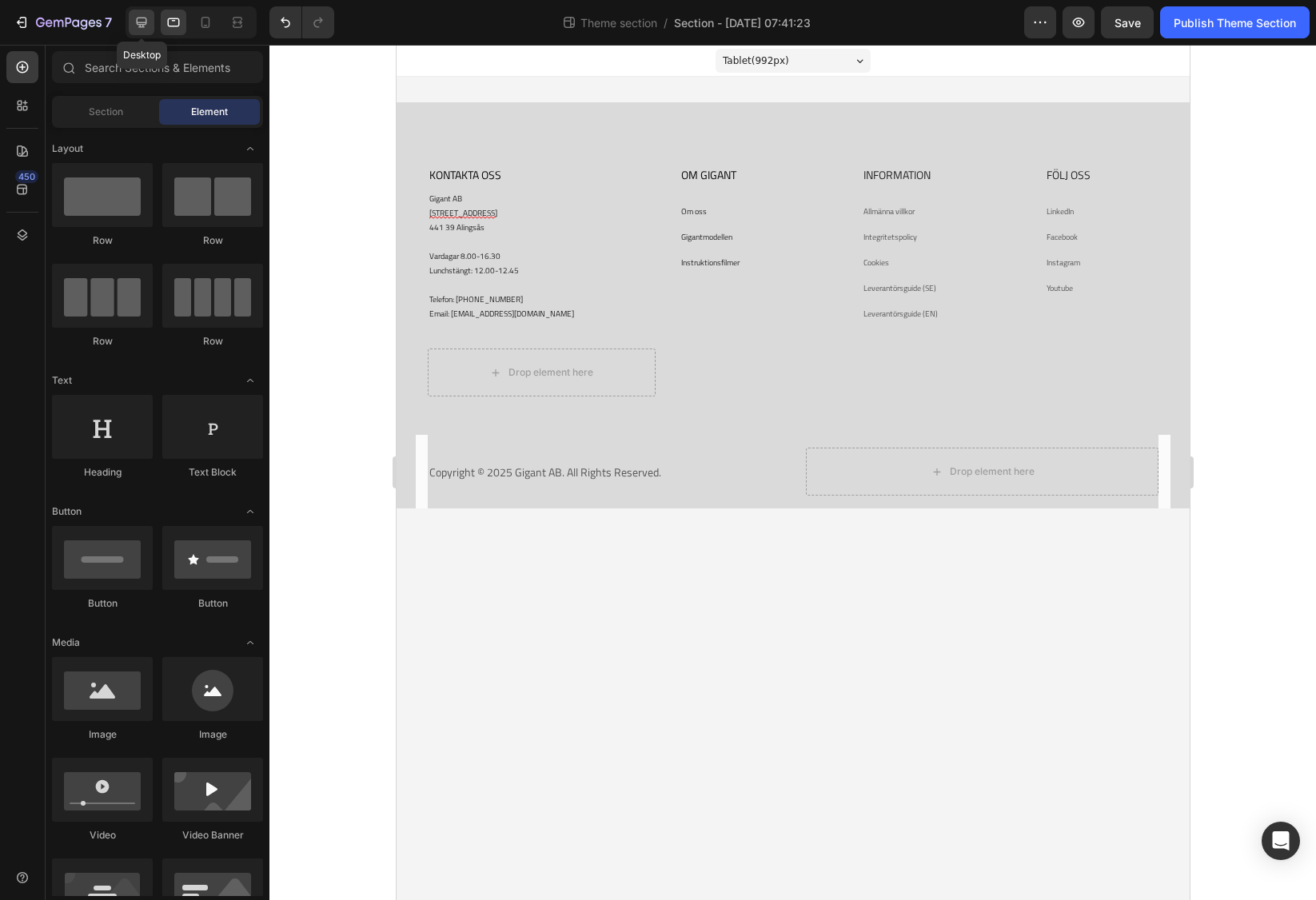
click at [141, 23] on icon at bounding box center [141, 22] width 10 height 10
